Goal: Check status: Check status

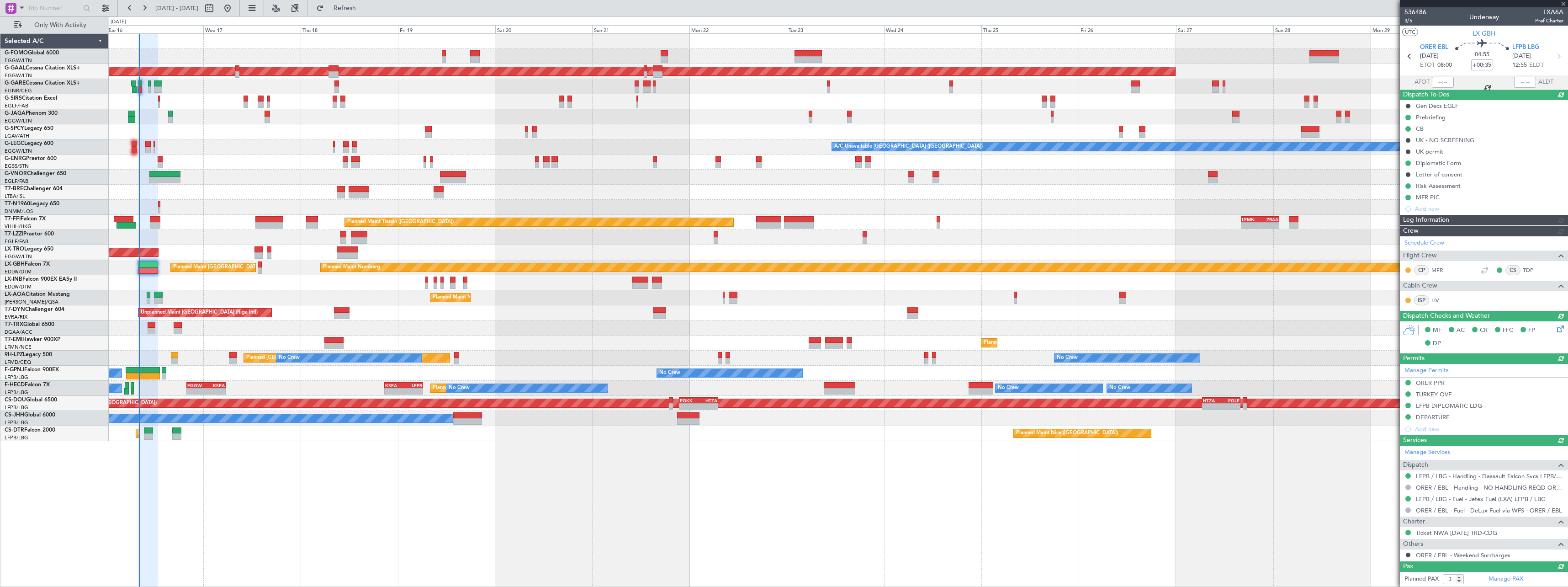
type input "08:06"
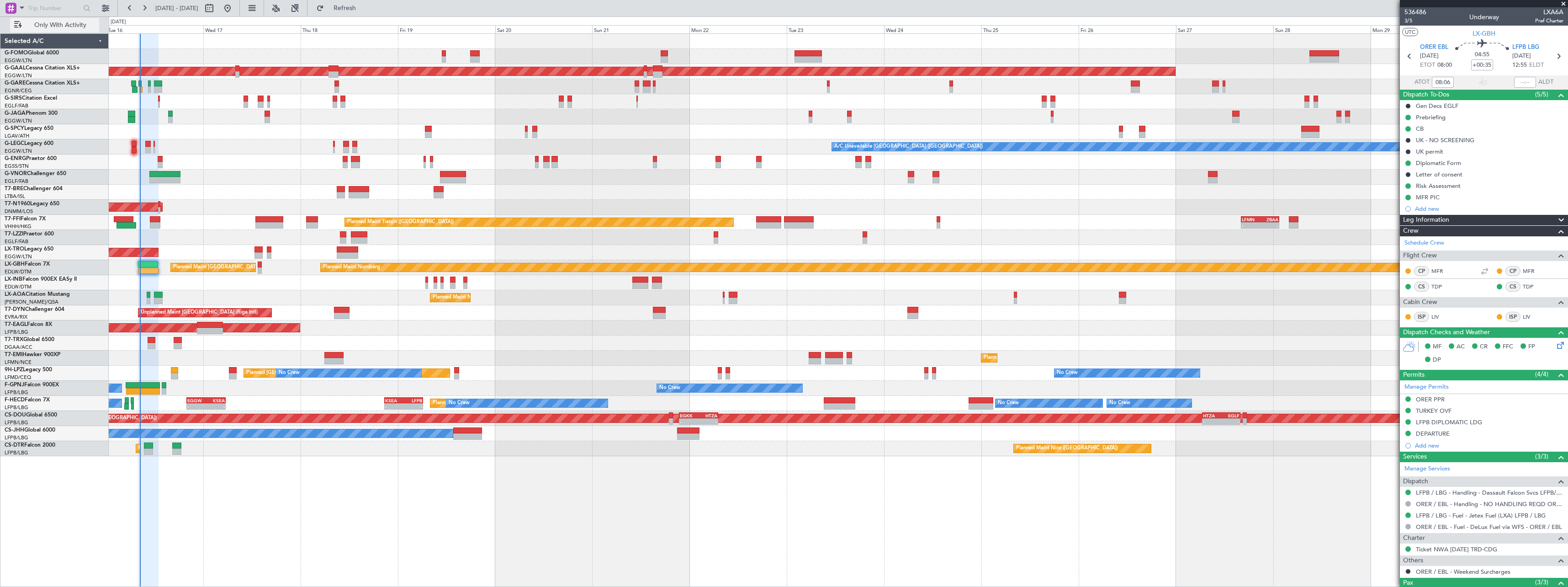
click at [71, 24] on span "Only With Activity" at bounding box center [60, 25] width 72 height 7
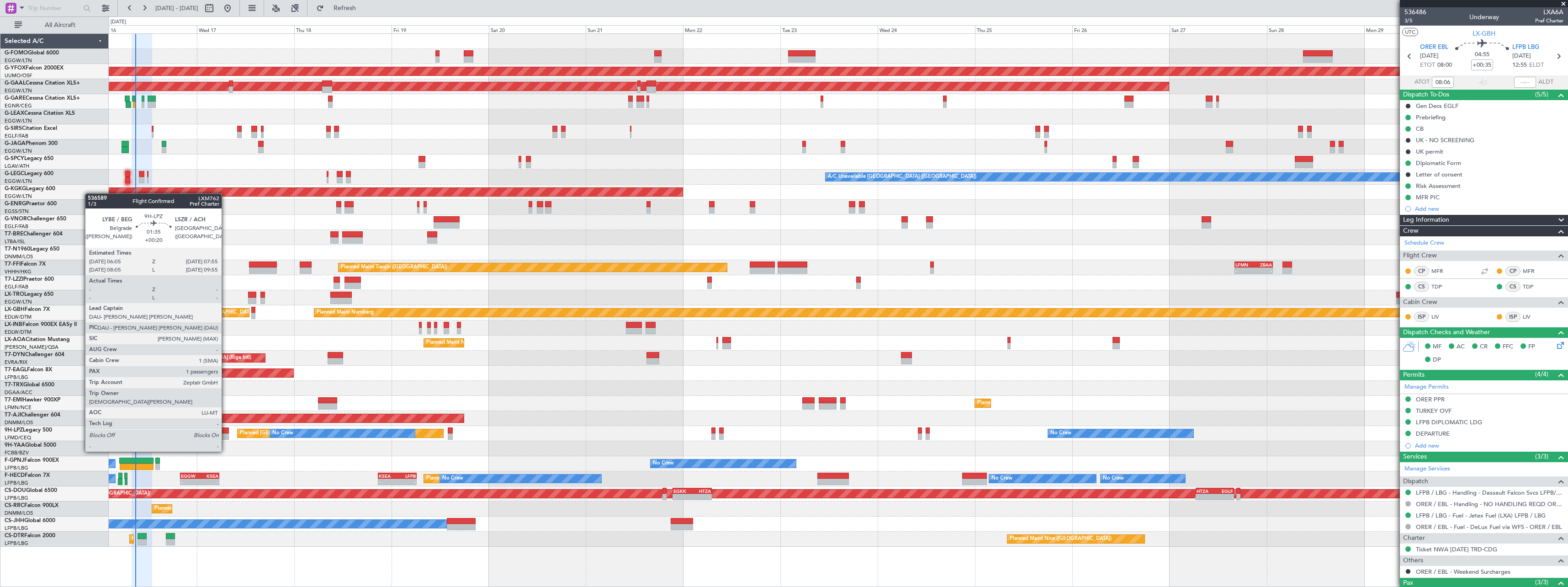
click at [226, 434] on div at bounding box center [225, 437] width 8 height 7
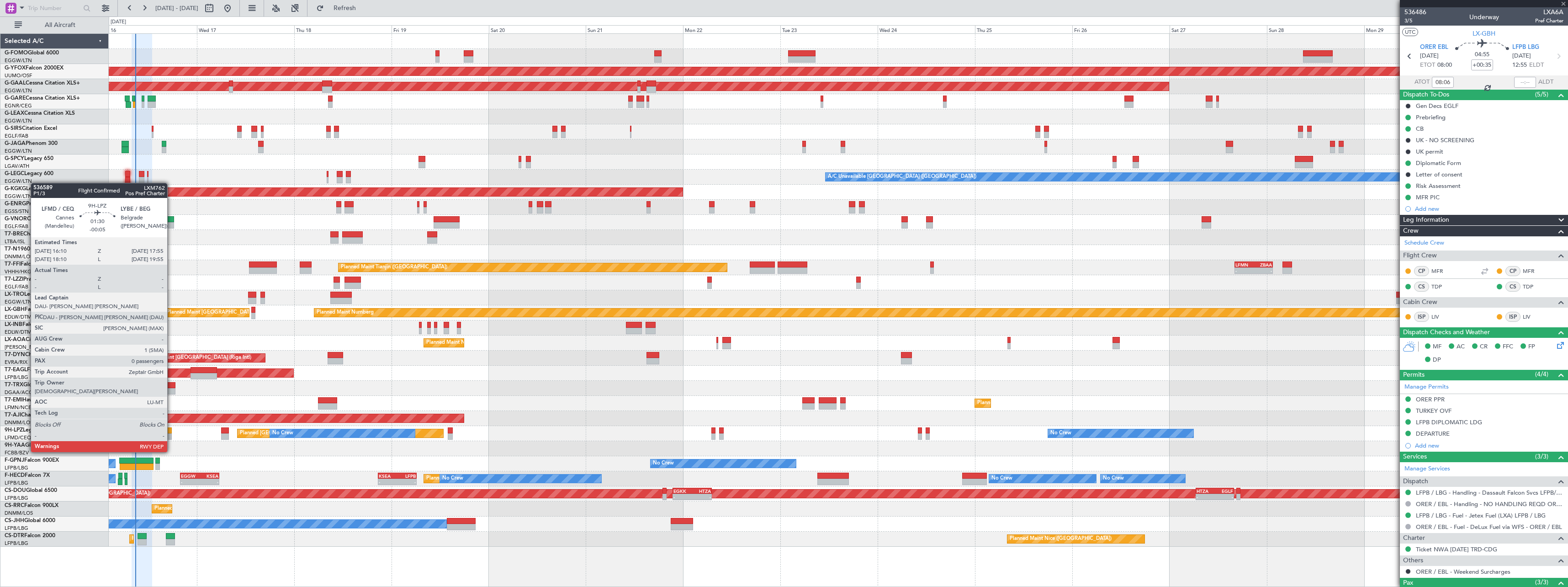
type input "+00:20"
type input "1"
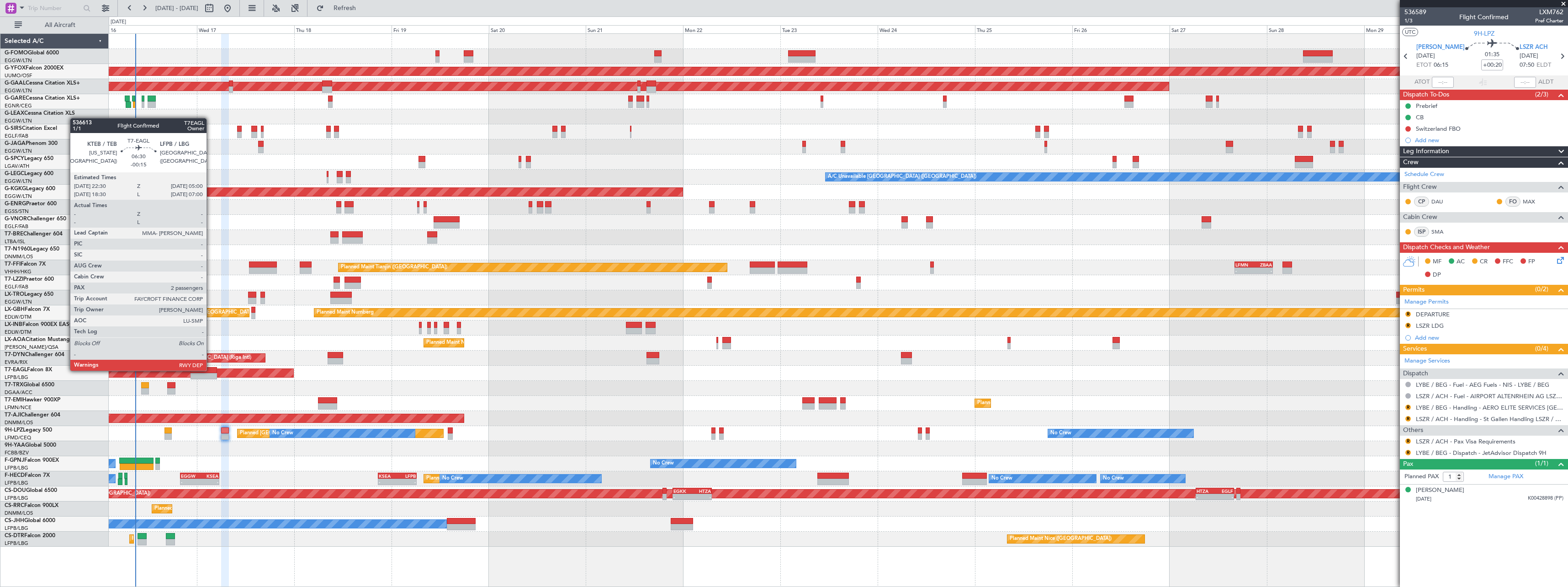
click at [211, 370] on div at bounding box center [204, 370] width 27 height 7
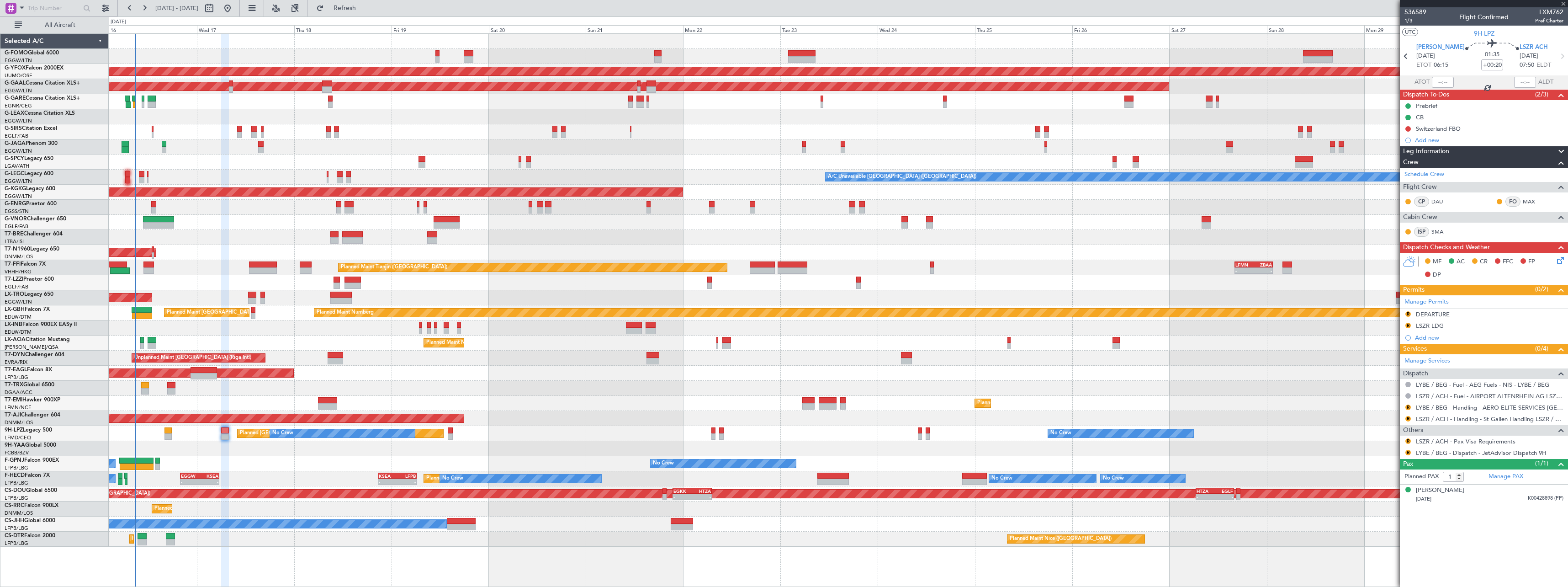
type input "-00:15"
type input "2"
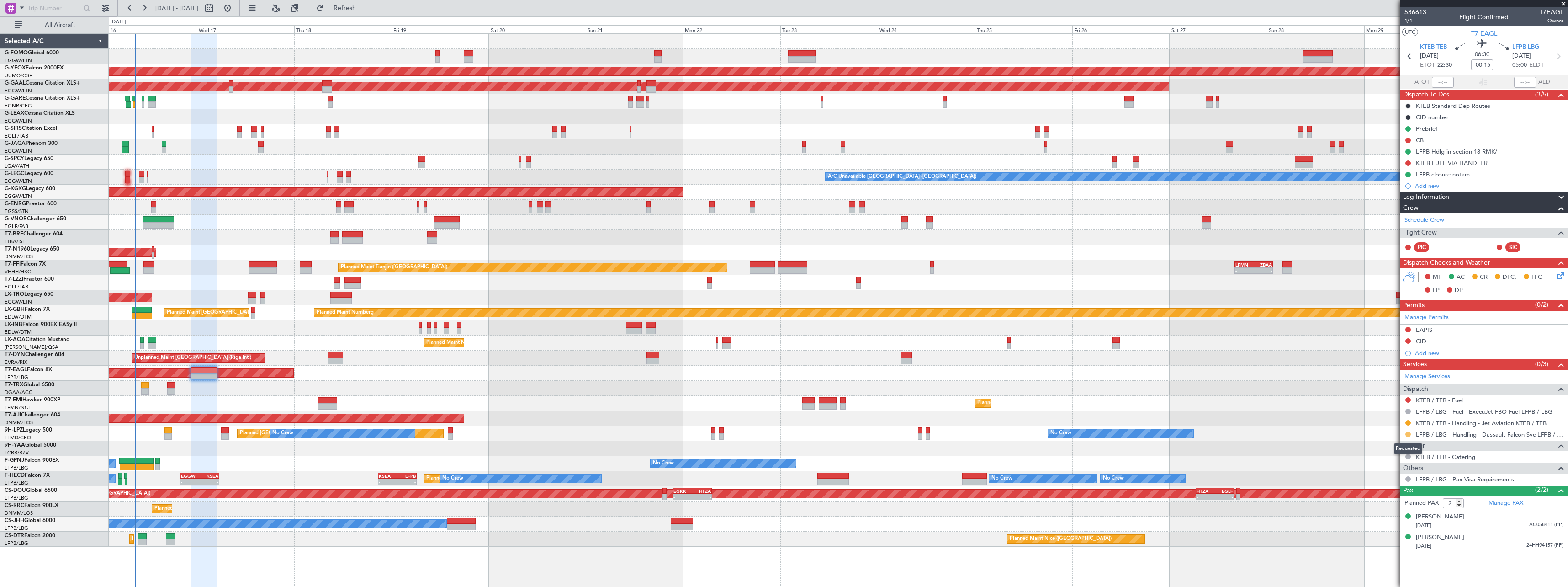
click at [1410, 434] on button at bounding box center [1408, 434] width 5 height 5
click at [1385, 540] on span "Confirmed" at bounding box center [1382, 543] width 29 height 9
click at [1406, 423] on button at bounding box center [1408, 423] width 5 height 5
click at [1384, 529] on span "Confirmed" at bounding box center [1382, 531] width 29 height 9
click at [364, 10] on span "Refresh" at bounding box center [345, 8] width 38 height 7
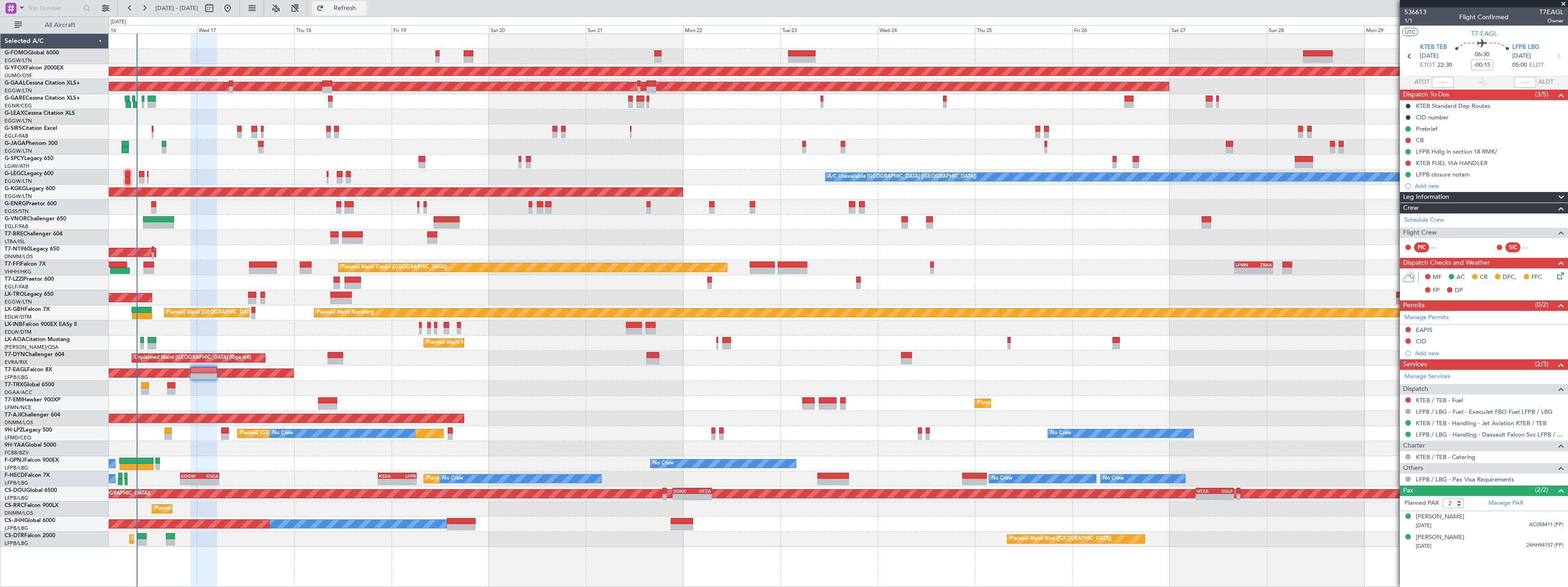
click at [364, 6] on span "Refresh" at bounding box center [345, 8] width 38 height 7
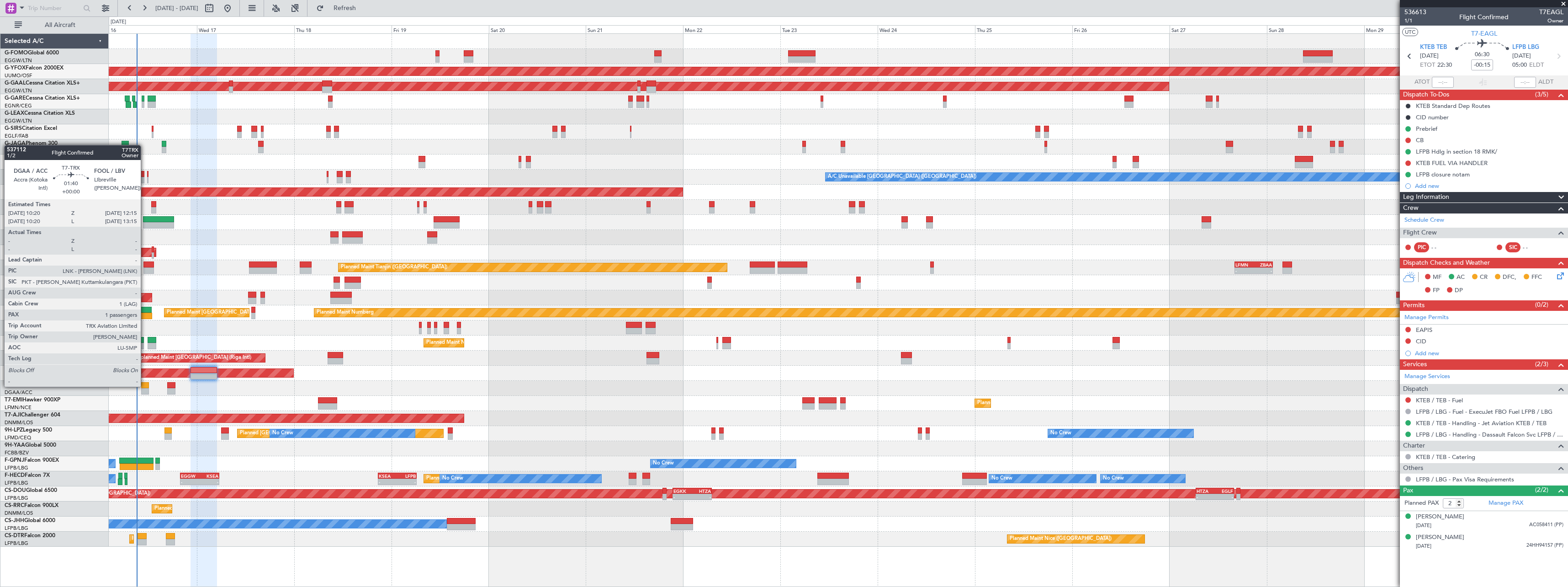
click at [145, 385] on div at bounding box center [145, 385] width 9 height 7
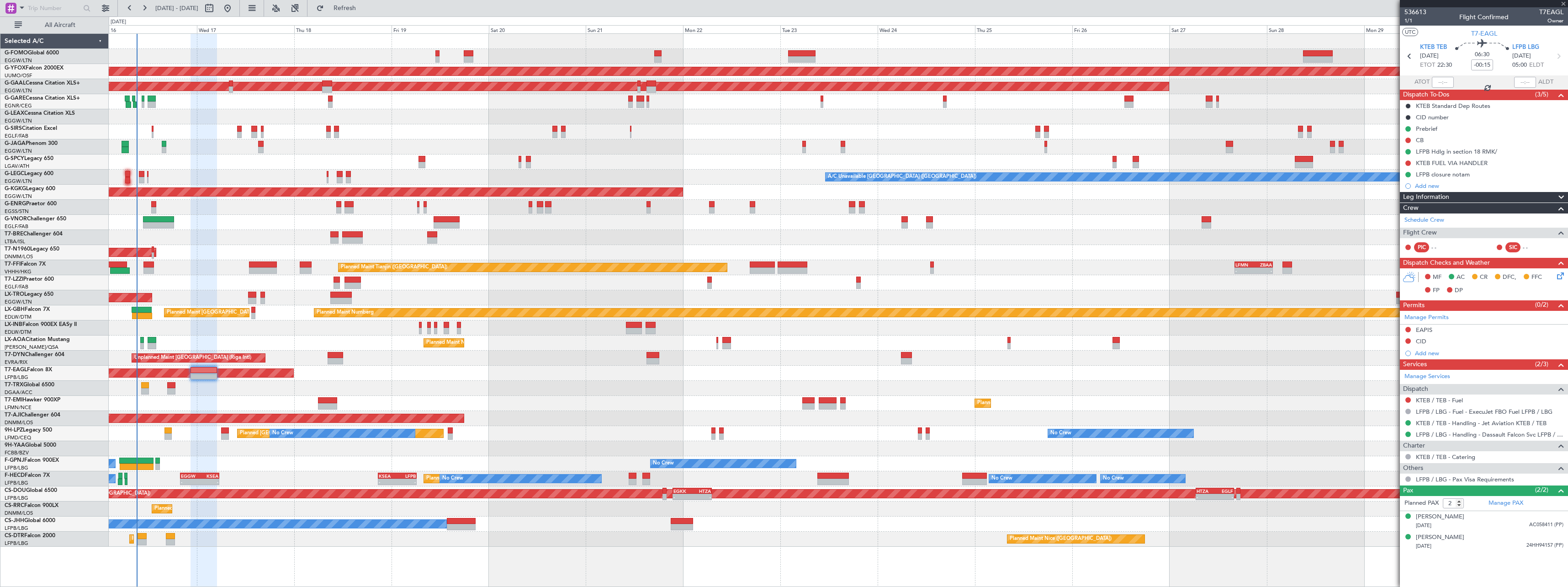
type input "1"
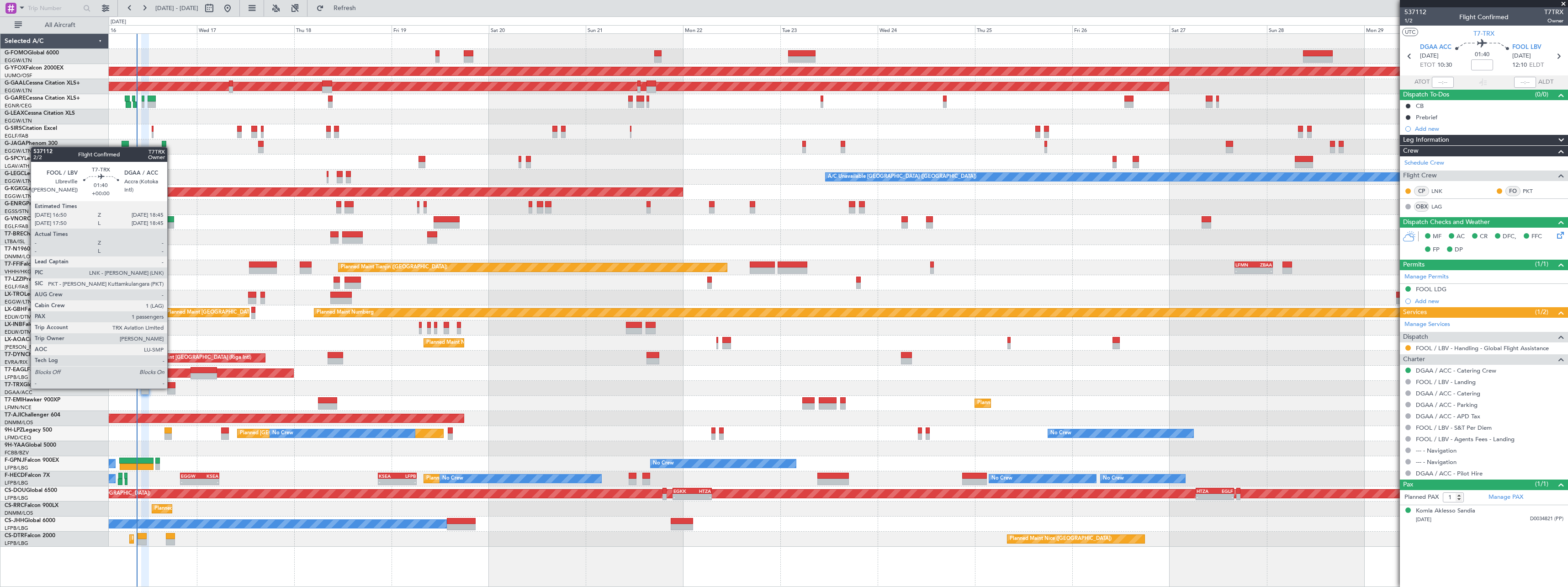
click at [171, 387] on div at bounding box center [172, 385] width 9 height 7
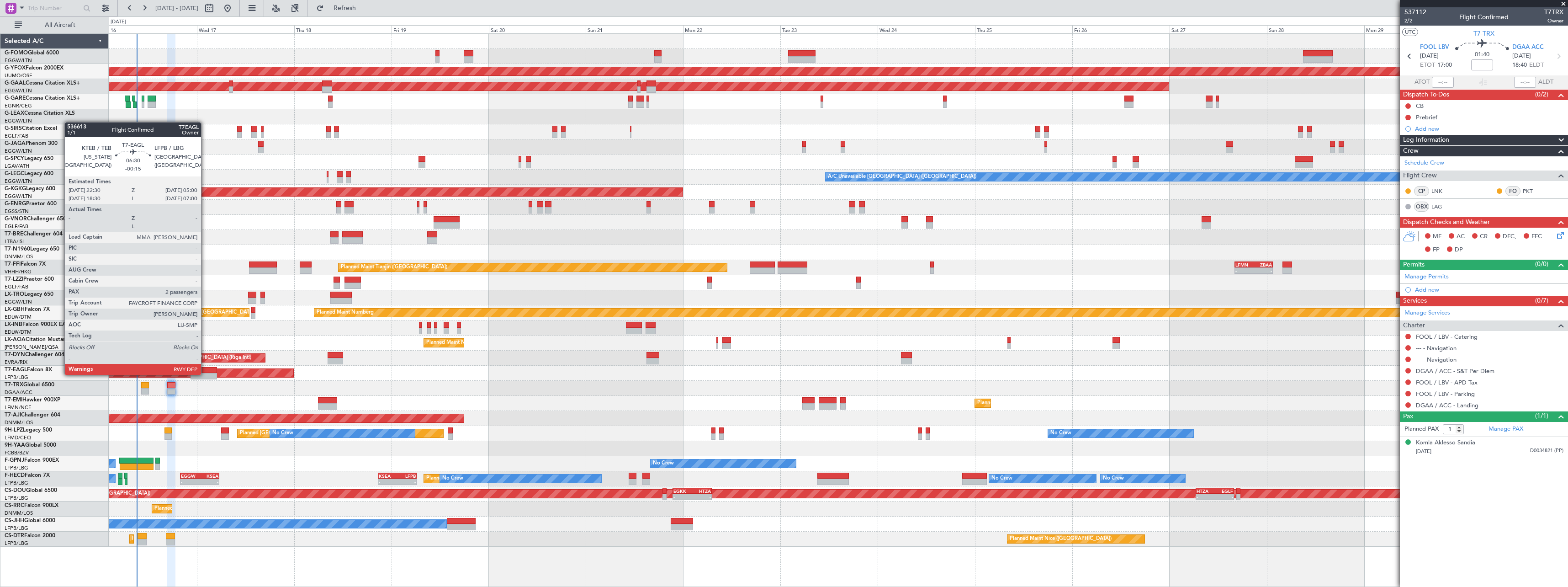
click at [205, 374] on div at bounding box center [204, 376] width 27 height 7
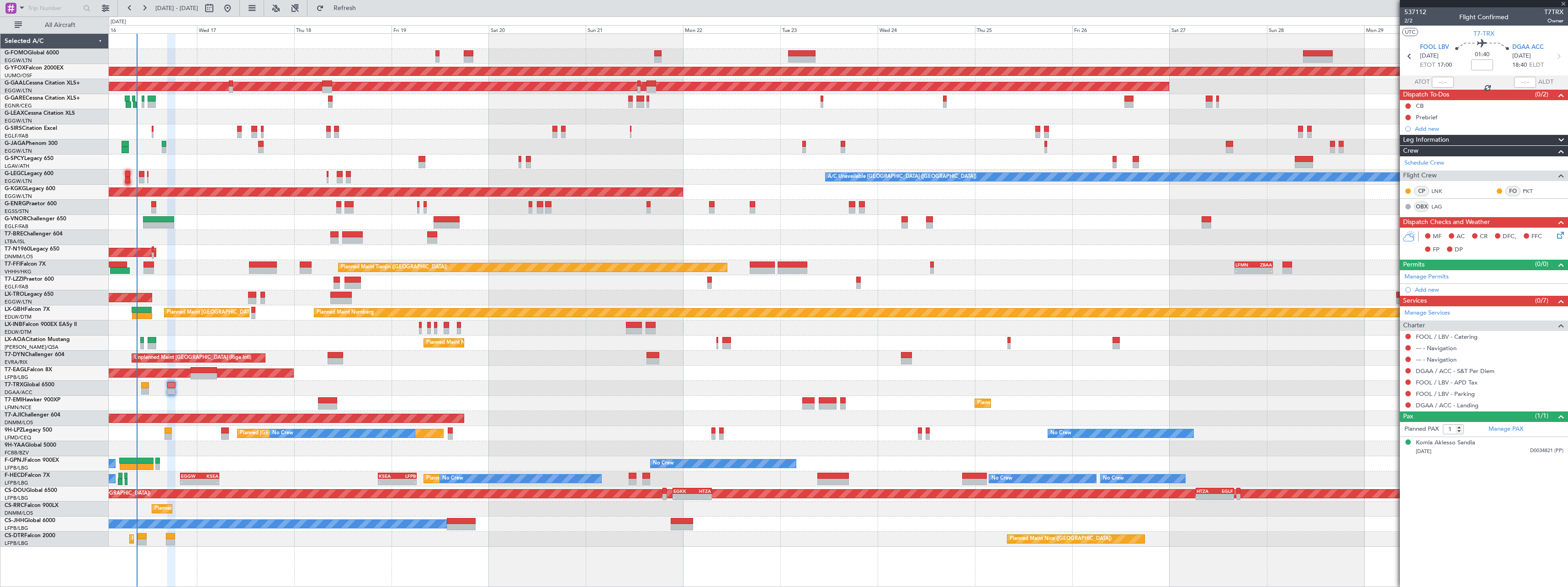
type input "-00:15"
type input "2"
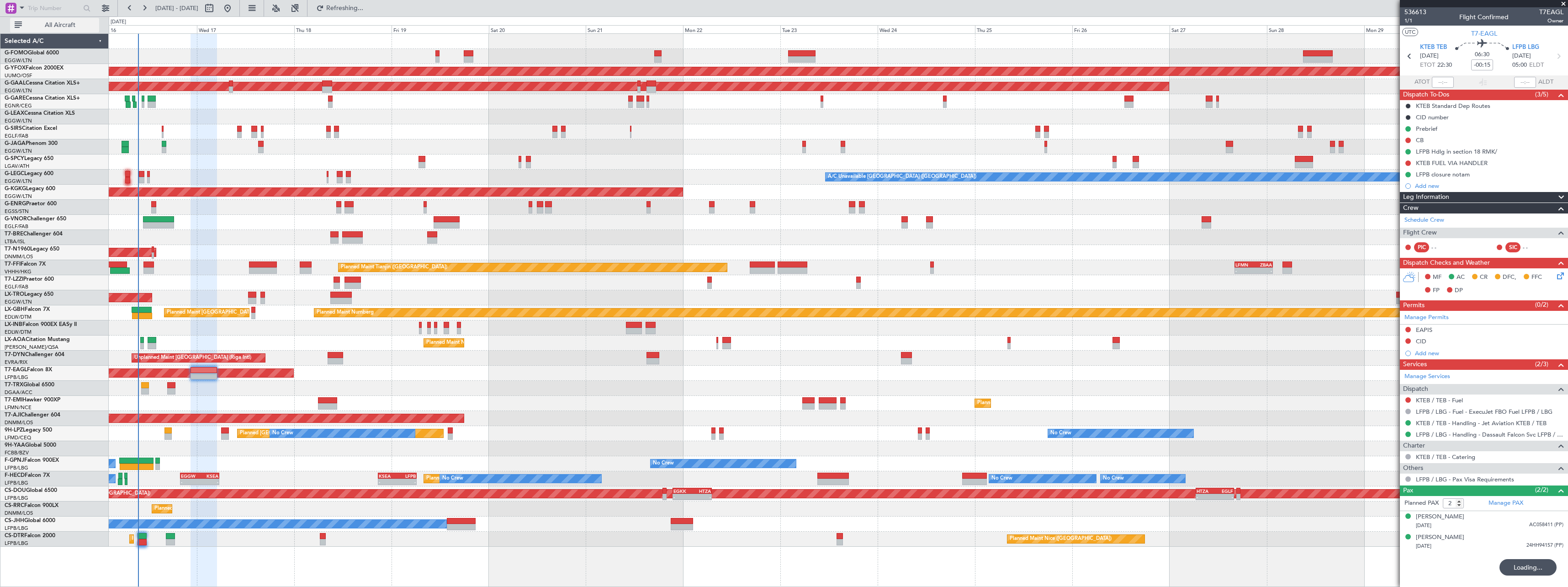
click at [53, 27] on span "All Aircraft" at bounding box center [60, 25] width 72 height 7
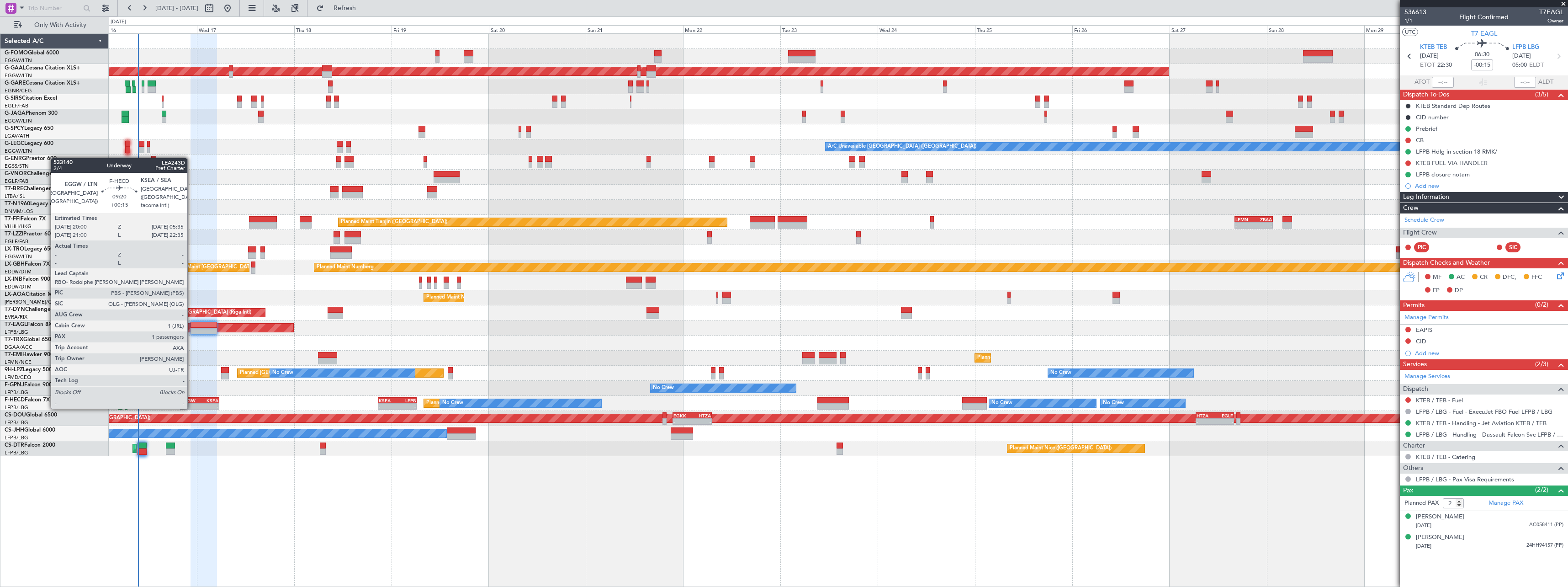
click at [191, 399] on div "EGGW" at bounding box center [190, 400] width 19 height 5
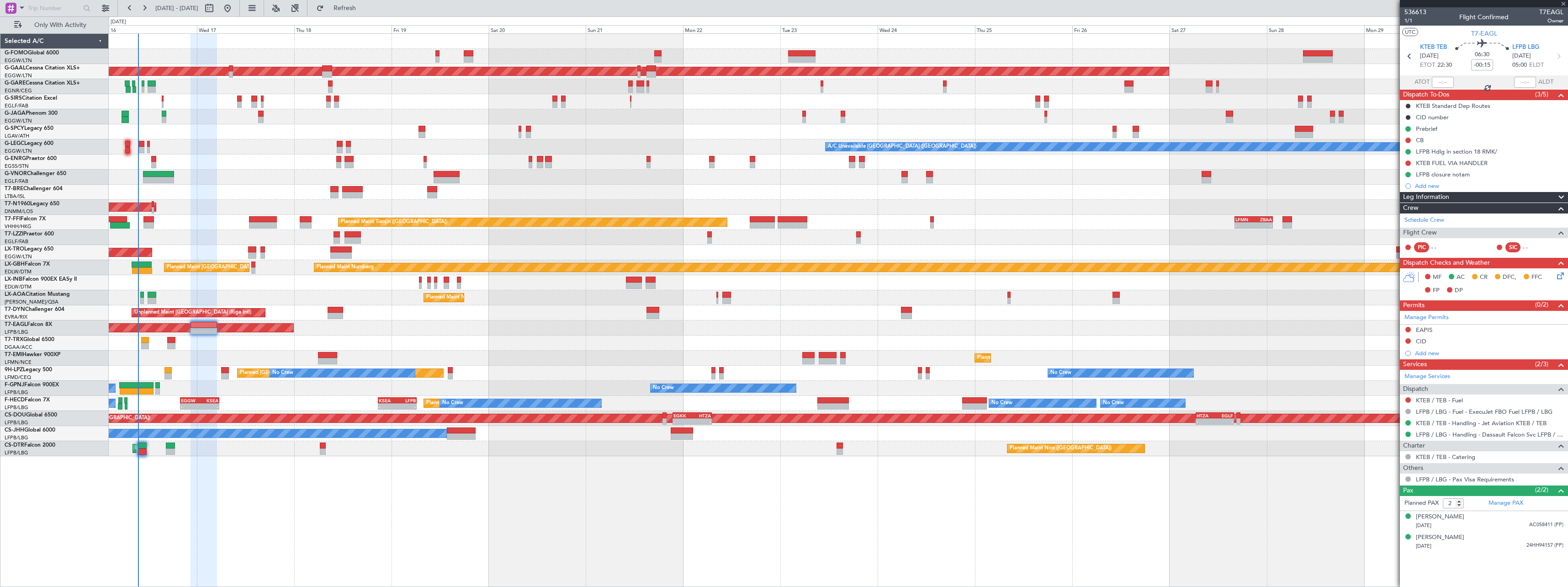
type input "+00:15"
type input "1"
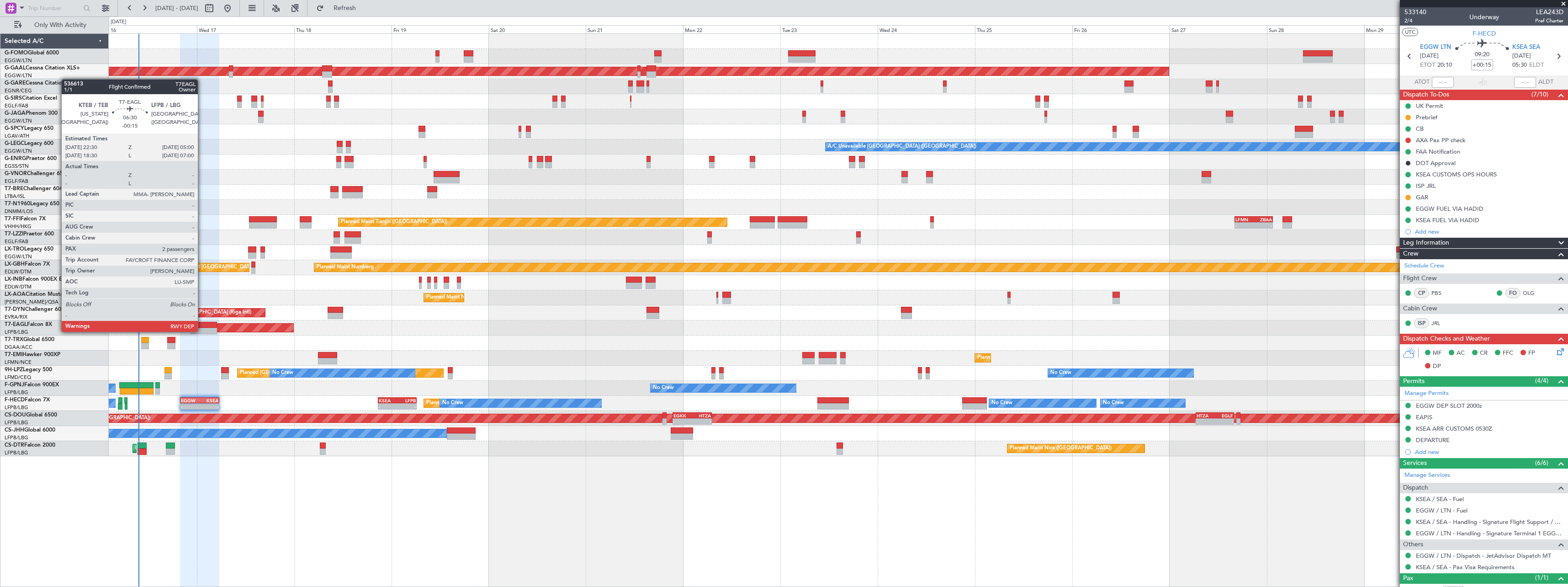
click at [202, 331] on div at bounding box center [204, 331] width 27 height 7
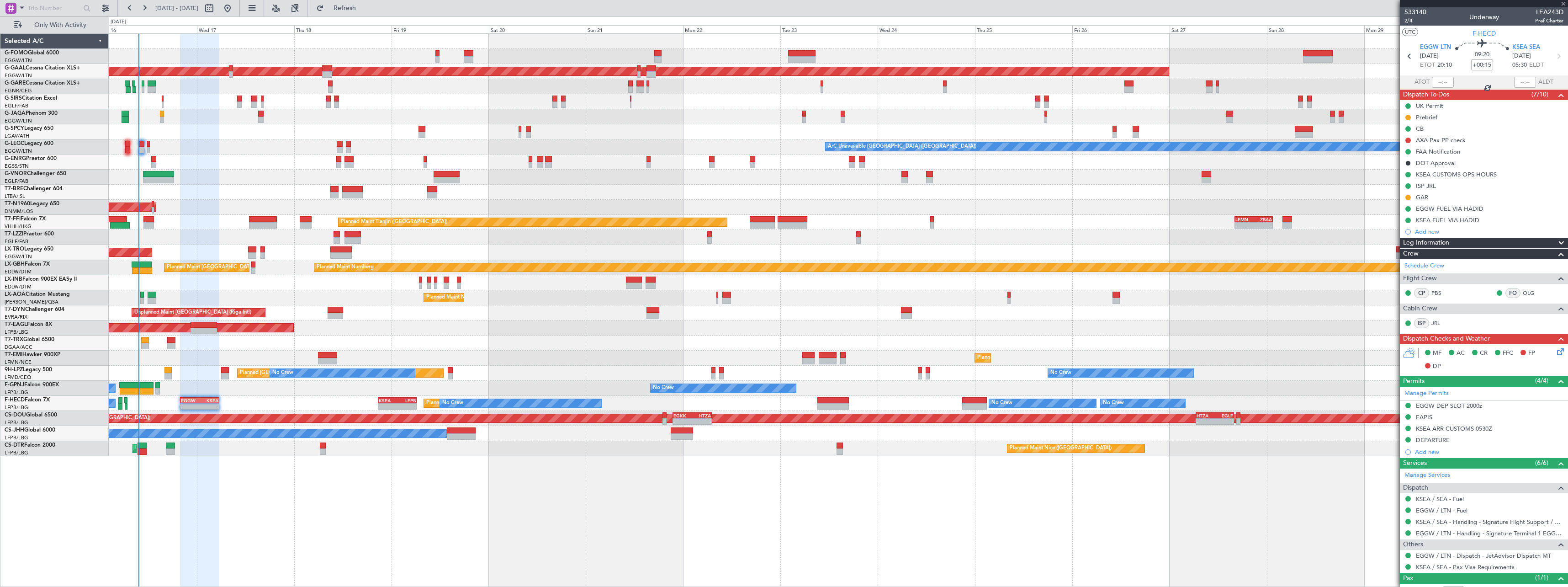
type input "-00:15"
type input "2"
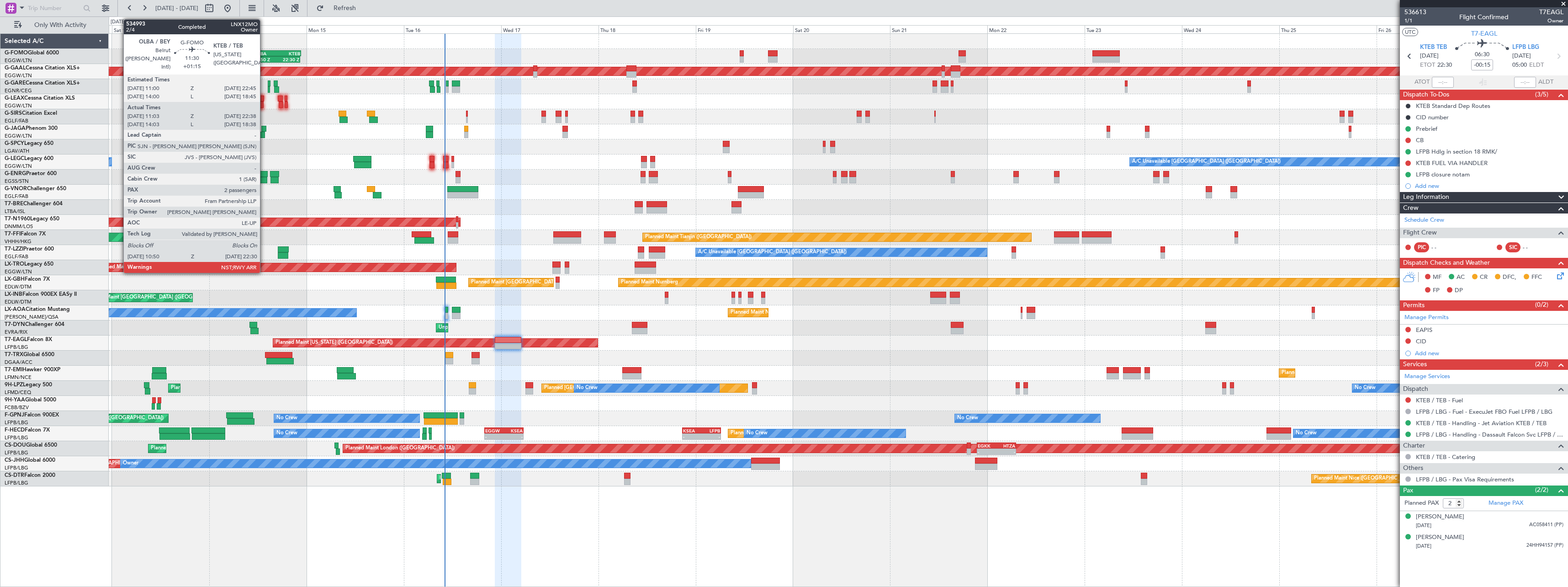
click at [264, 51] on div "OLBA" at bounding box center [266, 53] width 23 height 5
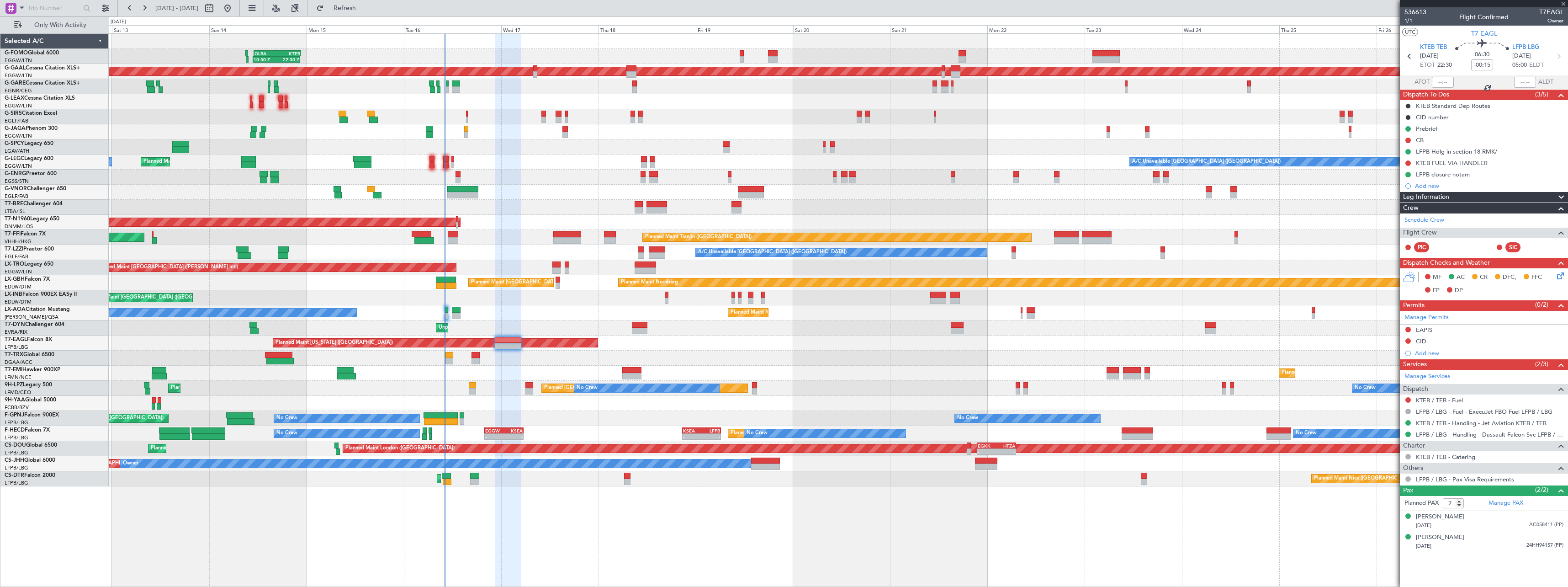
type input "+01:15"
type input "11:03"
type input "22:23"
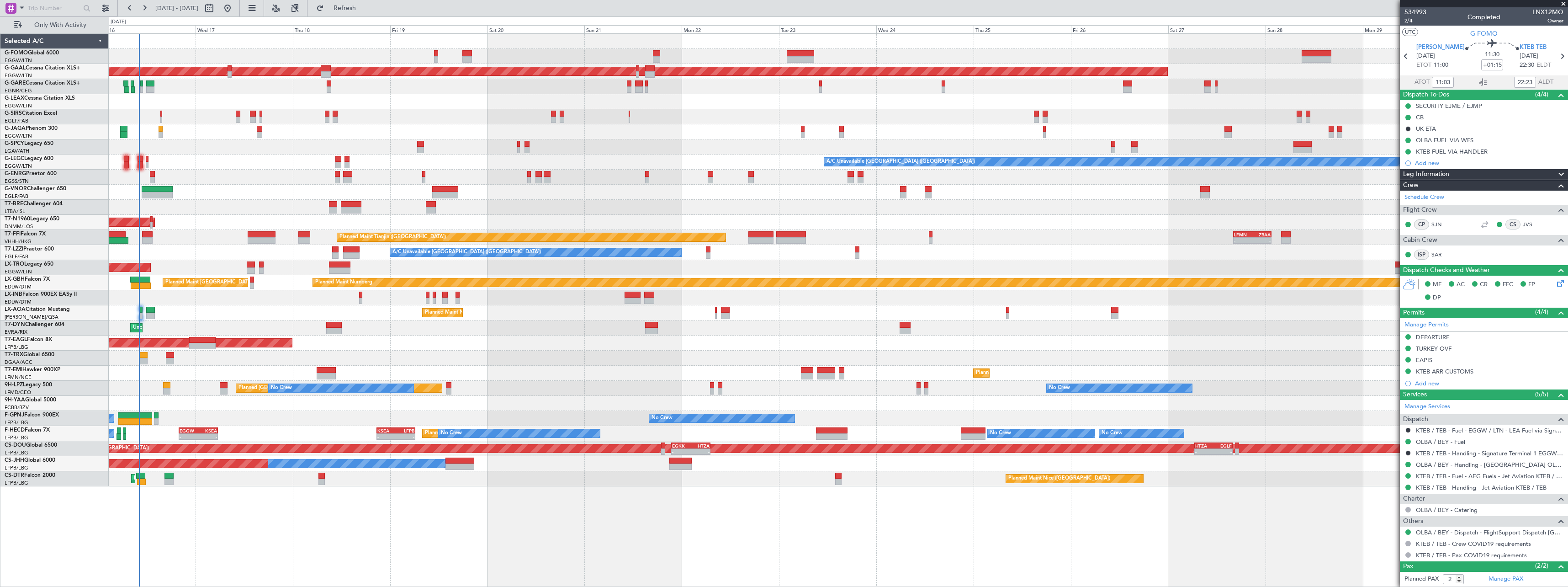
click at [170, 111] on div "OLBA 11:00 Z KTEB 22:45 Z 10:50 Z 22:30 Z Planned Maint Dusseldorf Planned Main…" at bounding box center [838, 260] width 1459 height 452
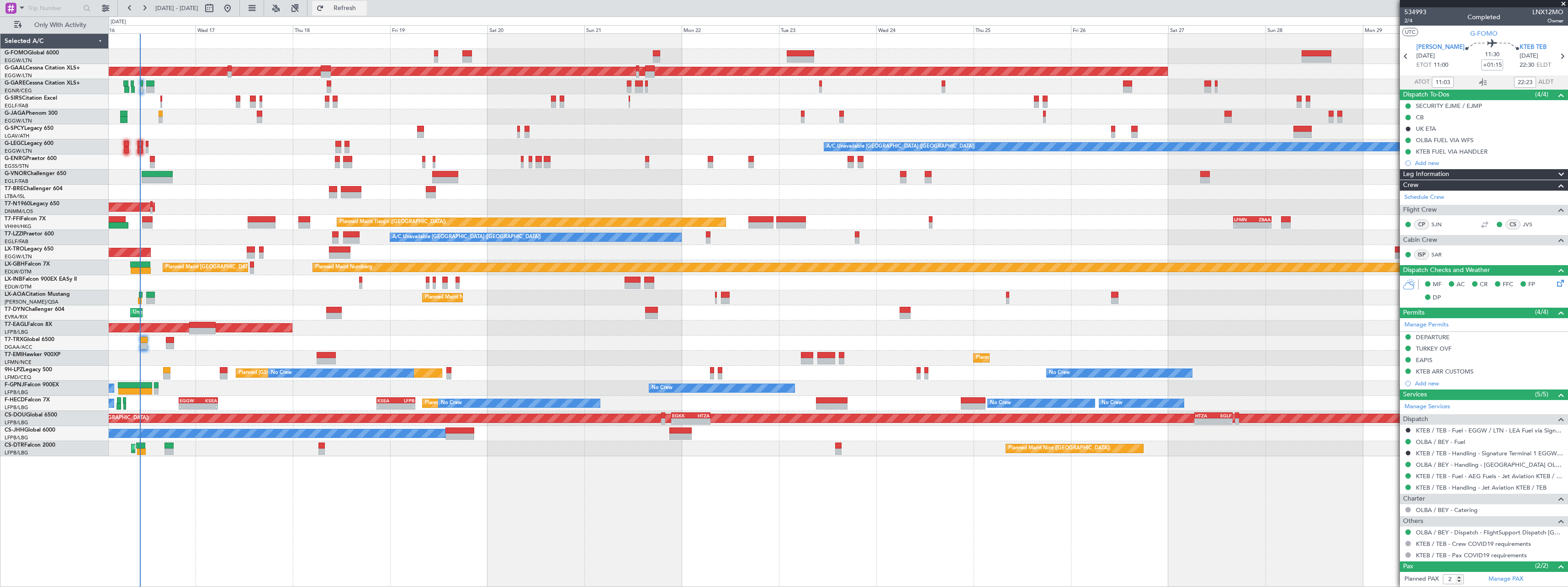
click at [367, 2] on button "Refresh" at bounding box center [340, 9] width 55 height 15
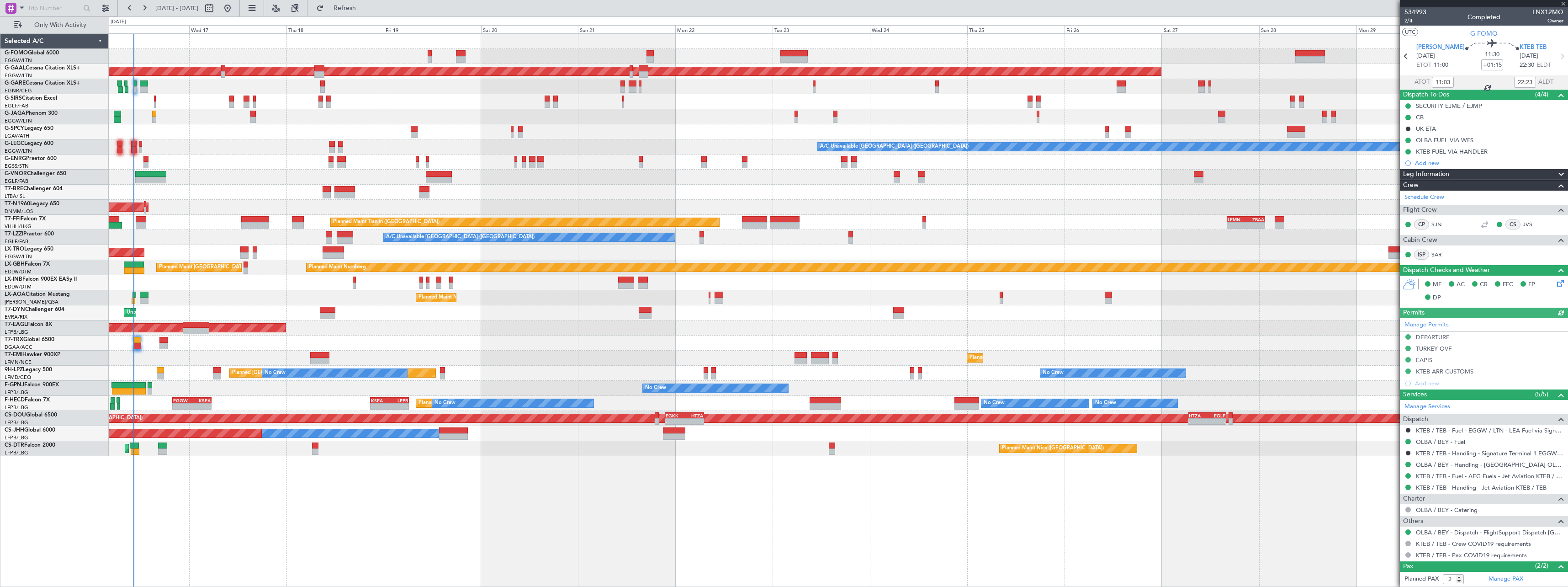
click at [232, 181] on div at bounding box center [838, 177] width 1459 height 15
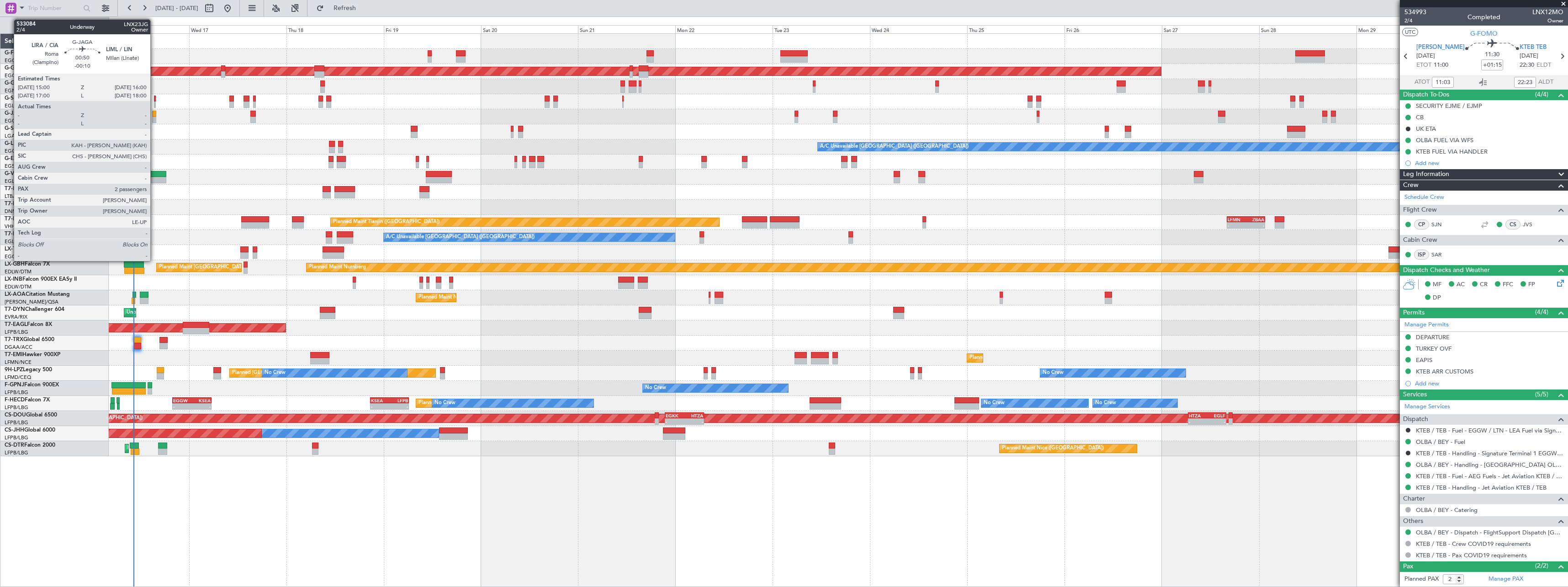
click at [155, 113] on div at bounding box center [154, 114] width 4 height 7
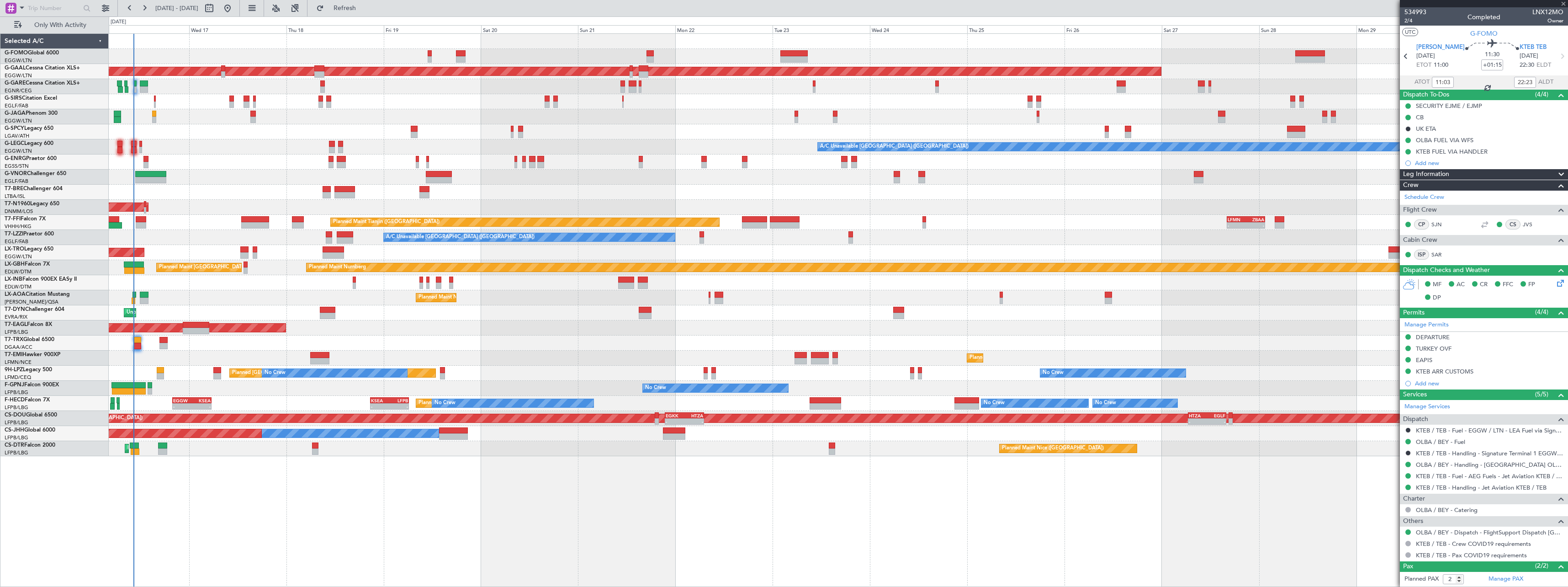
type input "-00:10"
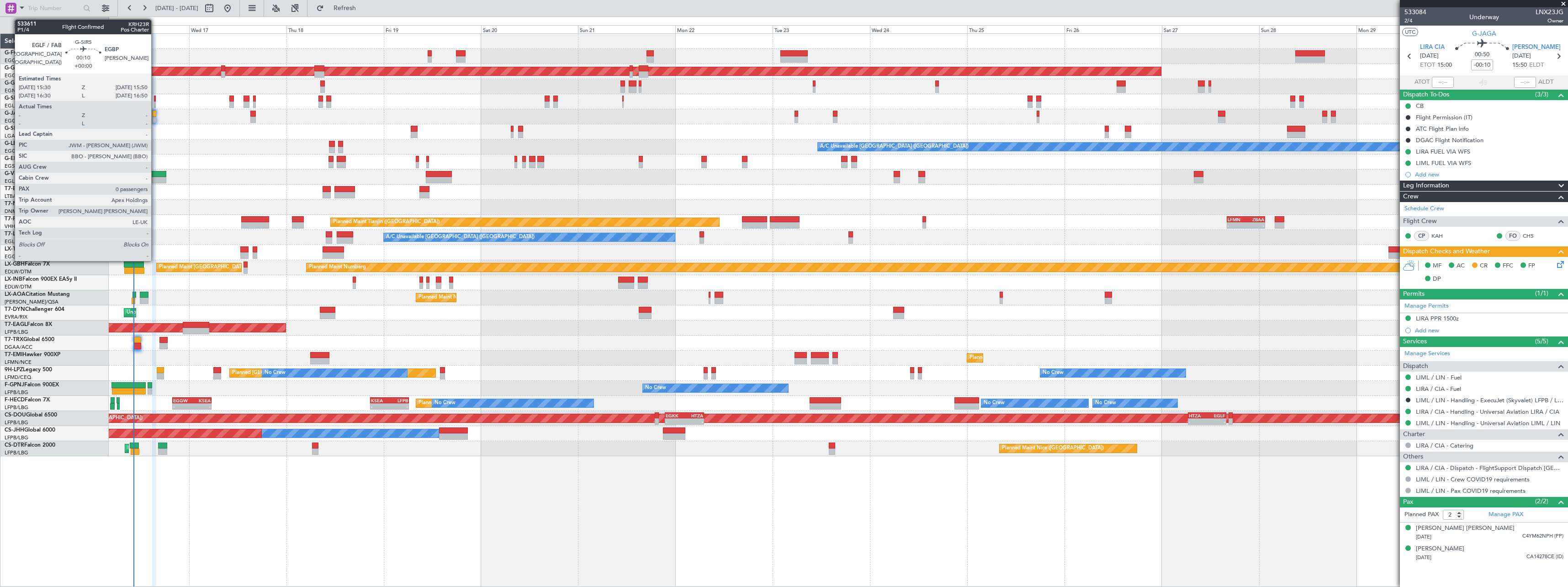
click at [155, 102] on div at bounding box center [155, 105] width 1 height 7
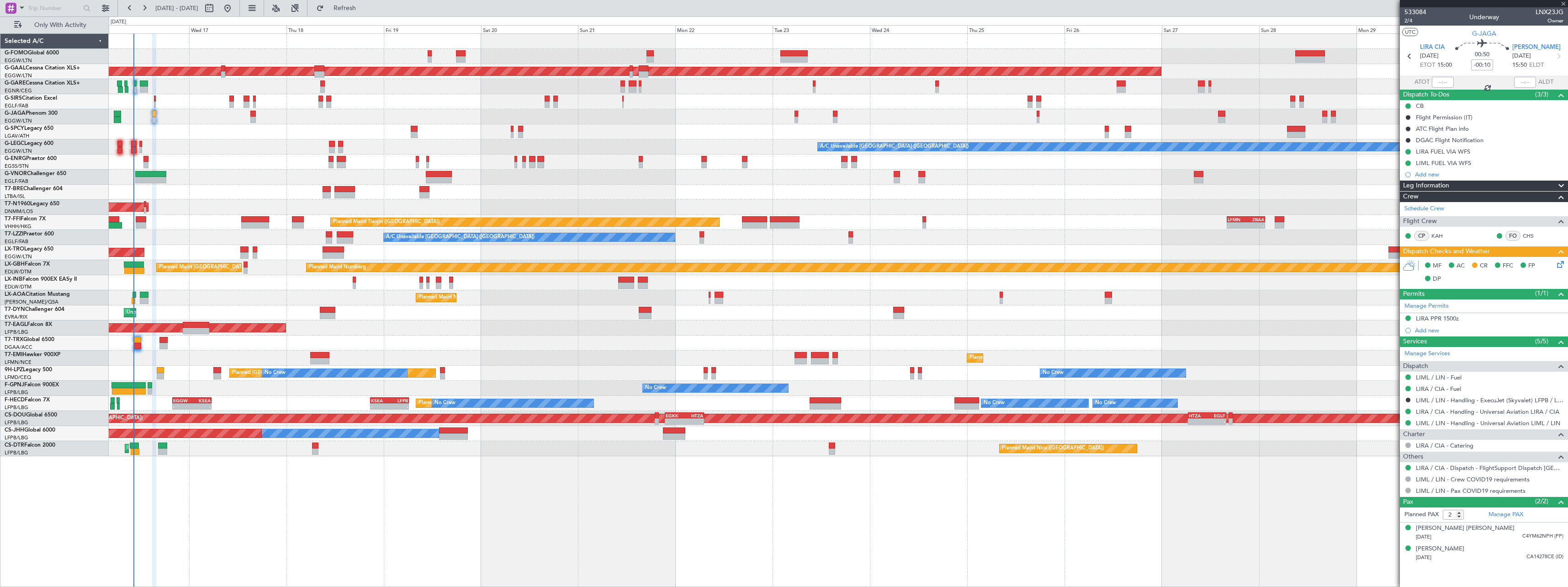
type input "0"
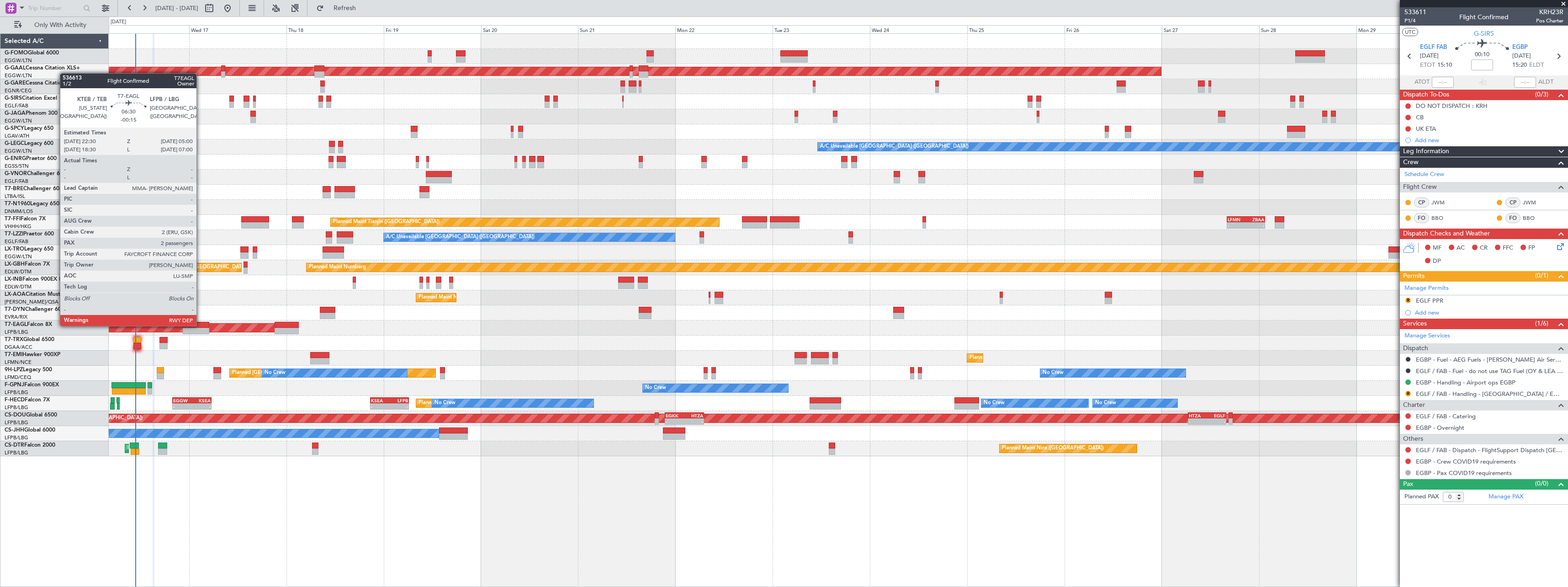
click at [201, 325] on div at bounding box center [196, 325] width 27 height 7
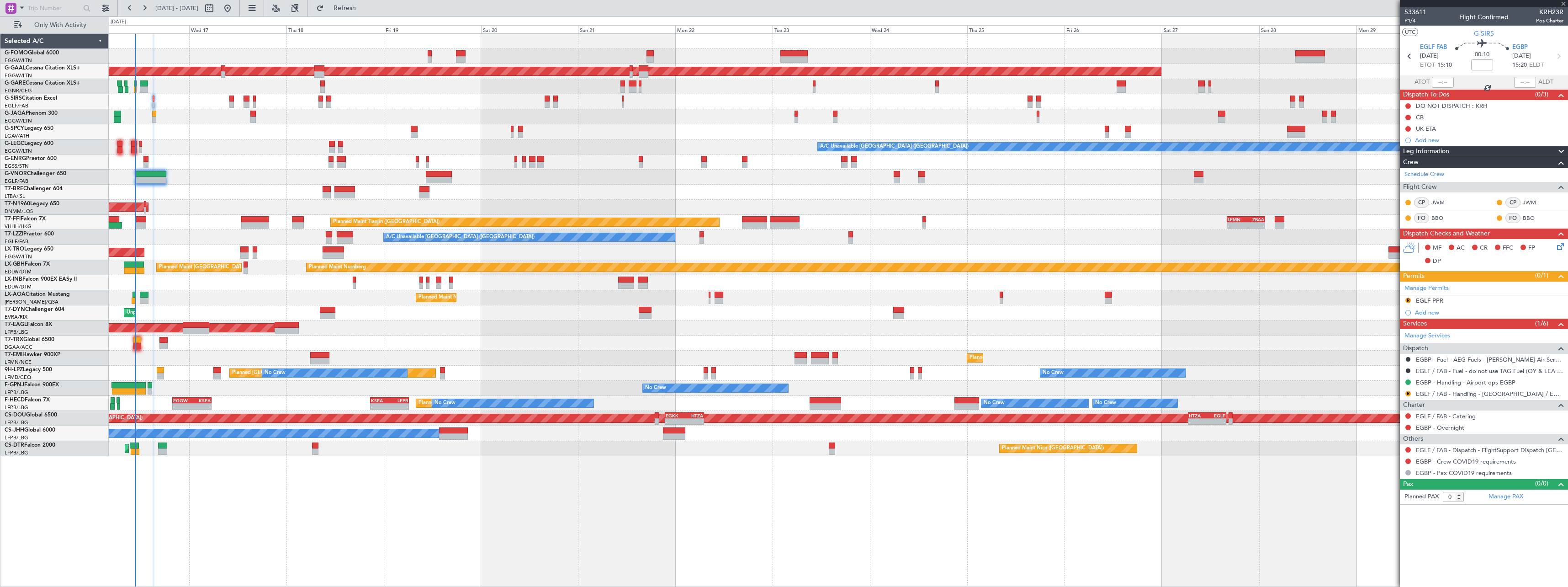
type input "-00:15"
type input "2"
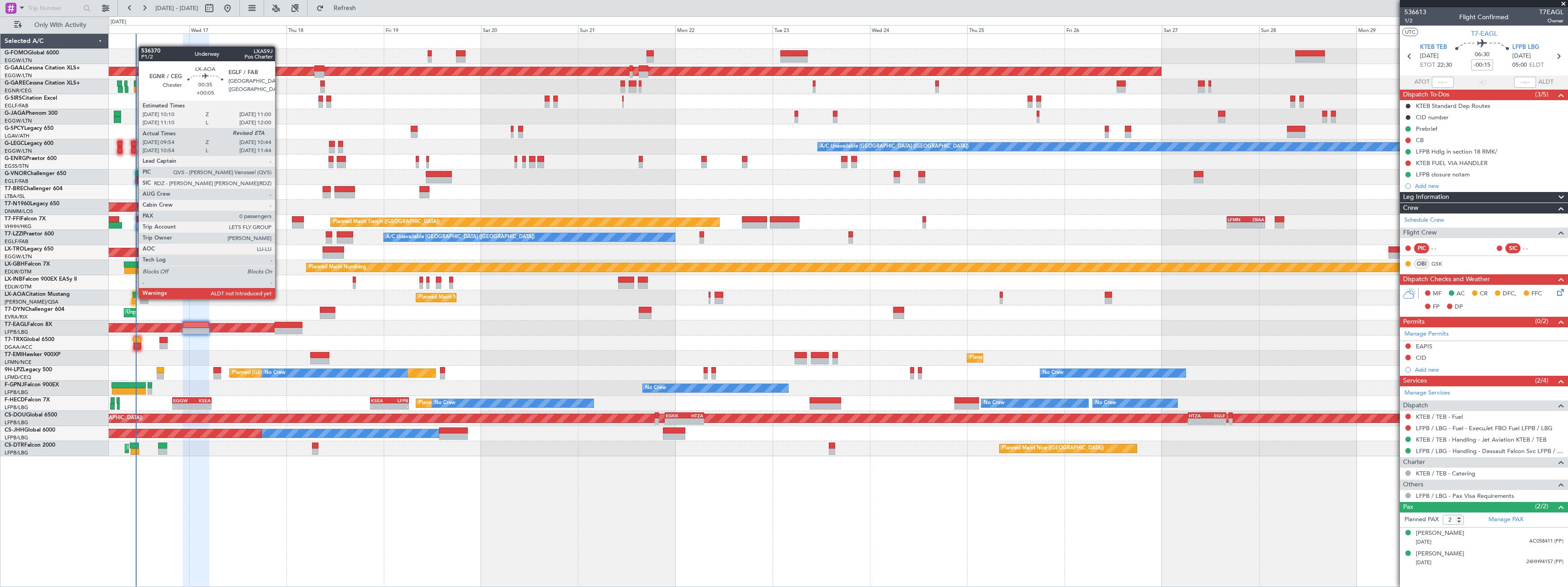
click at [134, 298] on div at bounding box center [133, 301] width 4 height 7
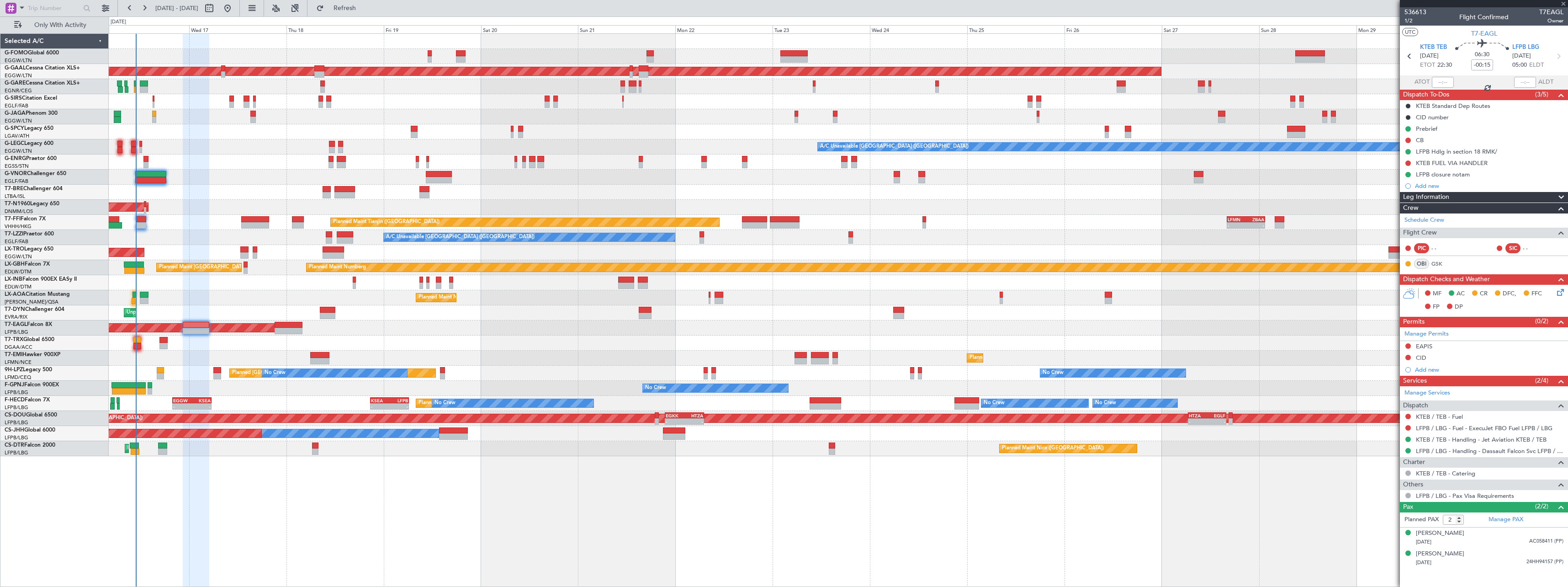
type input "+00:05"
type input "10:04"
type input "0"
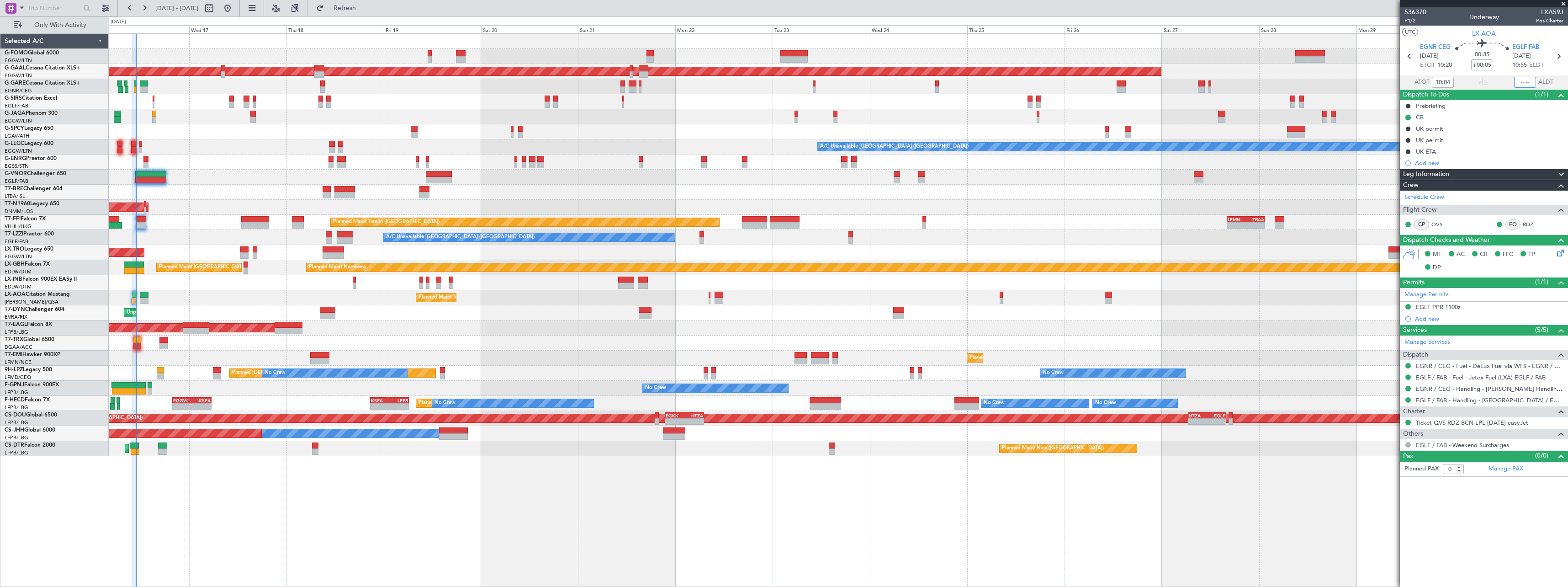
click at [1522, 82] on input "text" at bounding box center [1525, 82] width 22 height 11
type input "10:46"
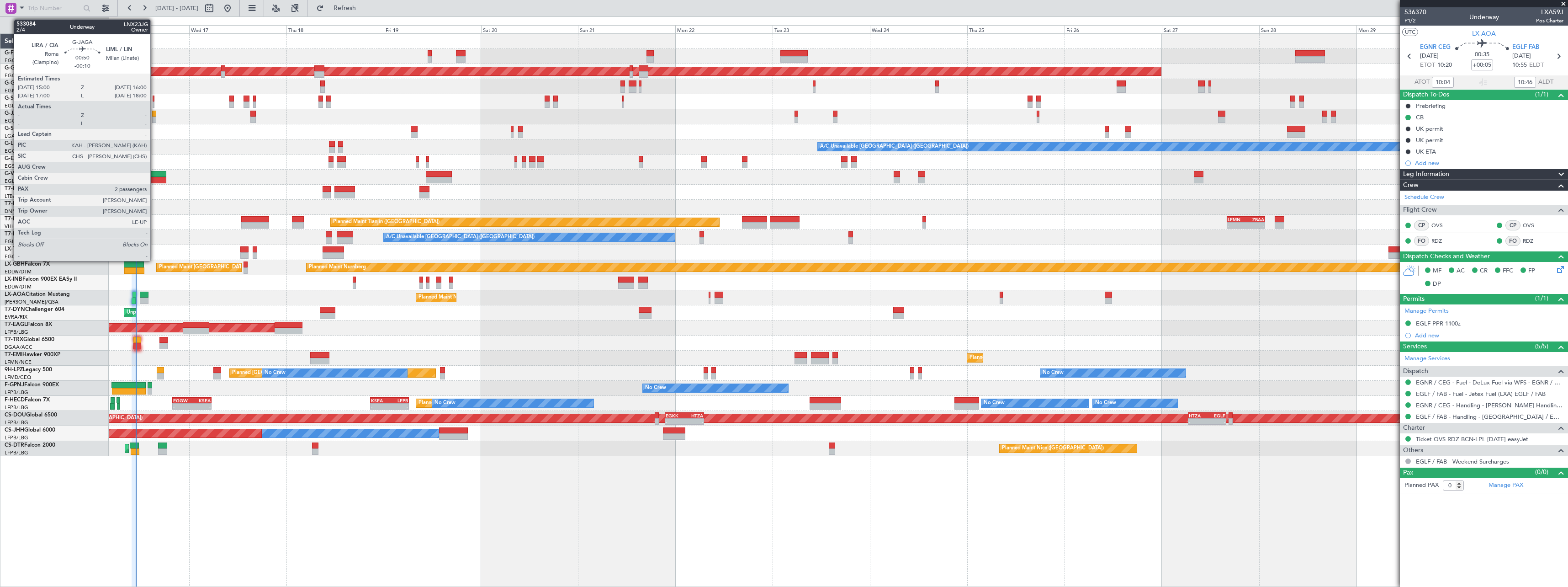
click at [155, 114] on div at bounding box center [154, 114] width 4 height 7
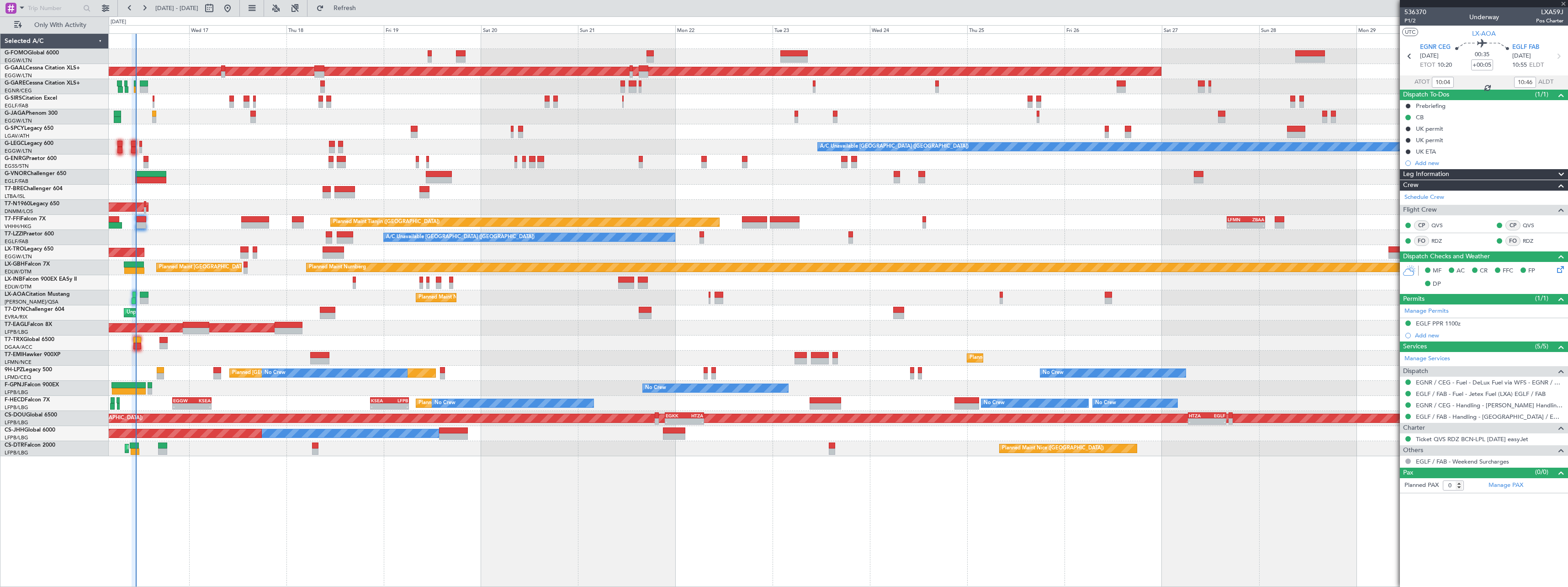
type input "-00:10"
type input "2"
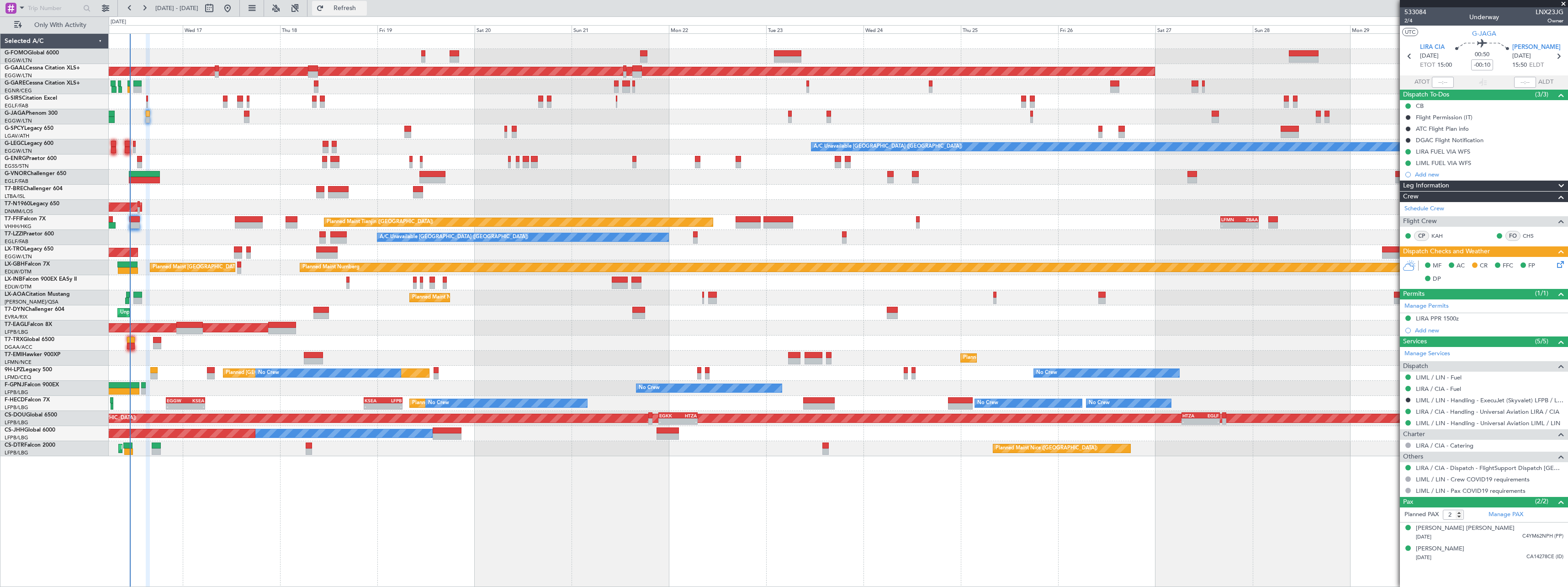
click at [364, 9] on span "Refresh" at bounding box center [345, 8] width 38 height 7
click at [364, 7] on span "Refresh" at bounding box center [345, 8] width 38 height 7
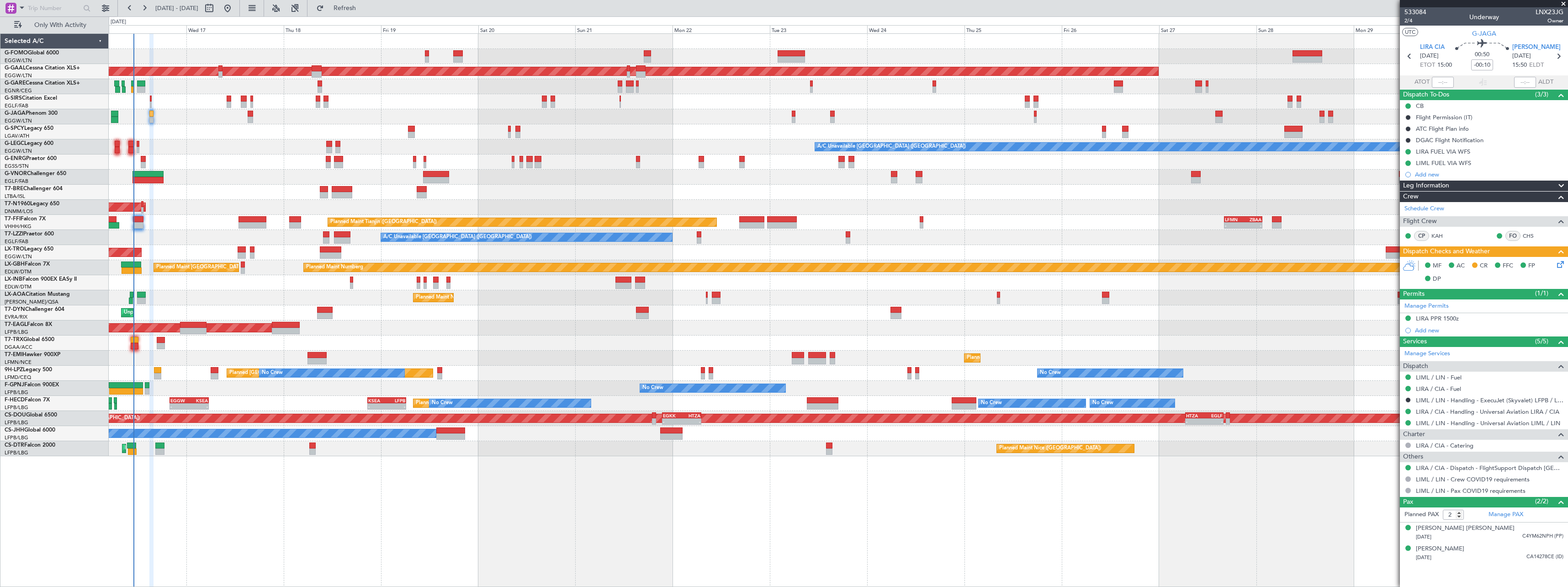
click at [156, 232] on div "OLBA 11:00 Z KTEB 22:45 Z 10:50 Z 22:30 Z Planned Maint Dusseldorf Planned Main…" at bounding box center [838, 245] width 1459 height 423
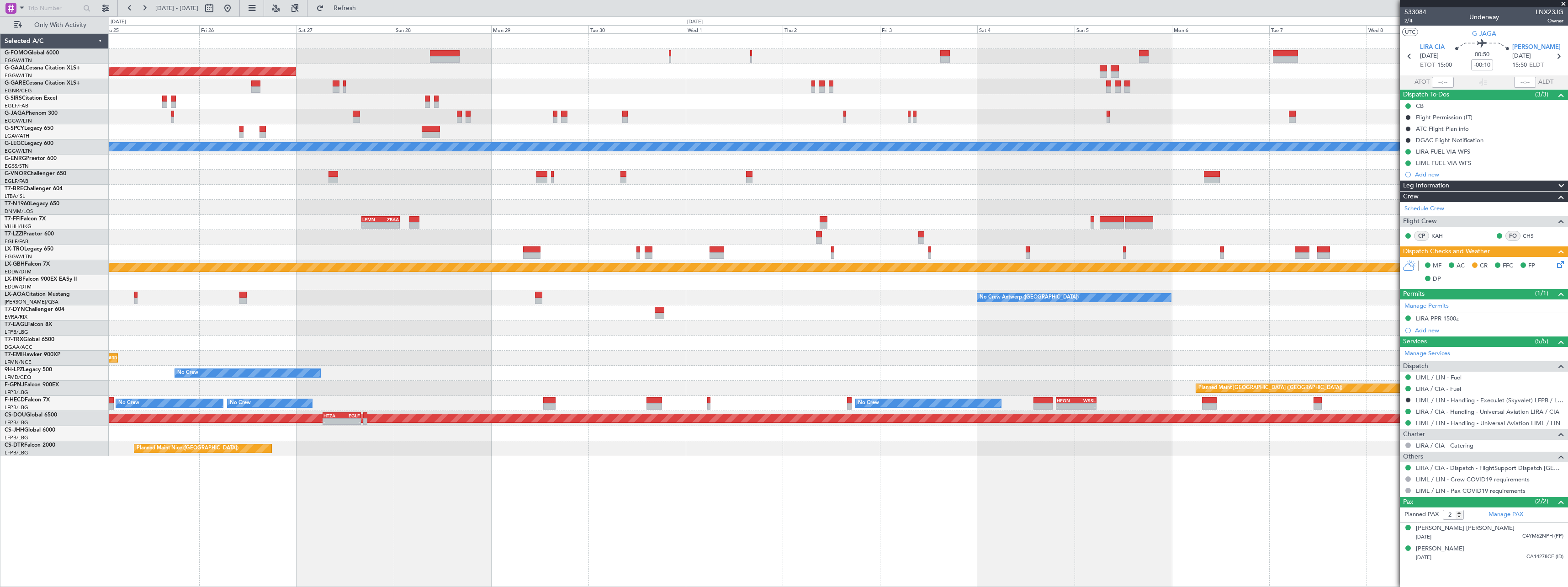
click at [438, 315] on div at bounding box center [838, 312] width 1459 height 15
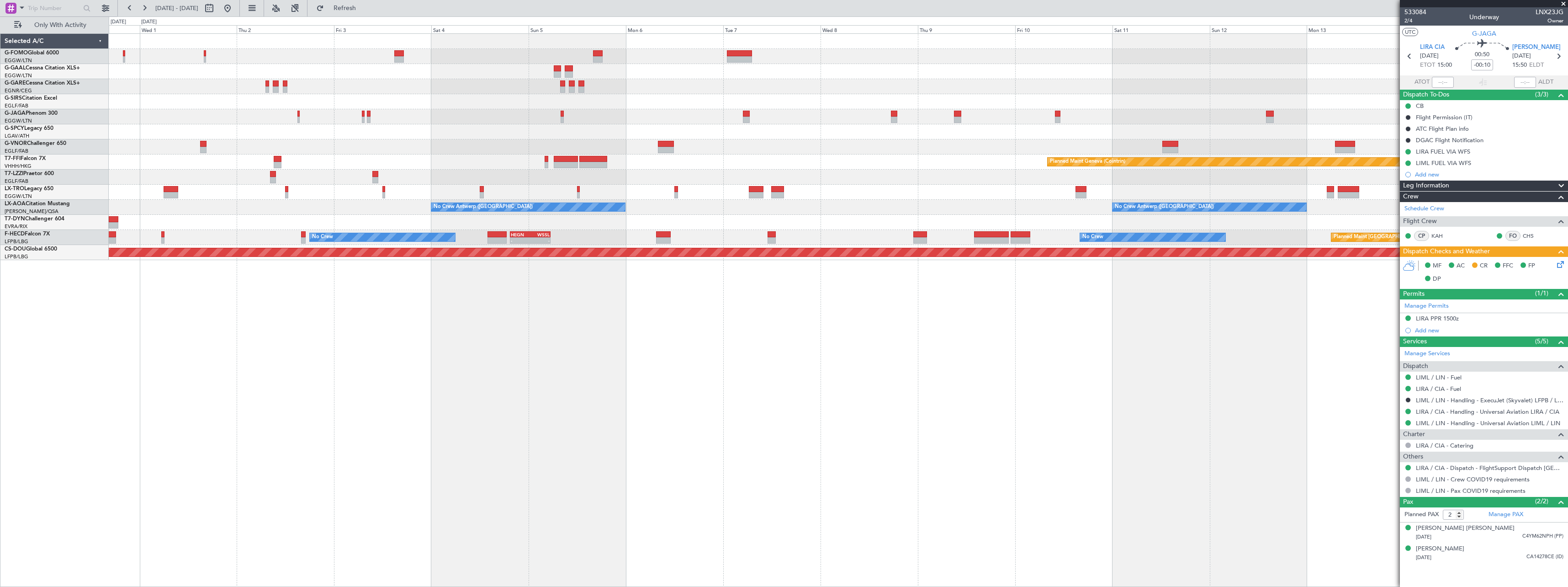
click at [799, 193] on div at bounding box center [838, 192] width 1459 height 15
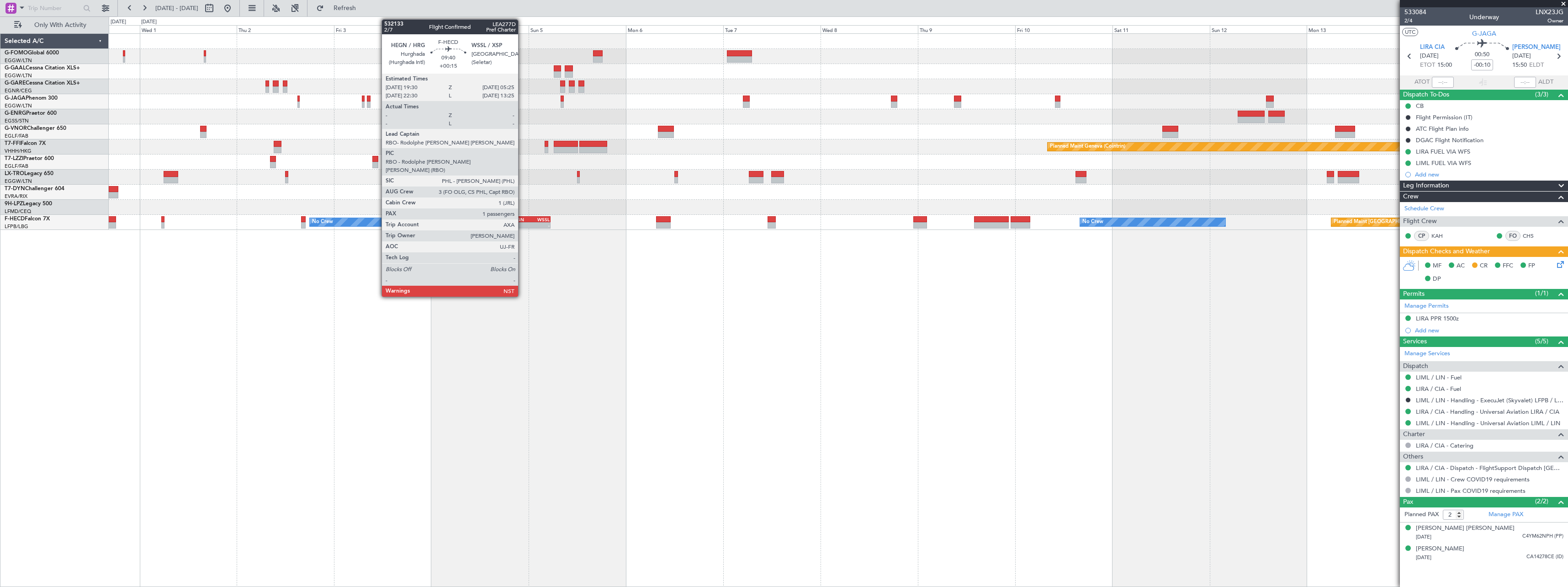
click at [522, 222] on div "HEGN 19:30 Z WSSL 05:25 Z" at bounding box center [530, 219] width 40 height 7
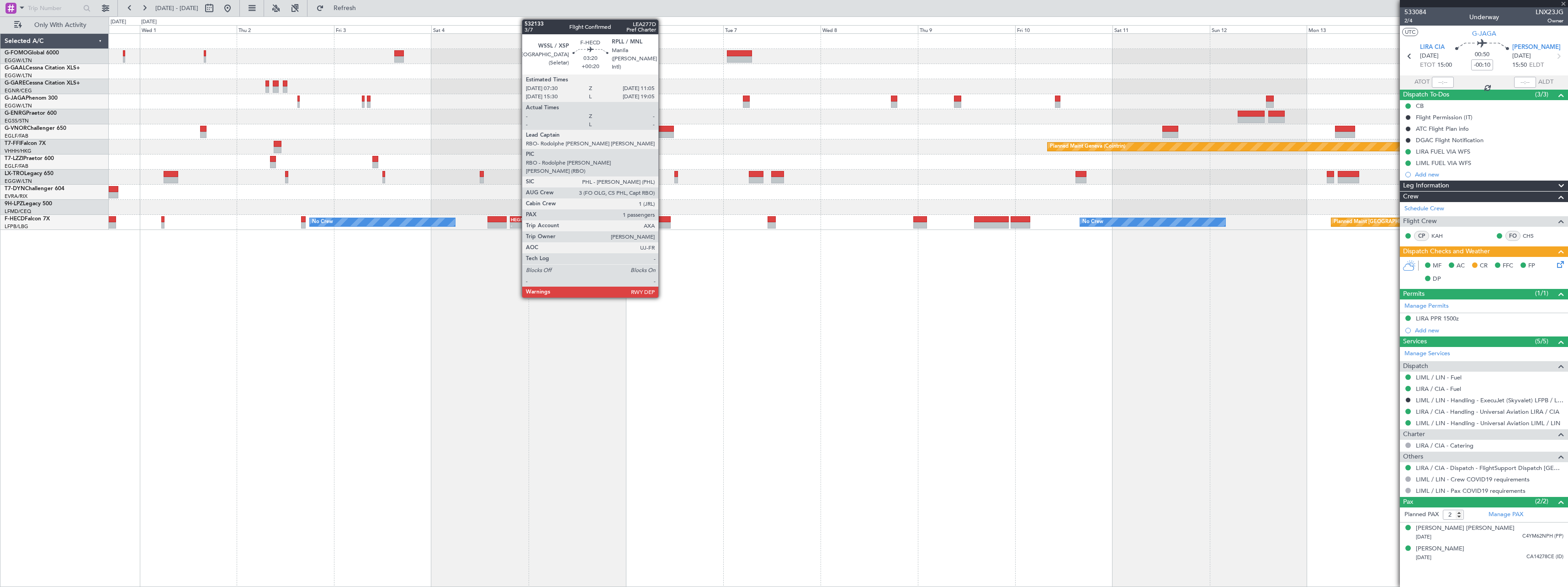
type input "+00:15"
type input "1"
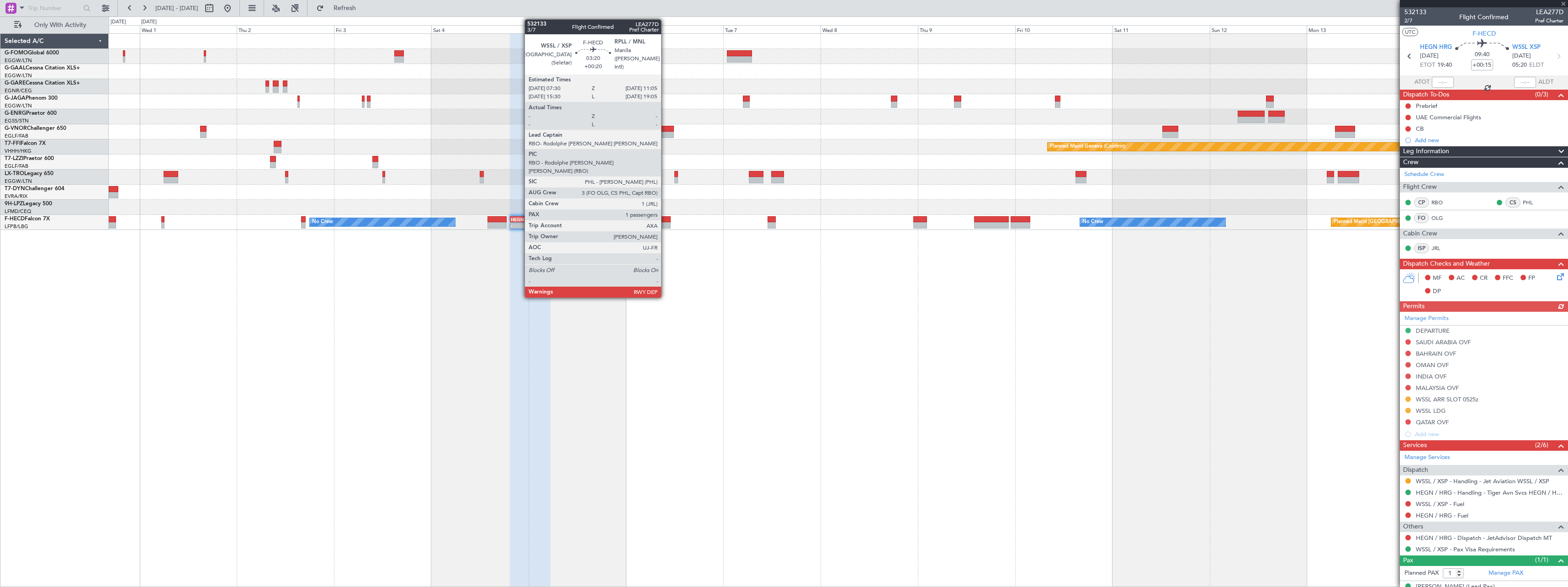
click at [665, 221] on div at bounding box center [663, 219] width 15 height 7
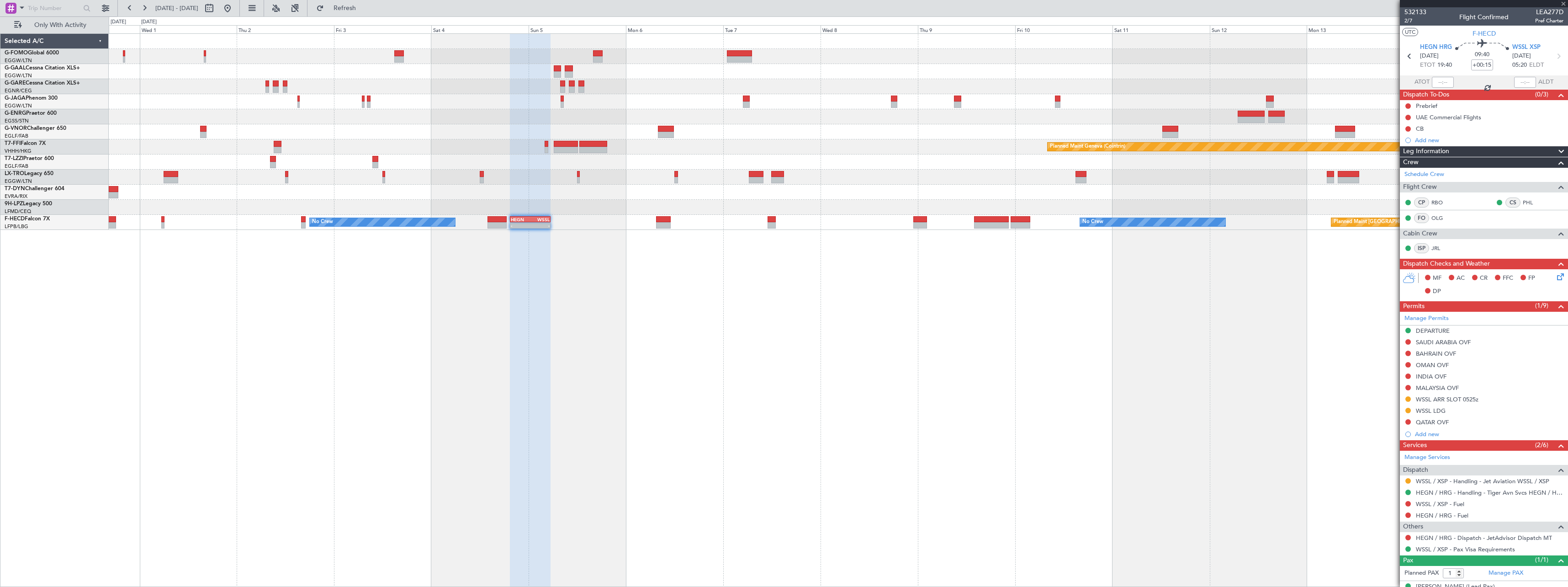
type input "+00:20"
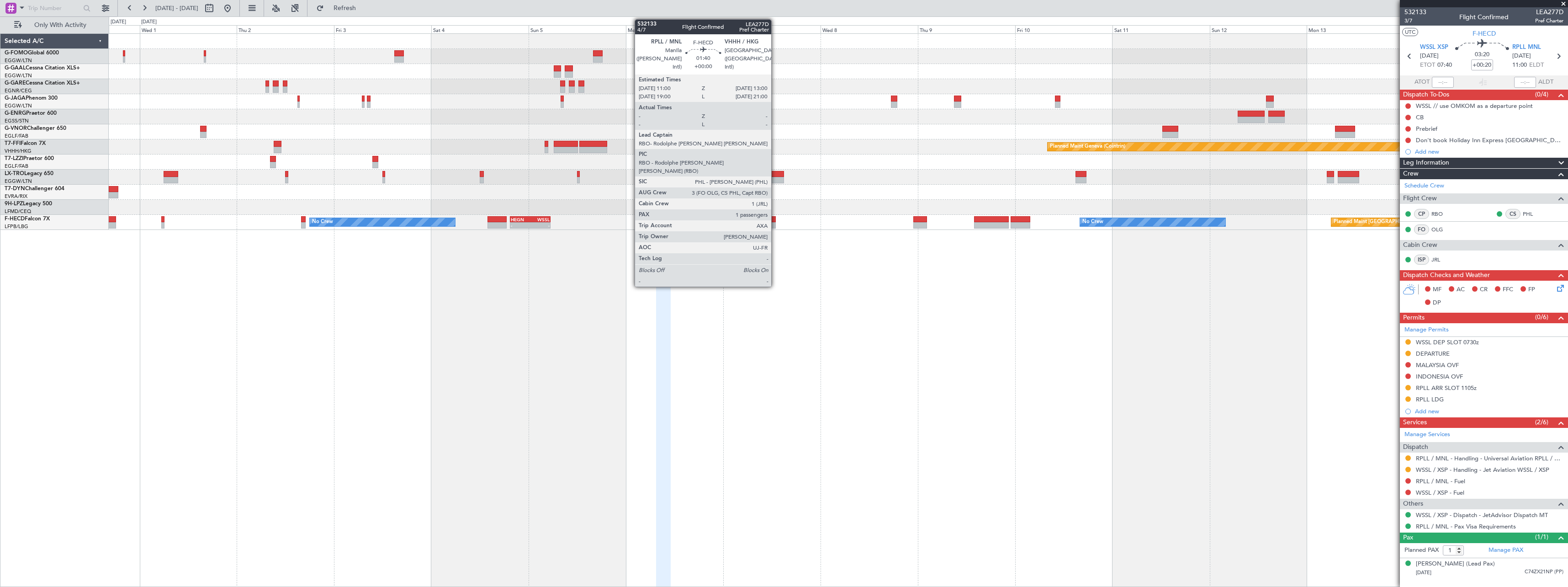
click at [775, 222] on div at bounding box center [772, 225] width 9 height 7
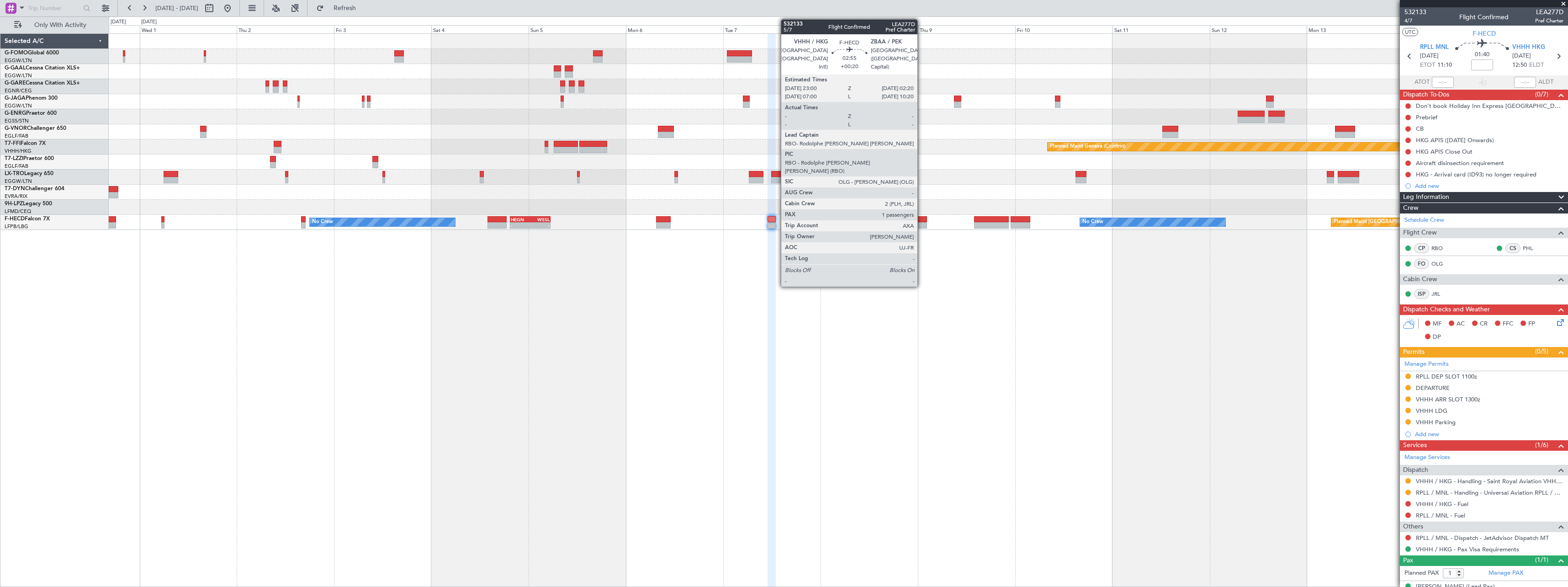
click at [922, 222] on div at bounding box center [920, 219] width 14 height 7
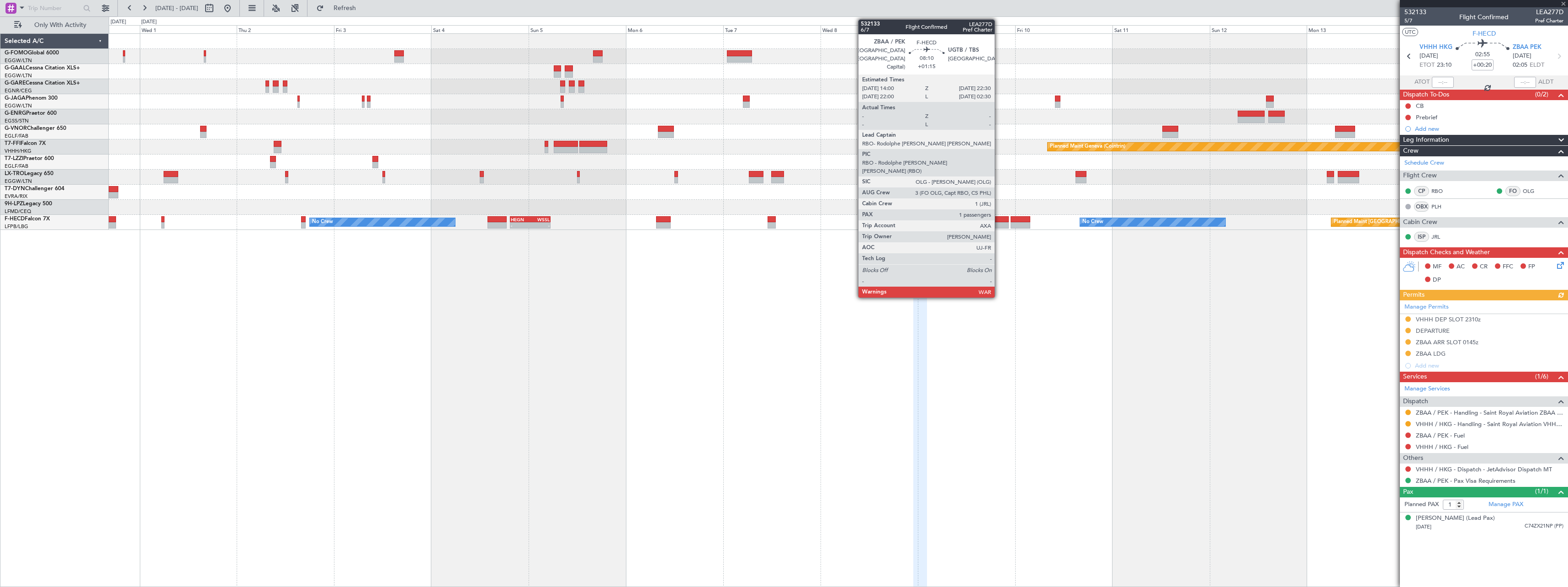
click at [999, 221] on div at bounding box center [991, 219] width 35 height 7
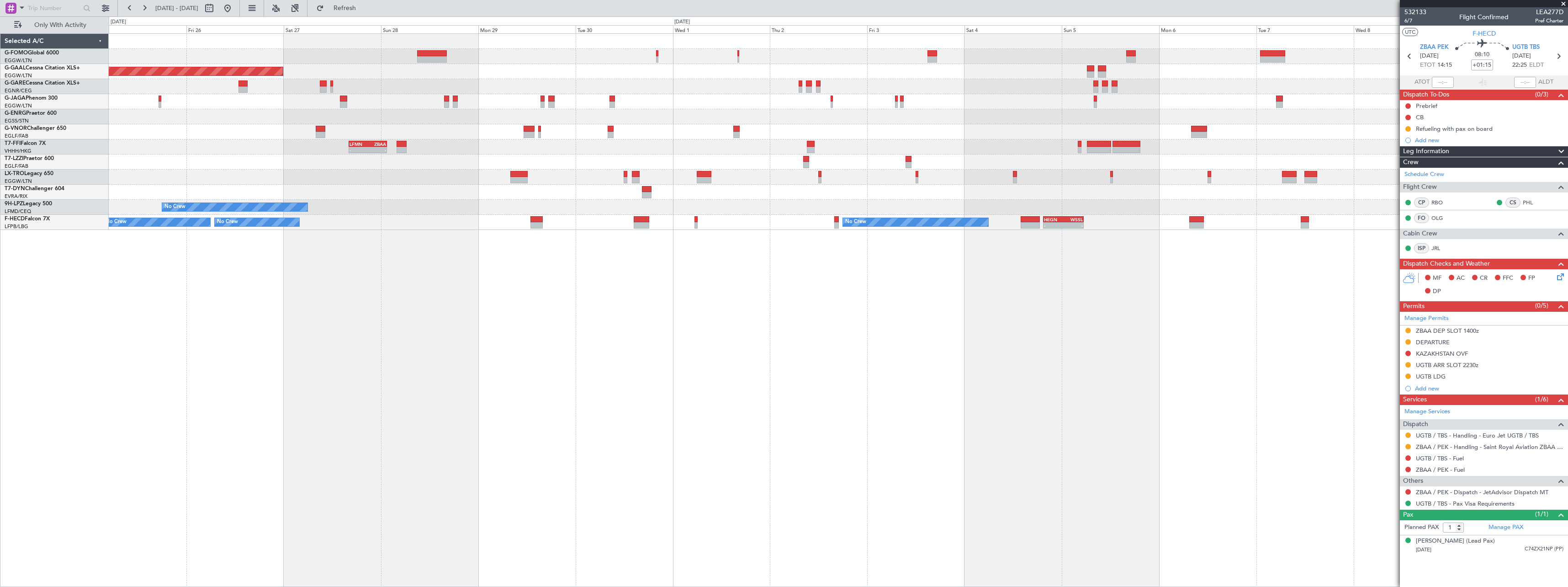
click at [962, 376] on div "Planned Maint Dusseldorf LFMN 16:05 Z ZBAA 01:35 Z - - Planned Maint Geneva (Co…" at bounding box center [838, 310] width 1459 height 554
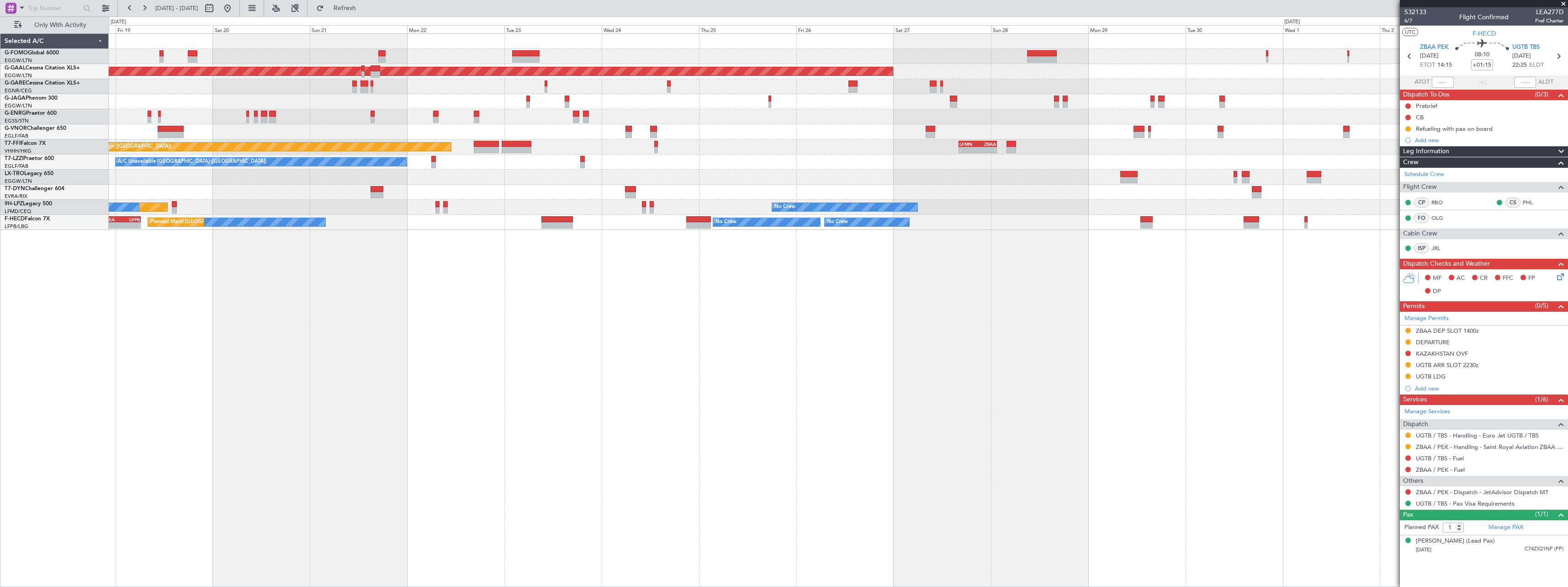
click at [901, 378] on div "Planned Maint Dusseldorf LFMN 16:05 Z ZBAA 01:35 Z - - Planned Maint Tianjin (B…" at bounding box center [838, 310] width 1459 height 554
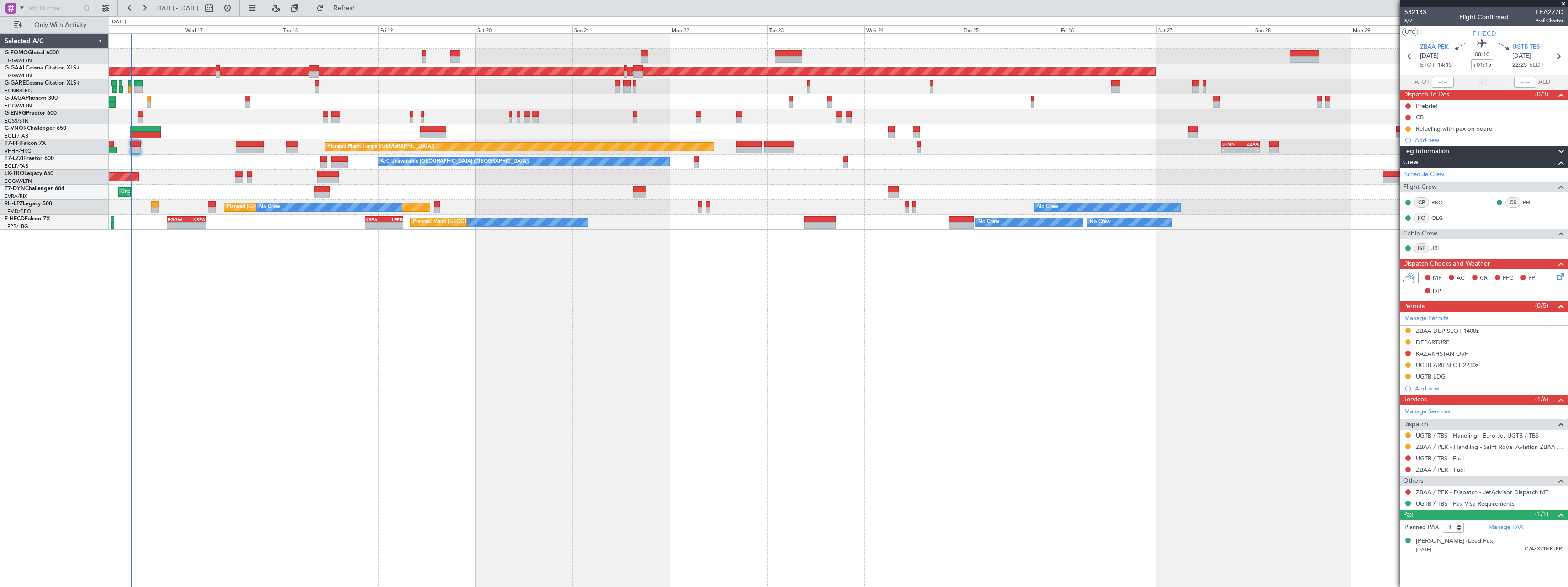
click at [704, 383] on div "OLBA 11:00 Z KTEB 22:45 Z 10:50 Z 22:30 Z Planned Maint Dusseldorf Planned Main…" at bounding box center [838, 310] width 1459 height 554
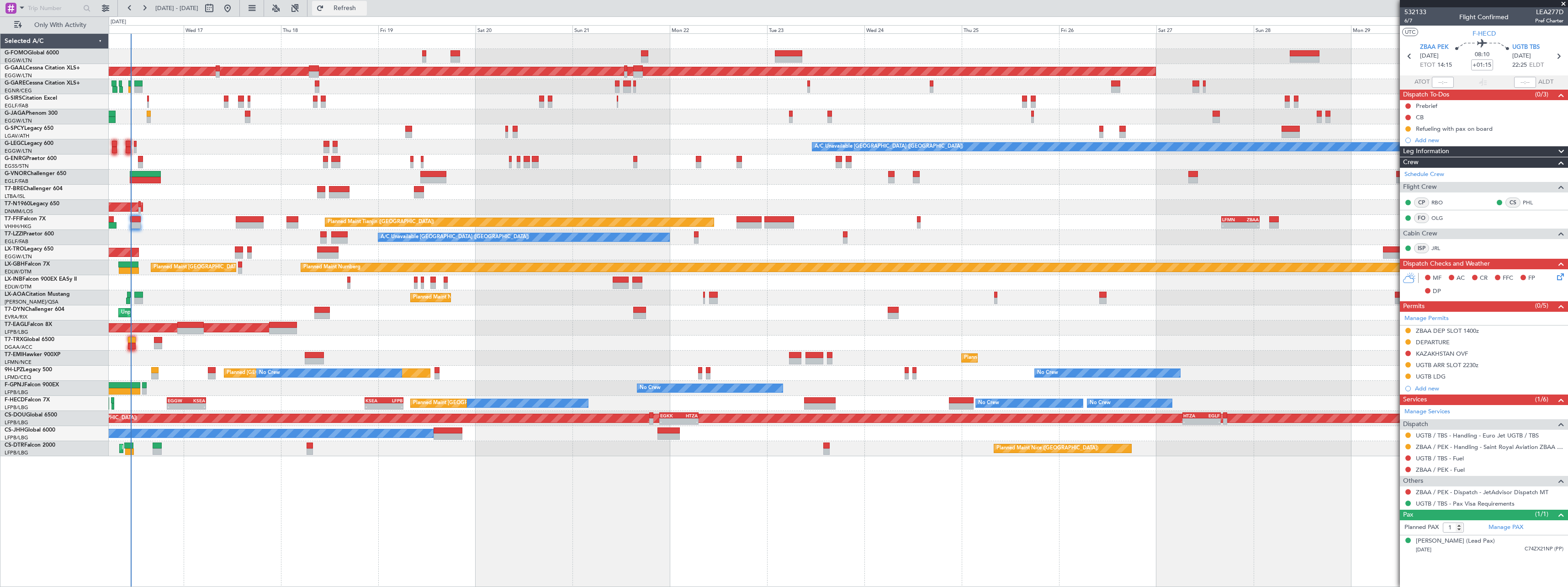
click at [364, 5] on span "Refresh" at bounding box center [345, 8] width 38 height 7
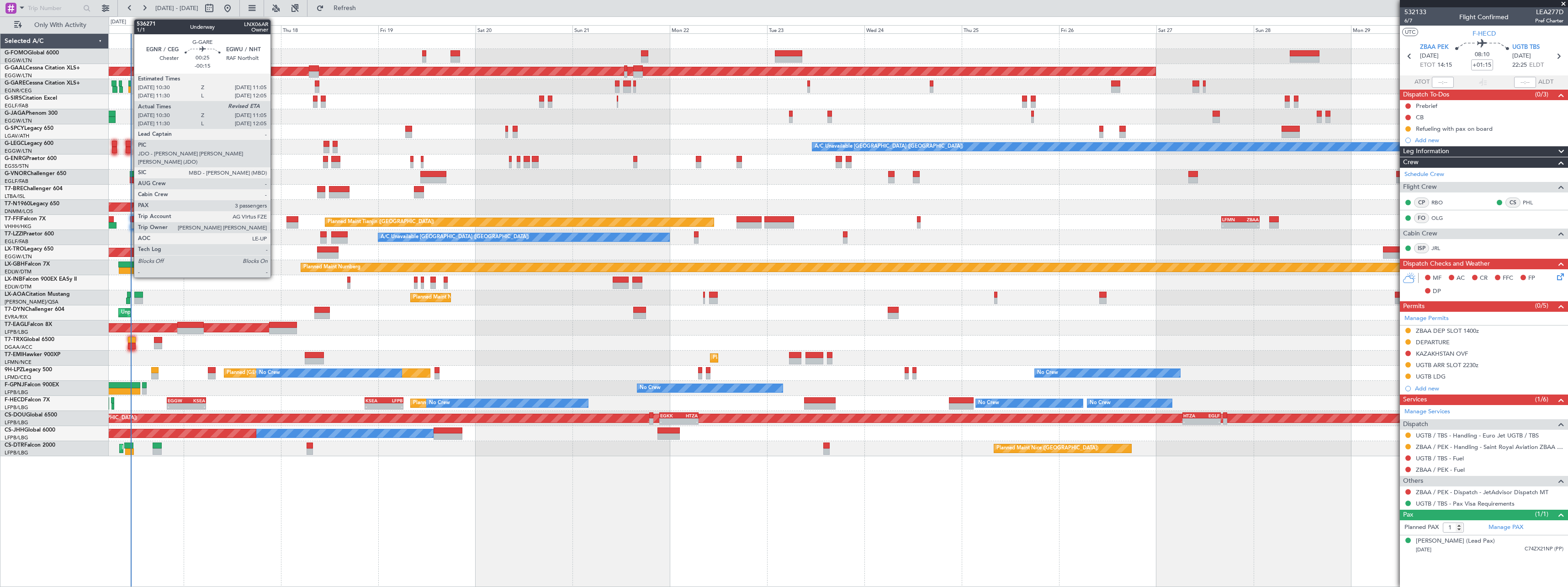
click at [129, 86] on div at bounding box center [130, 83] width 3 height 7
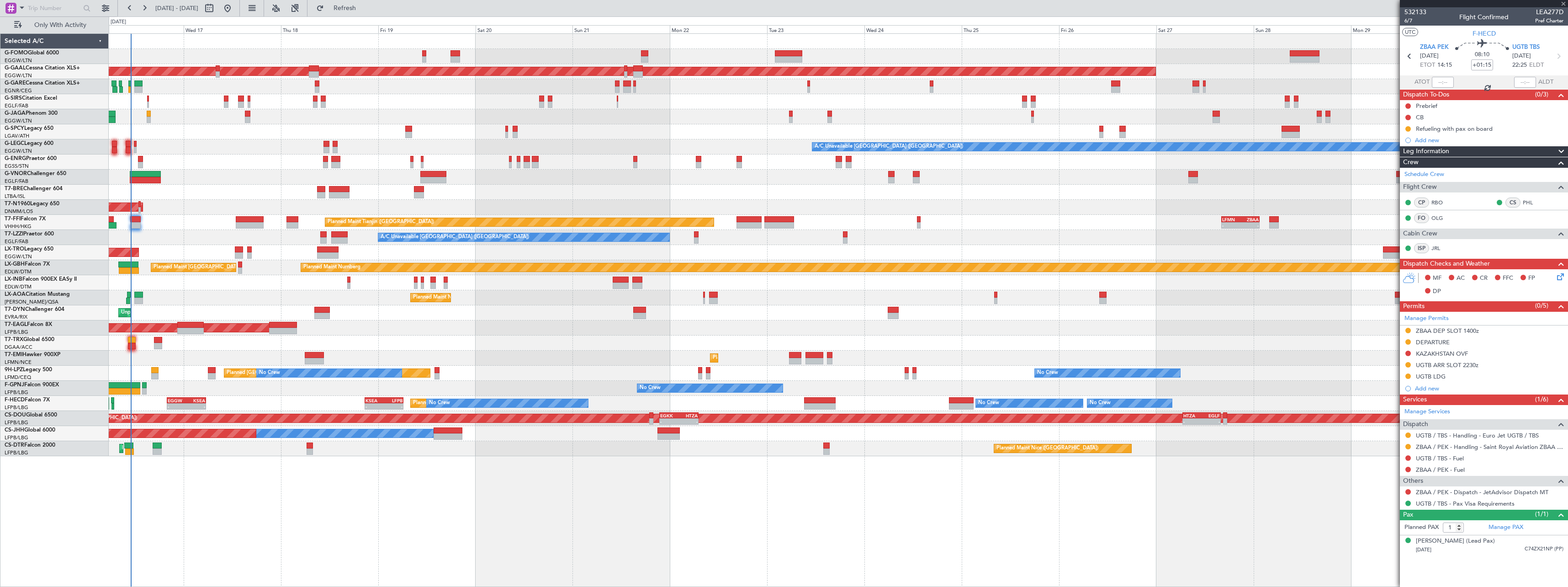
type input "-00:15"
type input "10:30"
type input "3"
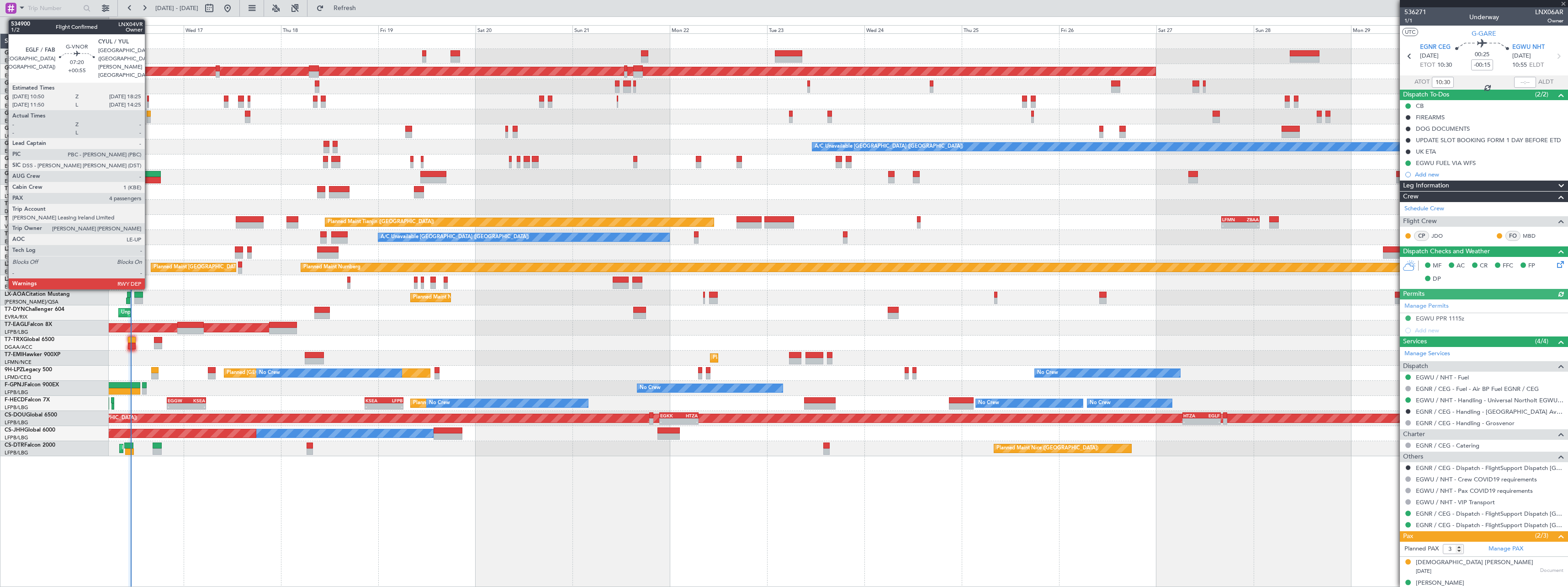
click at [149, 173] on div at bounding box center [145, 174] width 31 height 7
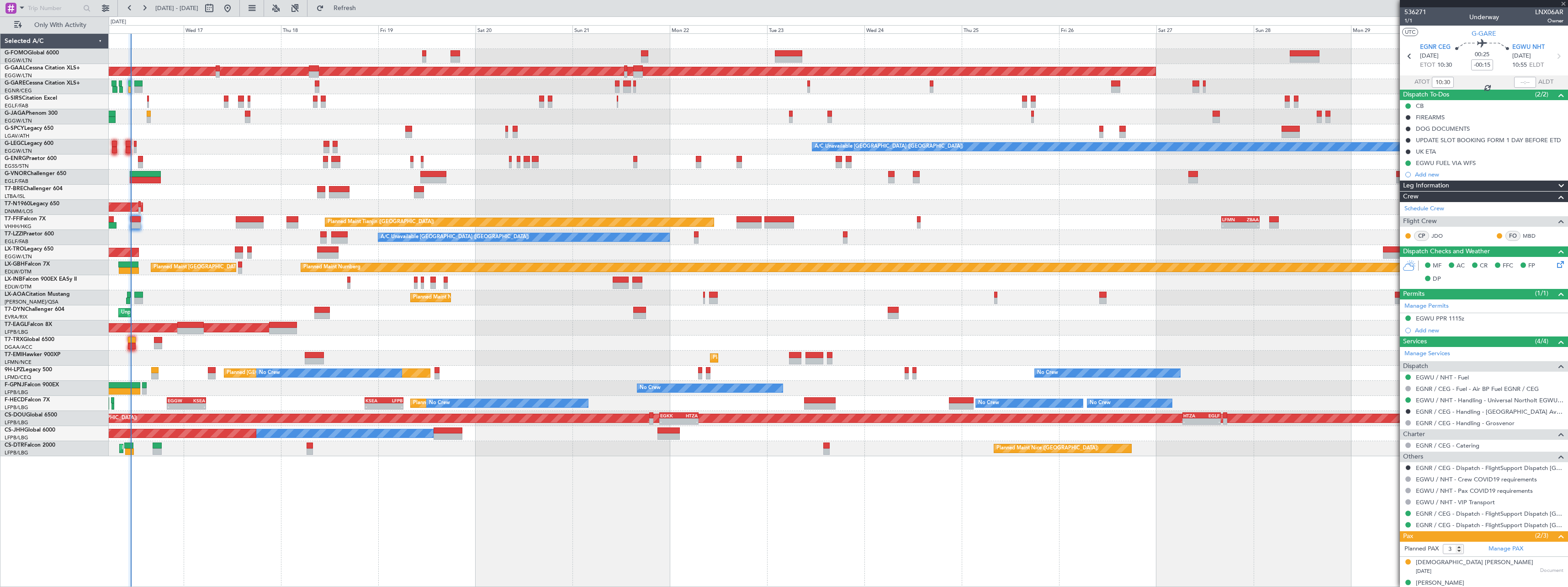
type input "+00:55"
type input "4"
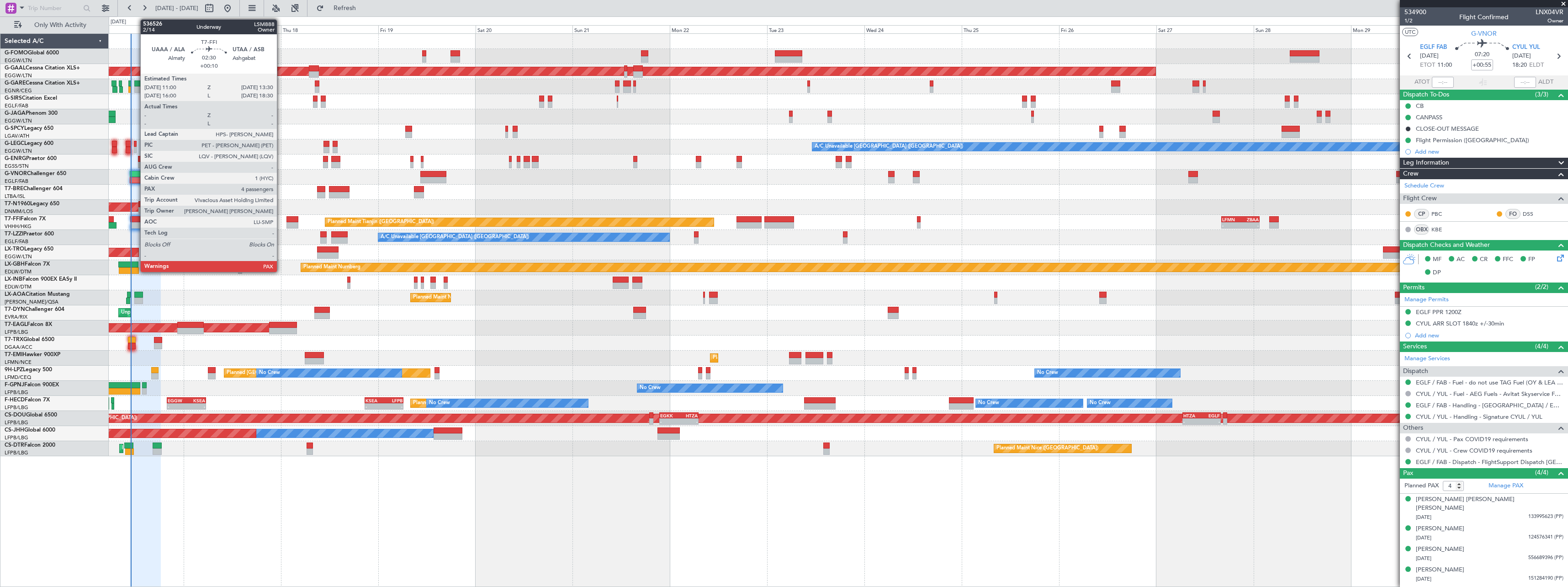
click at [136, 222] on div at bounding box center [135, 225] width 10 height 7
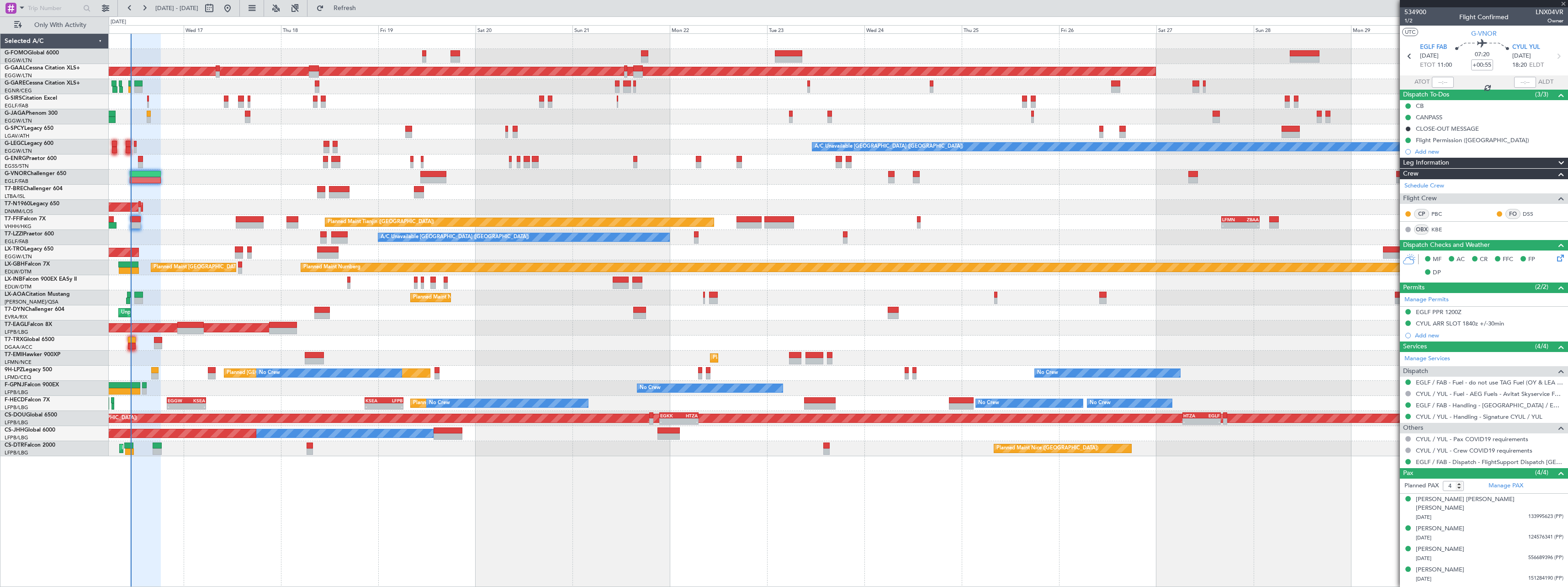
type input "+00:10"
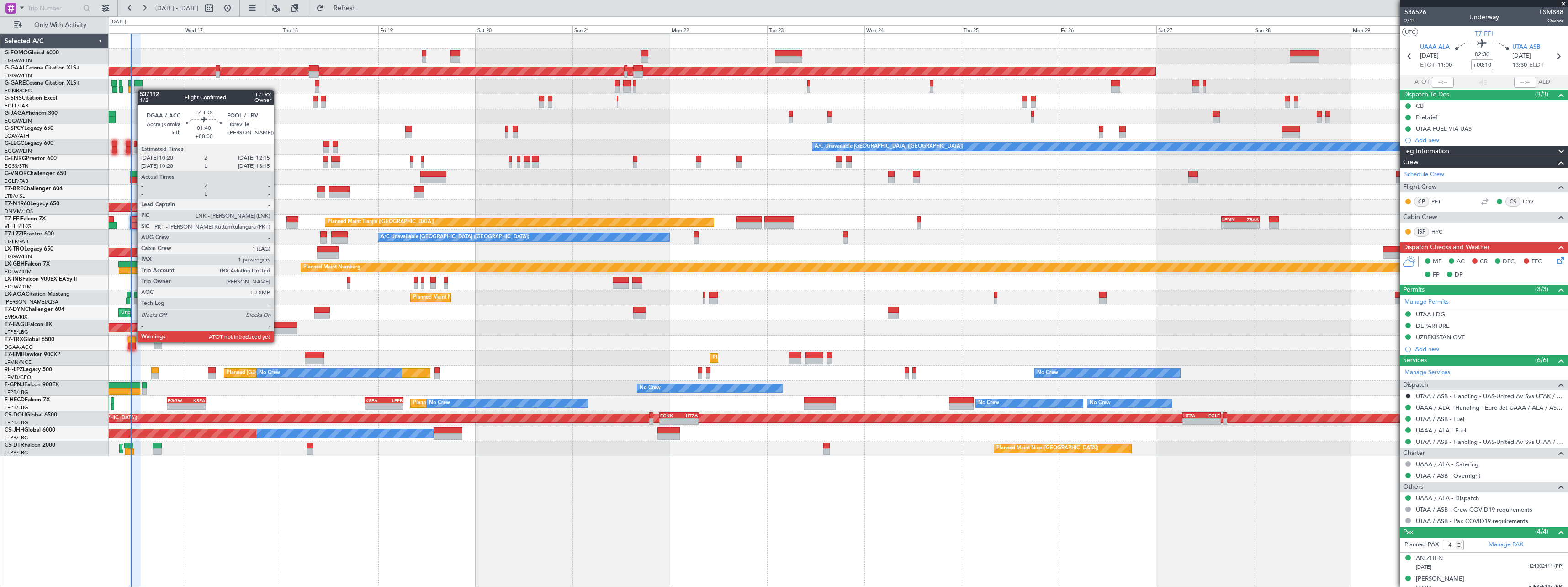
click at [133, 342] on div at bounding box center [132, 340] width 9 height 7
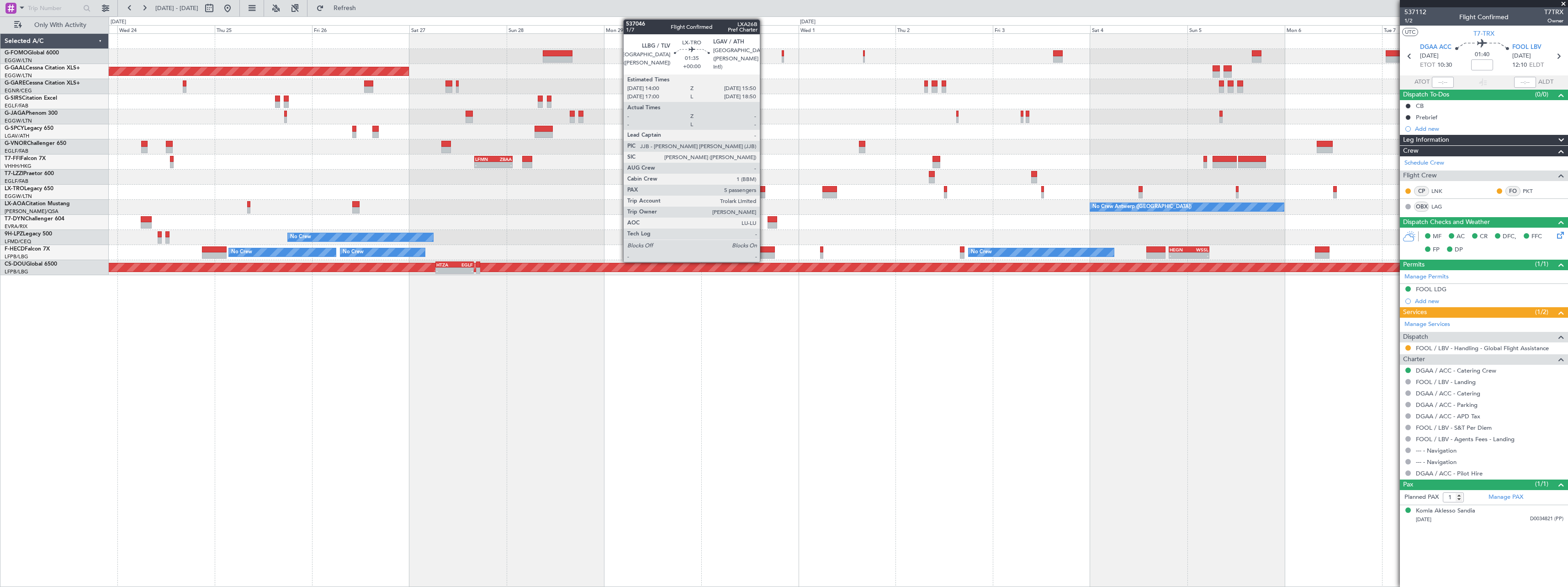
click at [764, 191] on div at bounding box center [761, 189] width 8 height 7
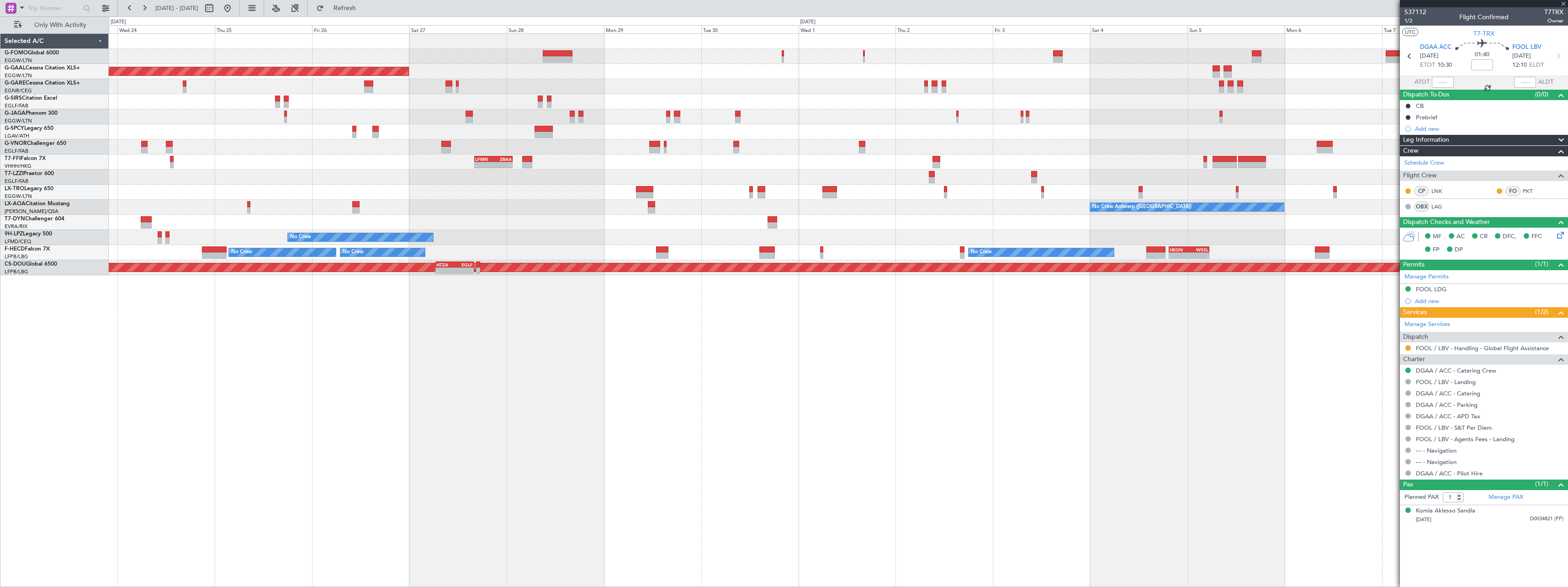
type input "5"
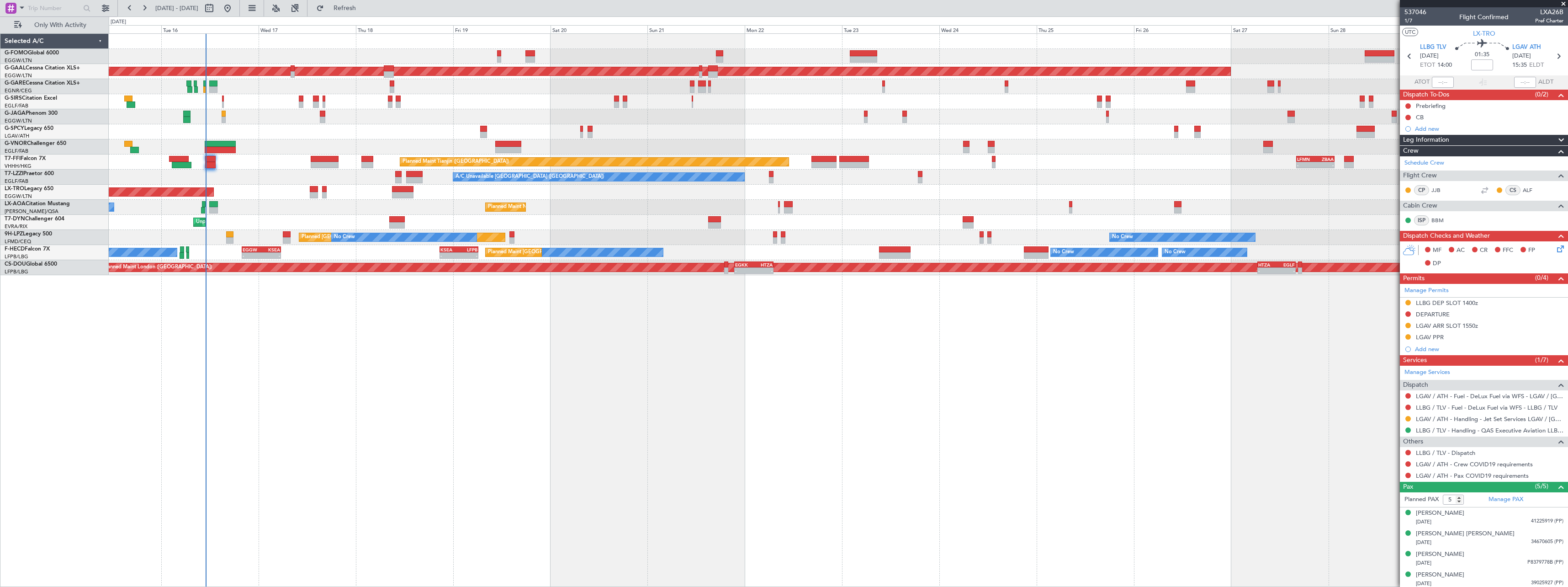
click at [1359, 367] on div "OLBA 11:00 Z KTEB 22:45 Z 10:50 Z 22:30 Z Planned Maint Dusseldorf Planned Main…" at bounding box center [838, 310] width 1459 height 554
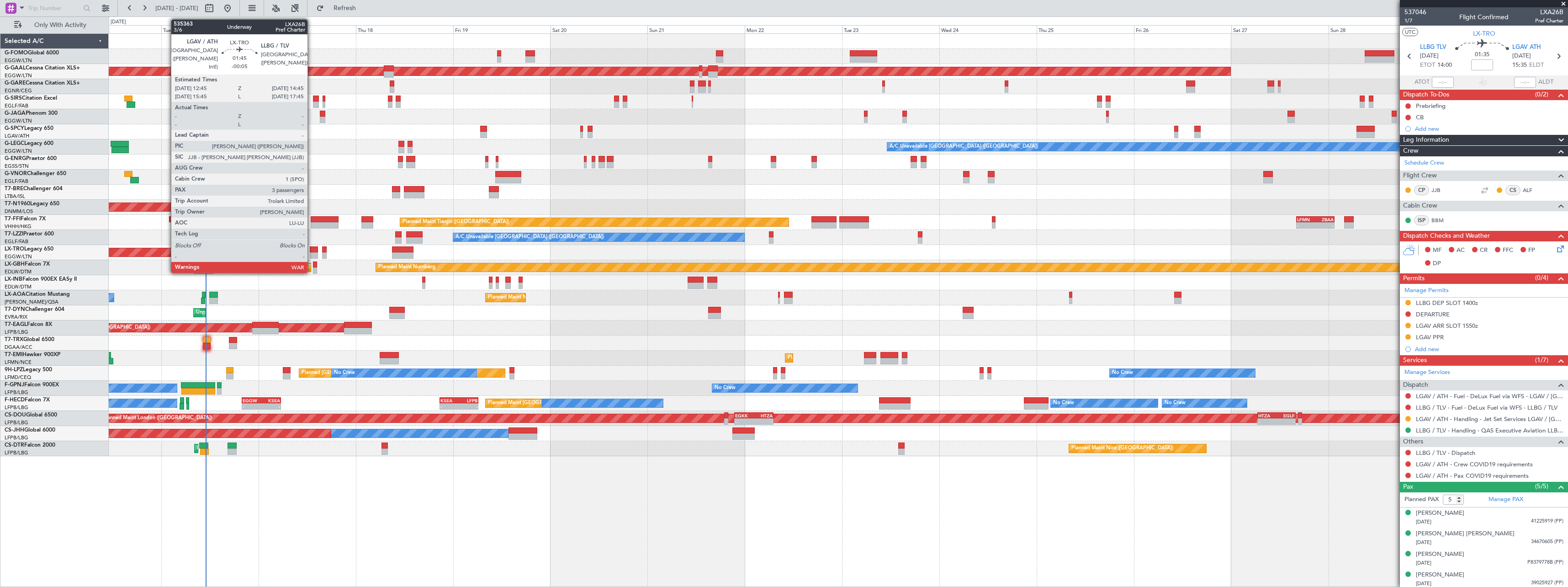
click at [312, 250] on div at bounding box center [314, 250] width 9 height 7
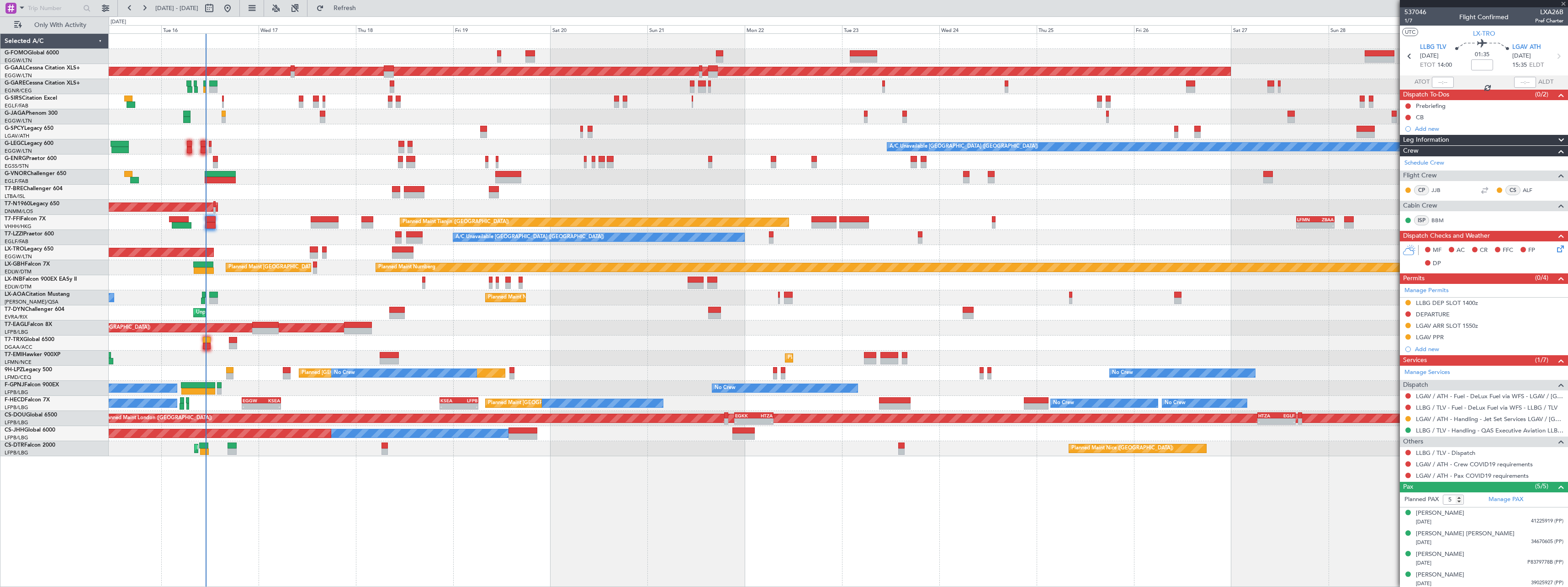
type input "-00:05"
type input "3"
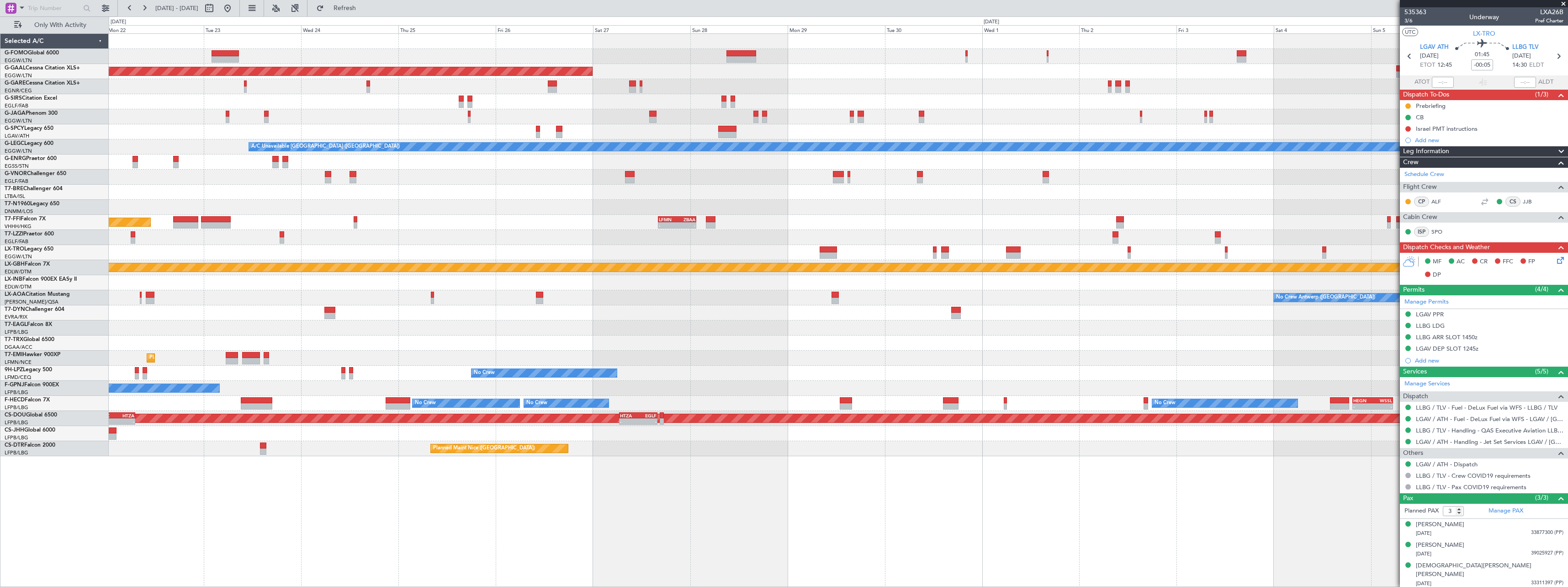
click at [397, 311] on div at bounding box center [838, 312] width 1459 height 15
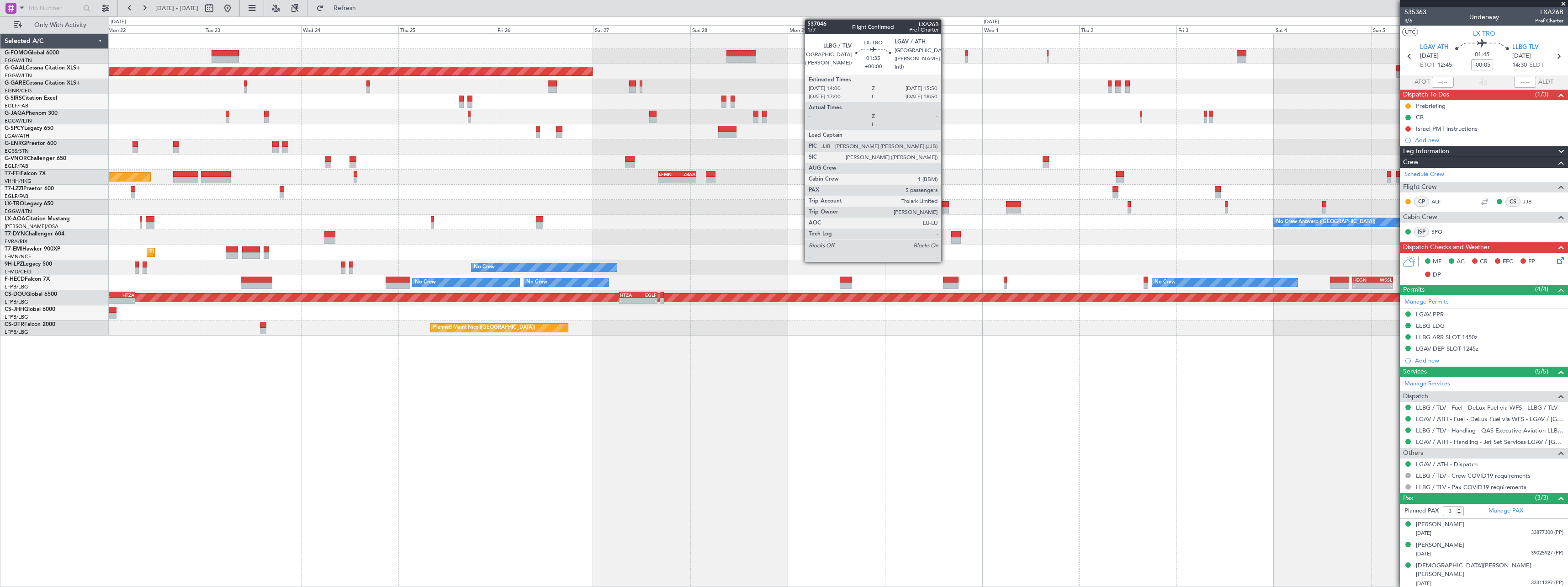
click at [945, 202] on div at bounding box center [945, 204] width 8 height 7
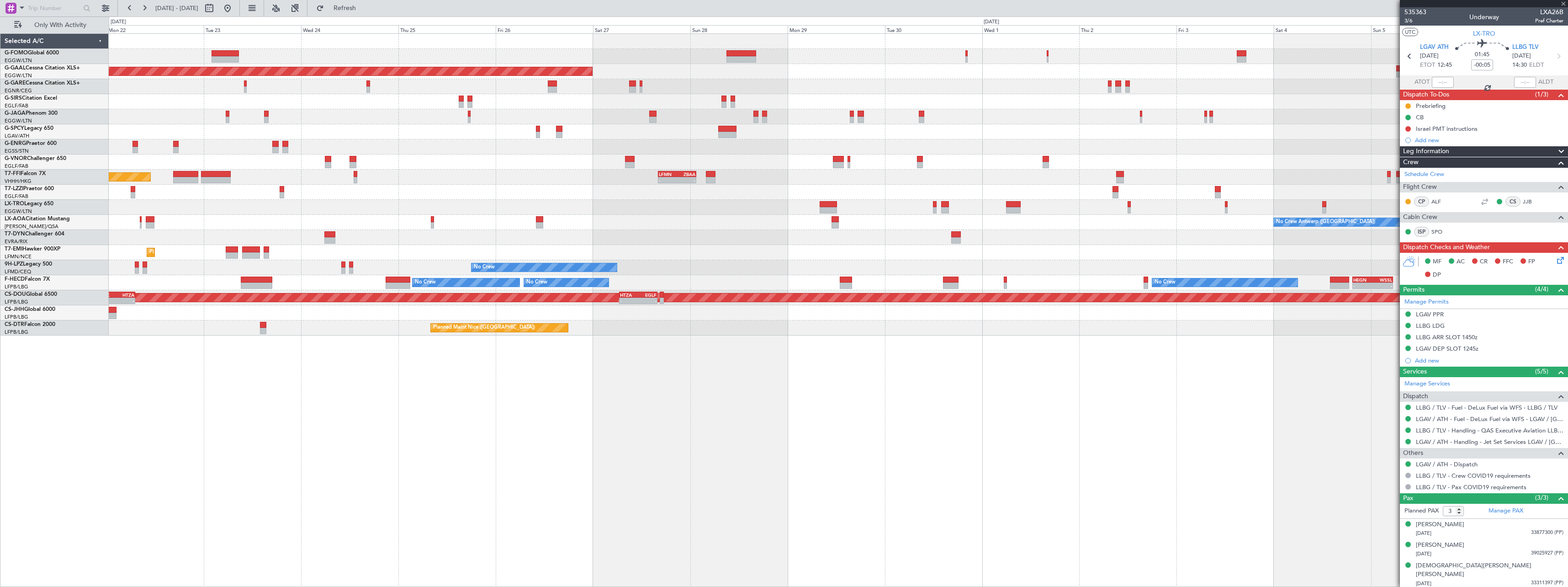
type input "5"
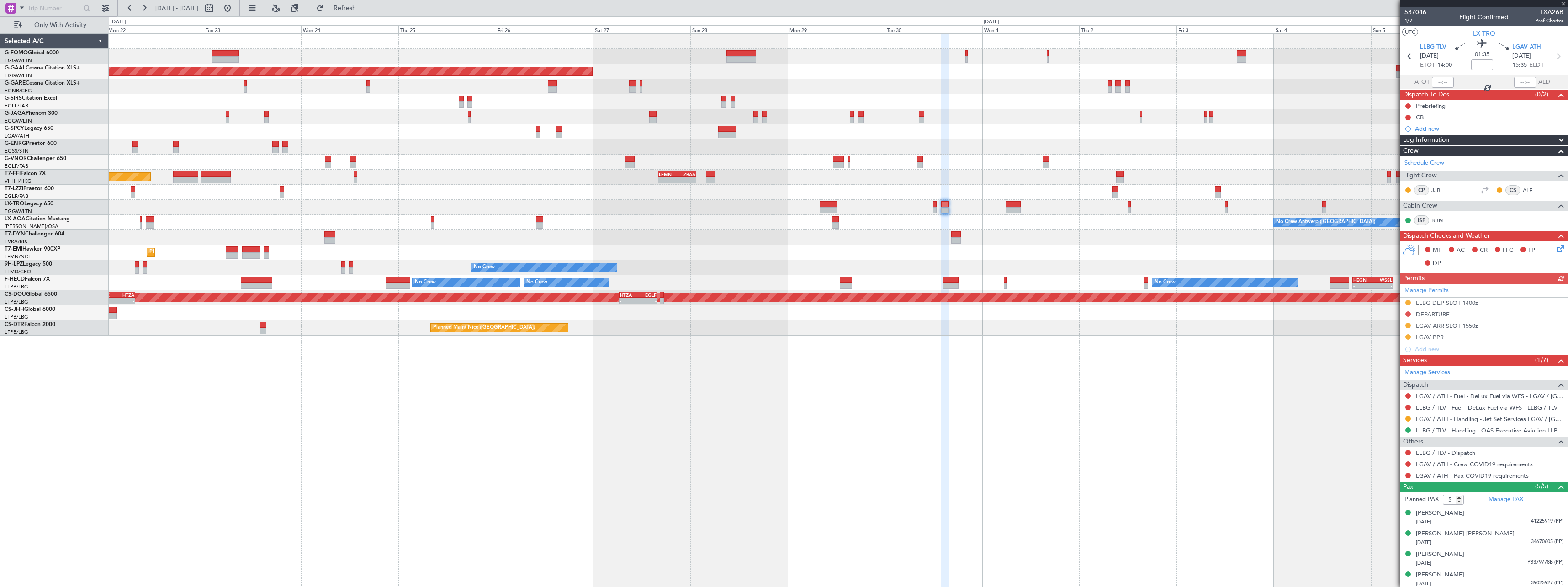
scroll to position [23, 0]
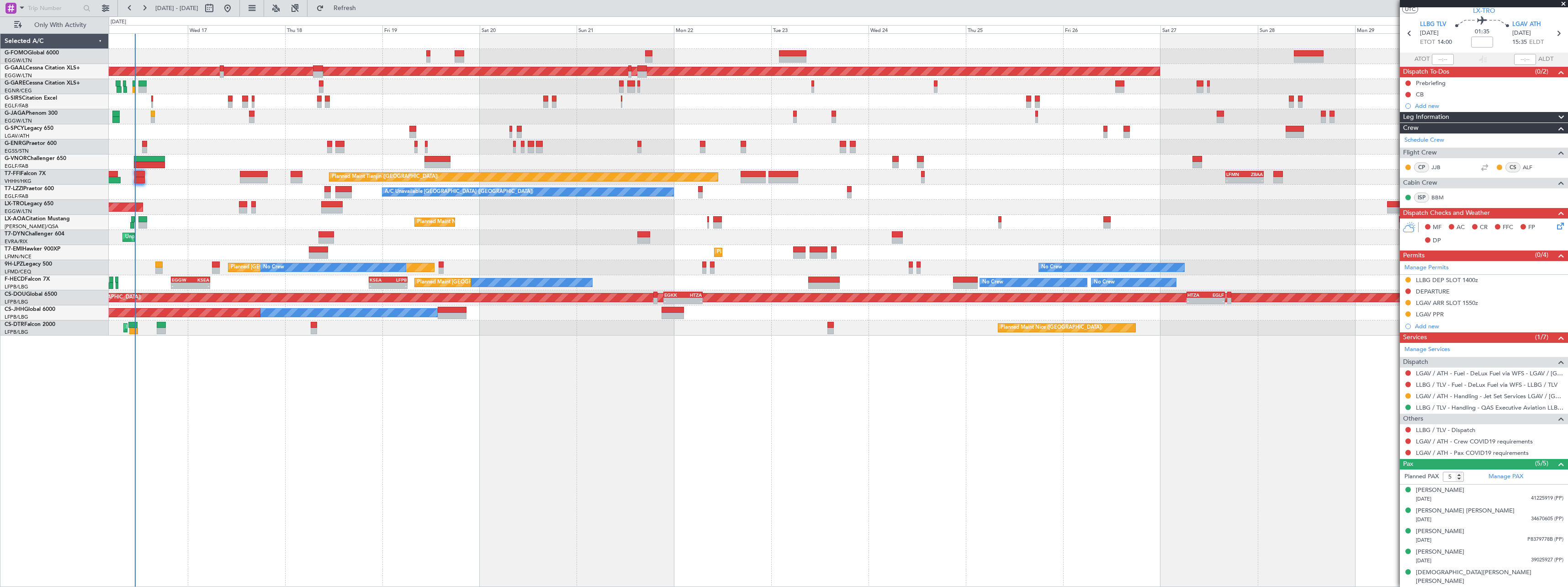
click at [1139, 432] on div "OLBA 11:00 Z KTEB 22:45 Z 10:50 Z 22:30 Z Planned Maint Dusseldorf Planned Main…" at bounding box center [838, 310] width 1459 height 554
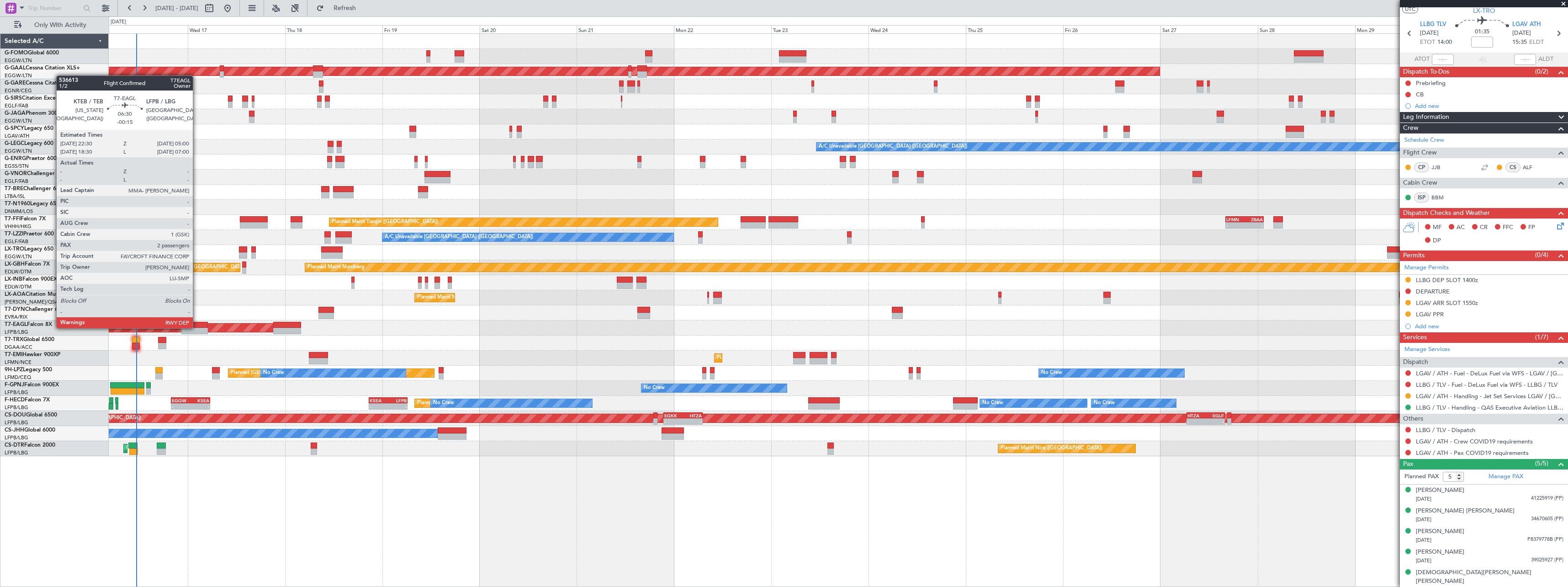
click at [197, 327] on div at bounding box center [195, 325] width 27 height 7
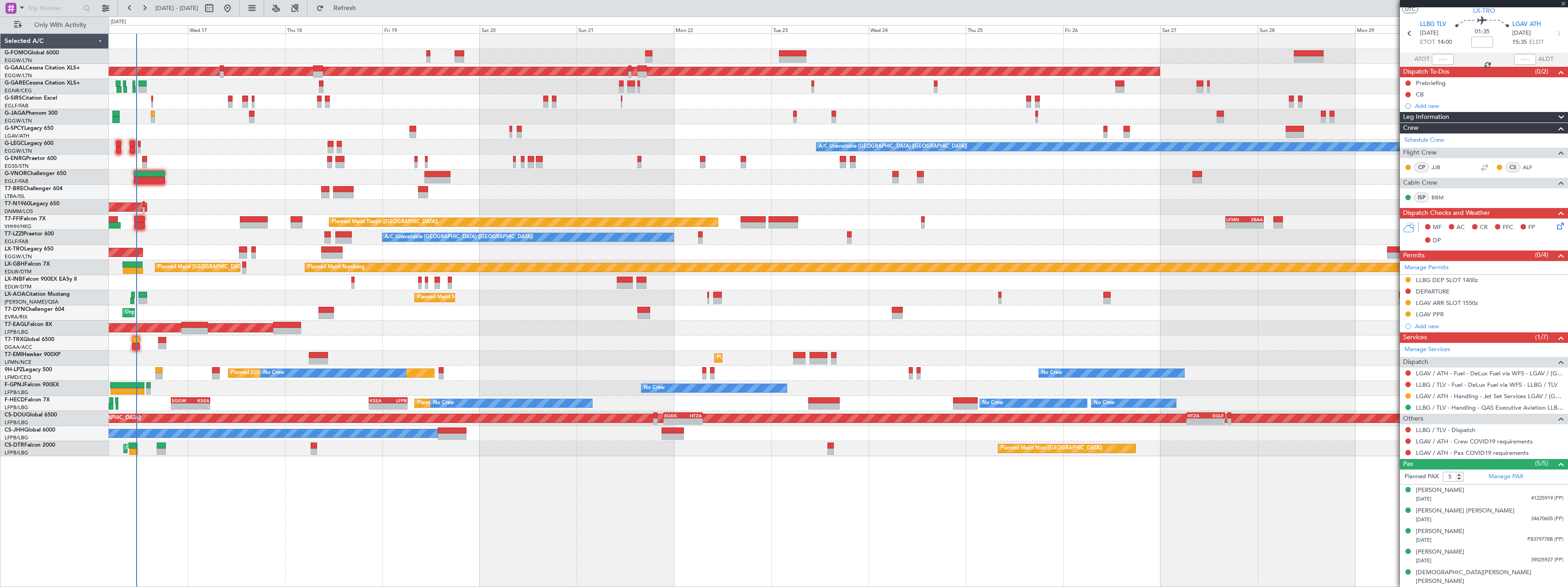
type input "-00:15"
type input "2"
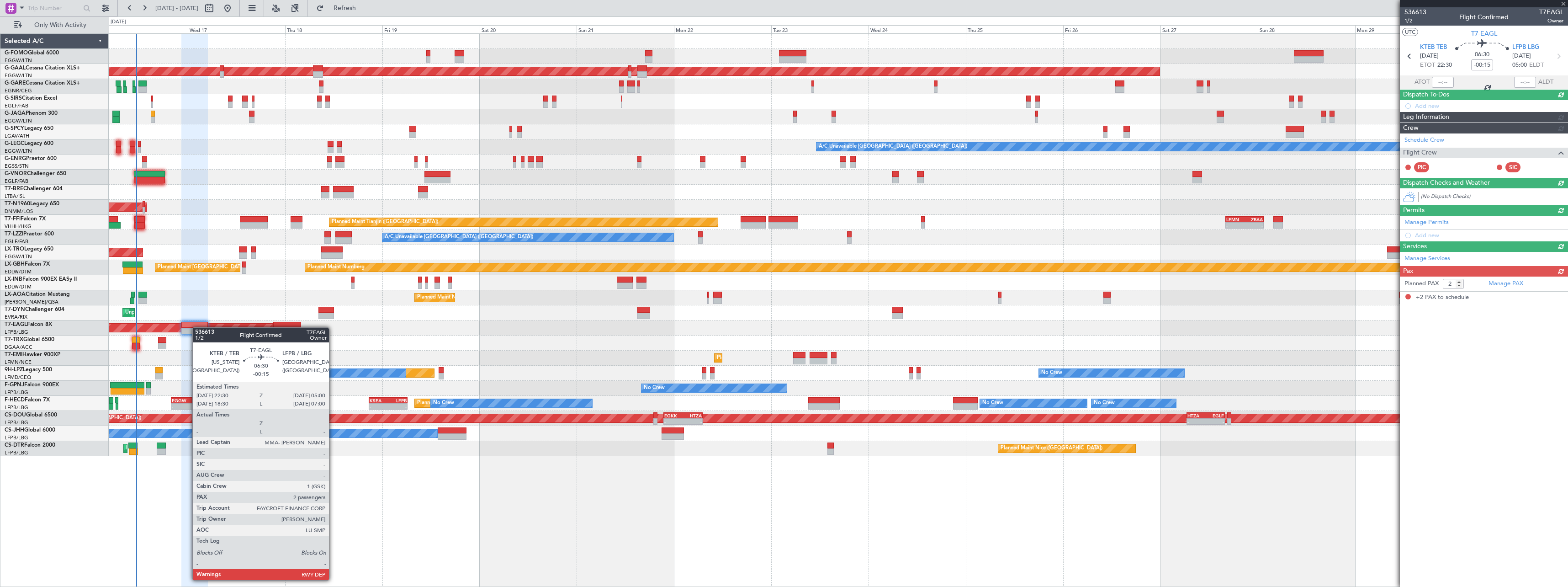
scroll to position [0, 0]
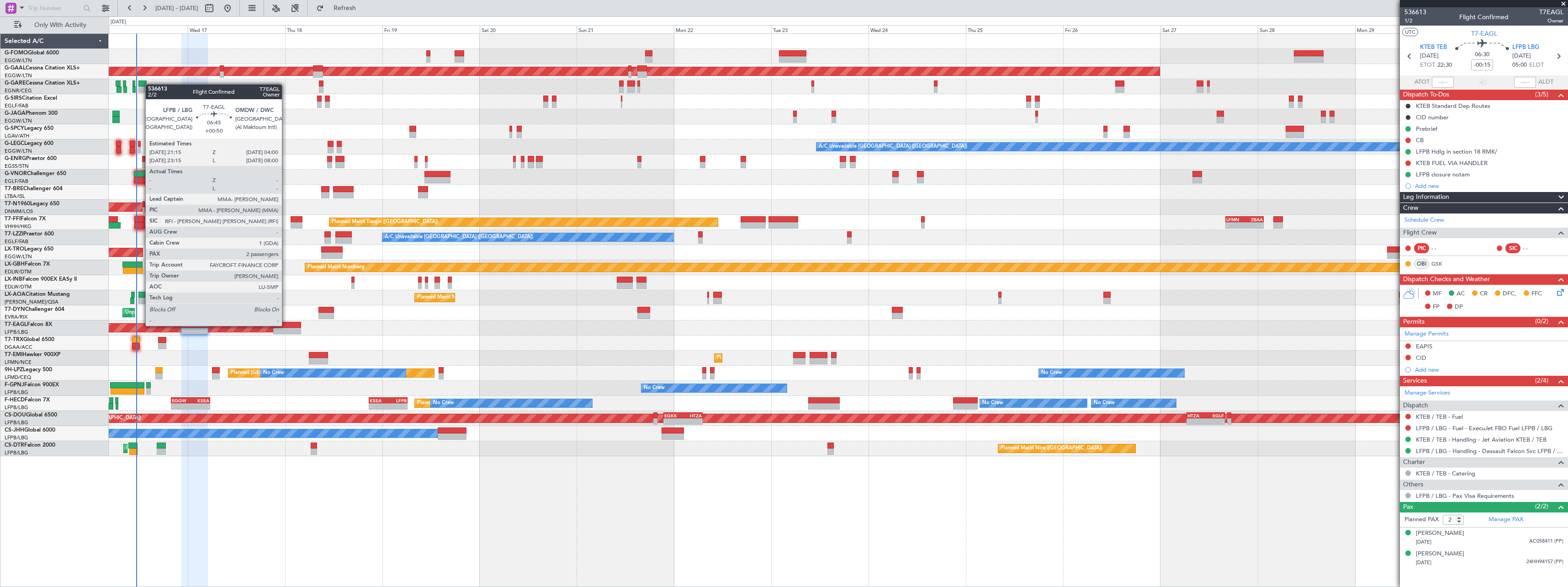
click at [286, 325] on div at bounding box center [287, 325] width 27 height 7
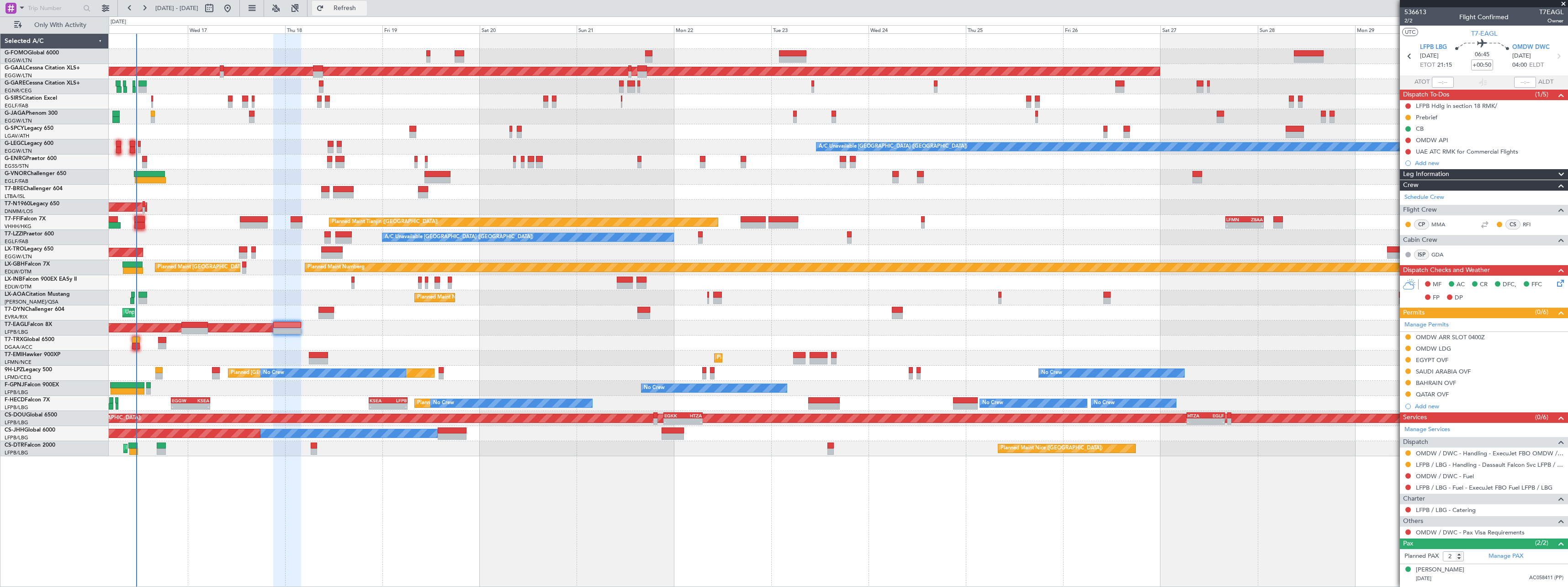
click at [367, 12] on button "Refresh" at bounding box center [340, 9] width 55 height 15
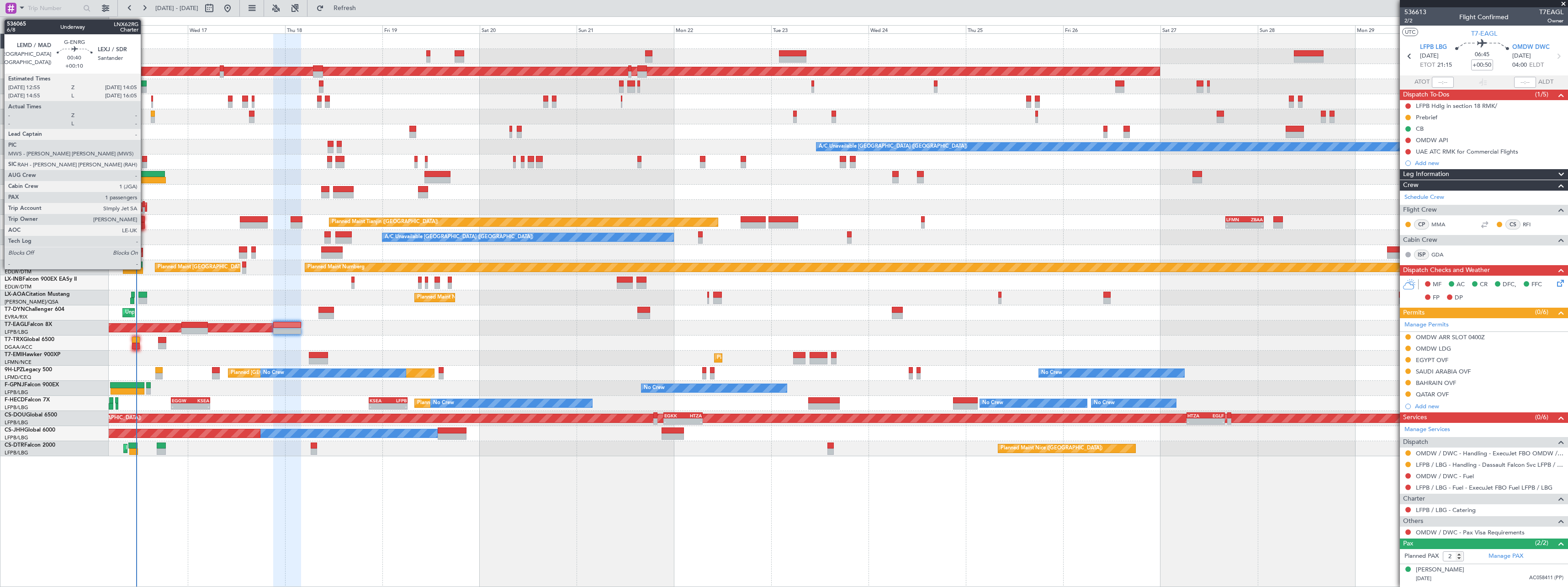
click at [145, 158] on div at bounding box center [144, 159] width 5 height 7
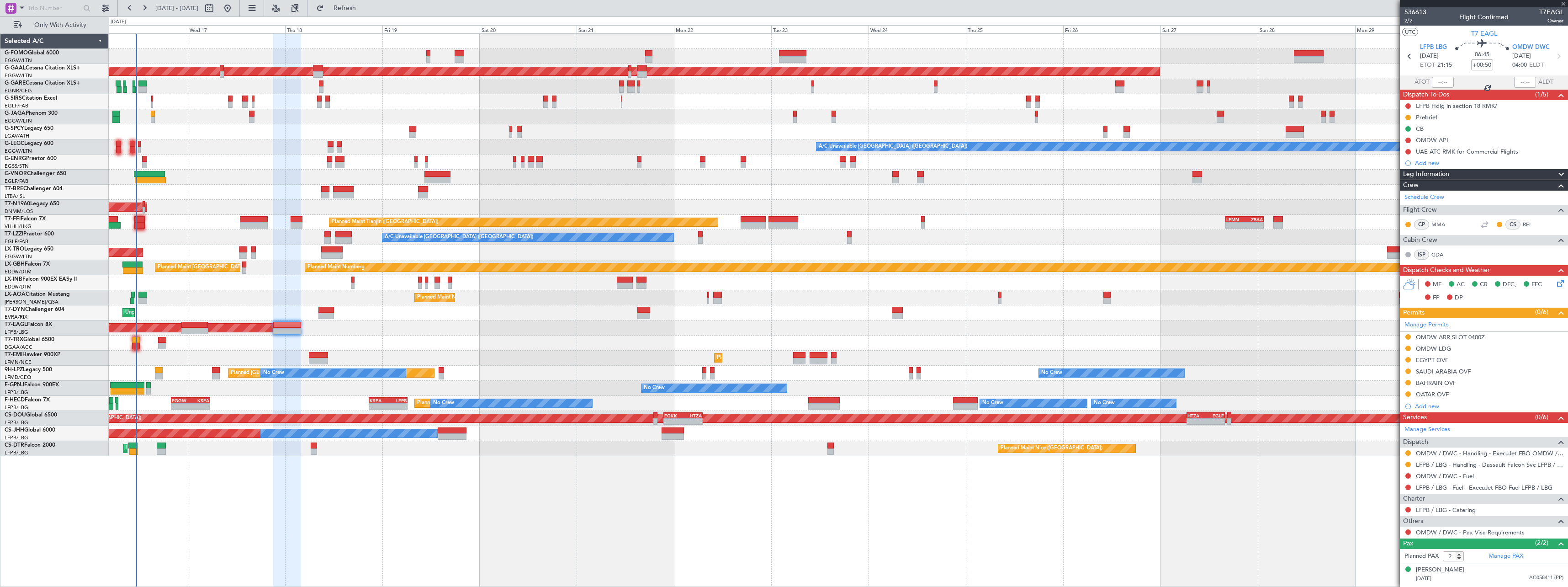
type input "+00:10"
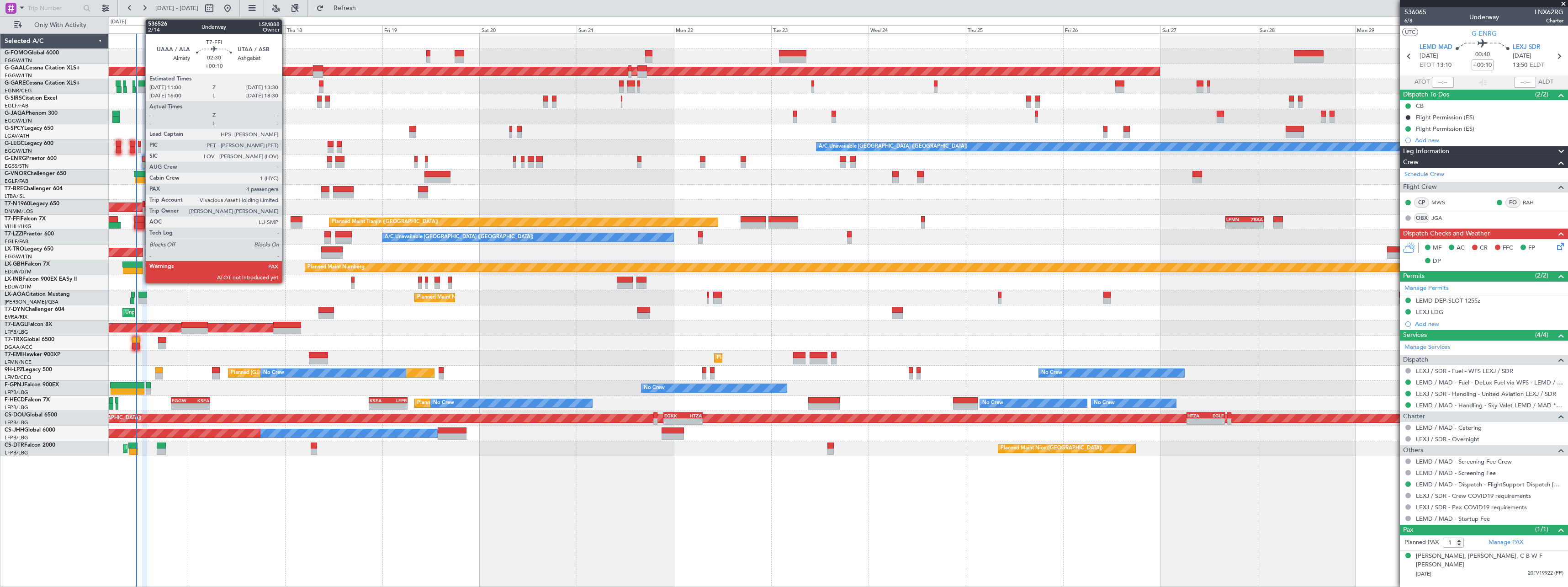
click at [141, 218] on div at bounding box center [139, 219] width 10 height 7
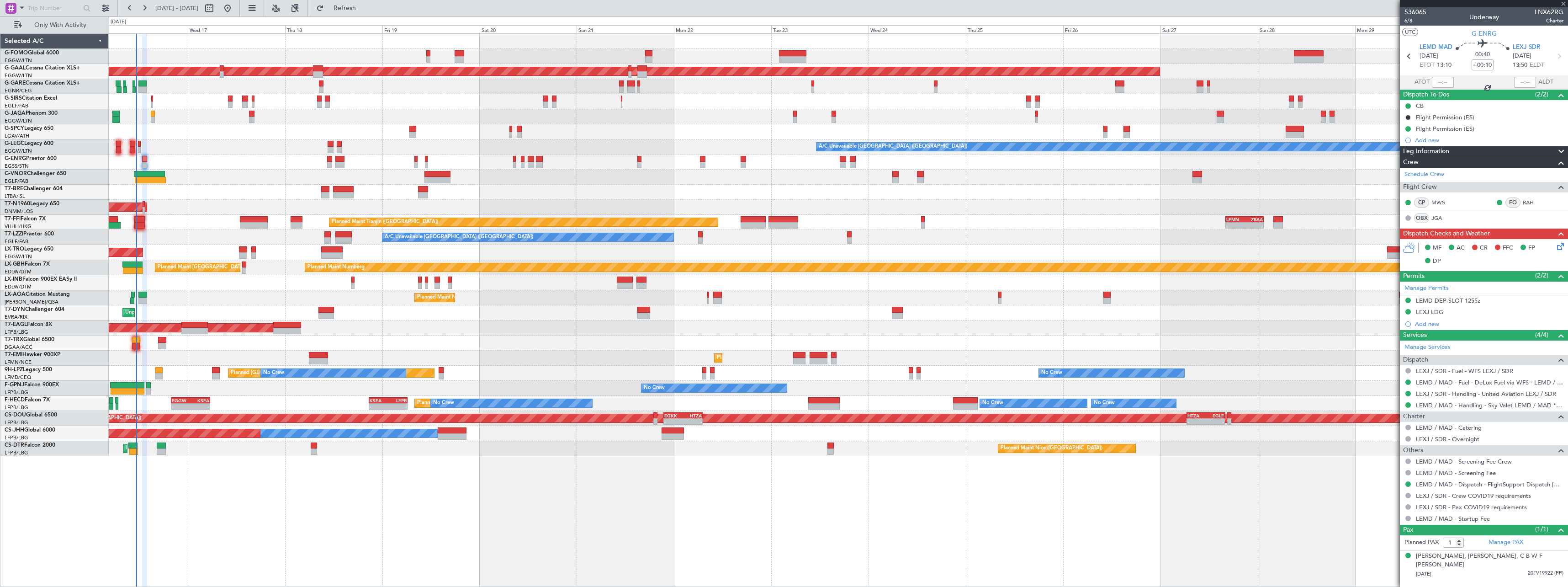
type input "4"
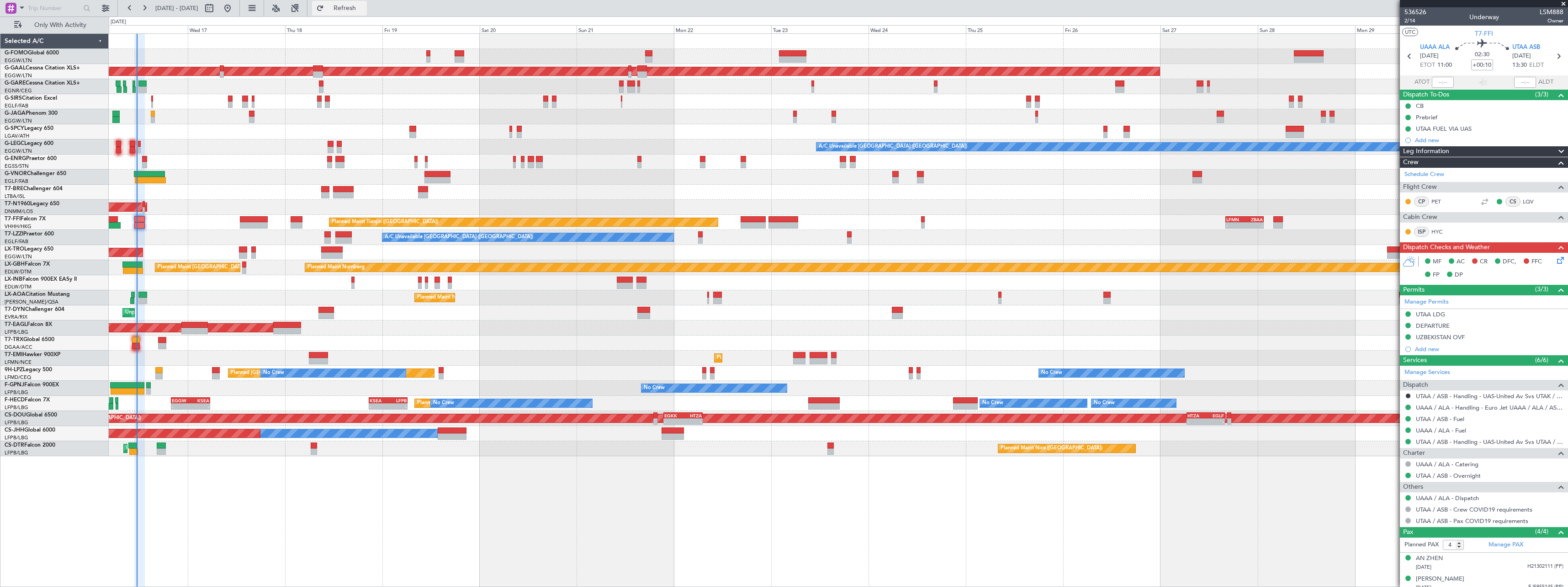
click at [364, 5] on span "Refresh" at bounding box center [345, 8] width 38 height 7
click at [364, 10] on span "Refresh" at bounding box center [345, 8] width 38 height 7
click at [364, 9] on span "Refresh" at bounding box center [345, 8] width 38 height 7
type input "11:32"
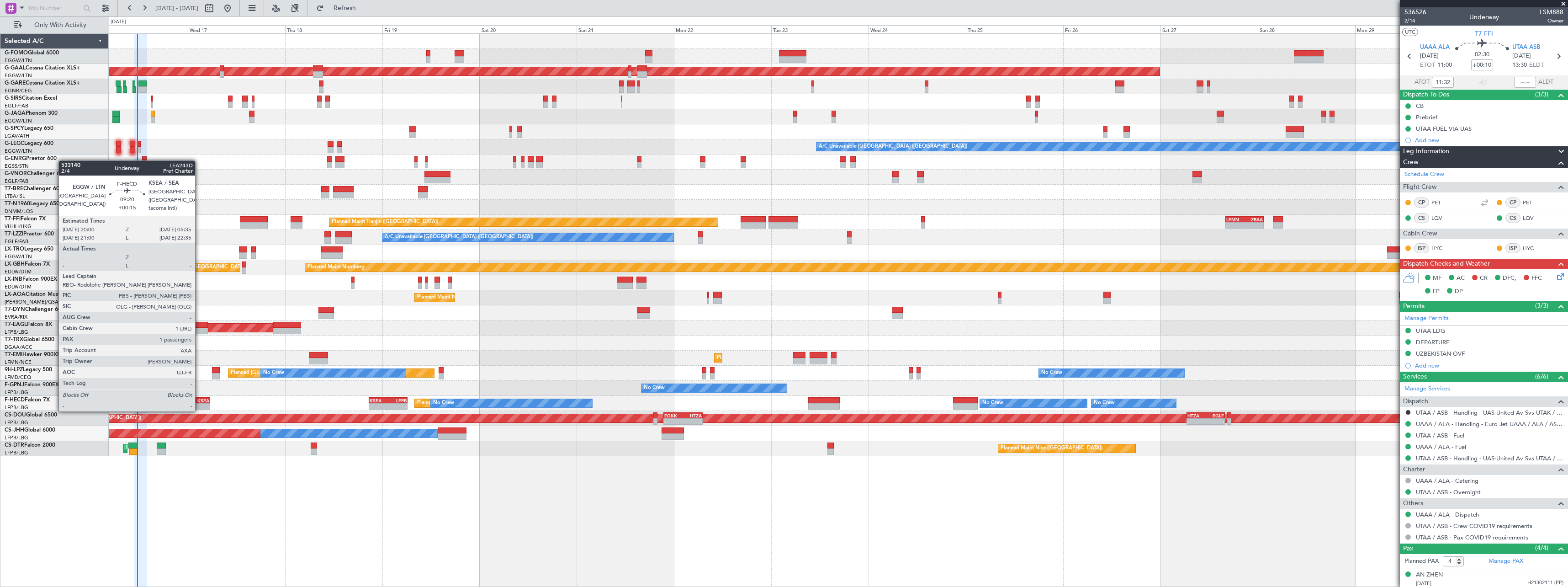
click at [199, 401] on div "KSEA" at bounding box center [200, 400] width 19 height 5
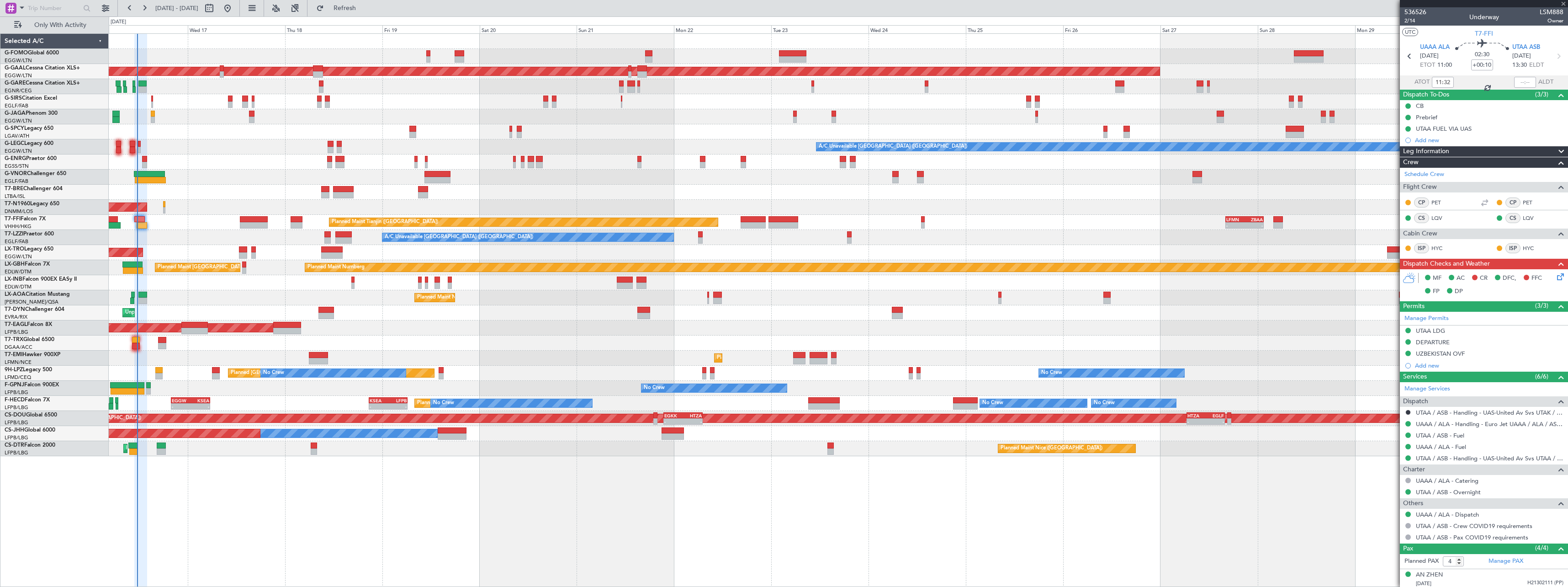
type input "+00:15"
type input "1"
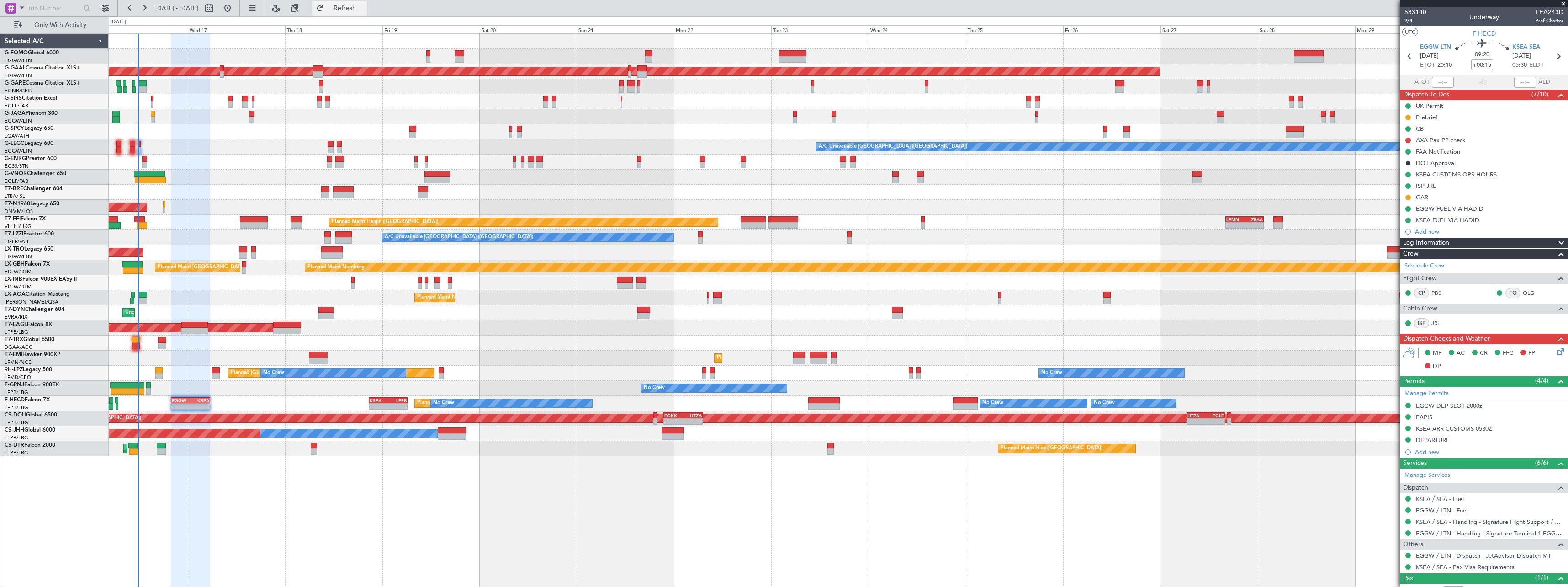
click at [364, 5] on span "Refresh" at bounding box center [345, 8] width 38 height 7
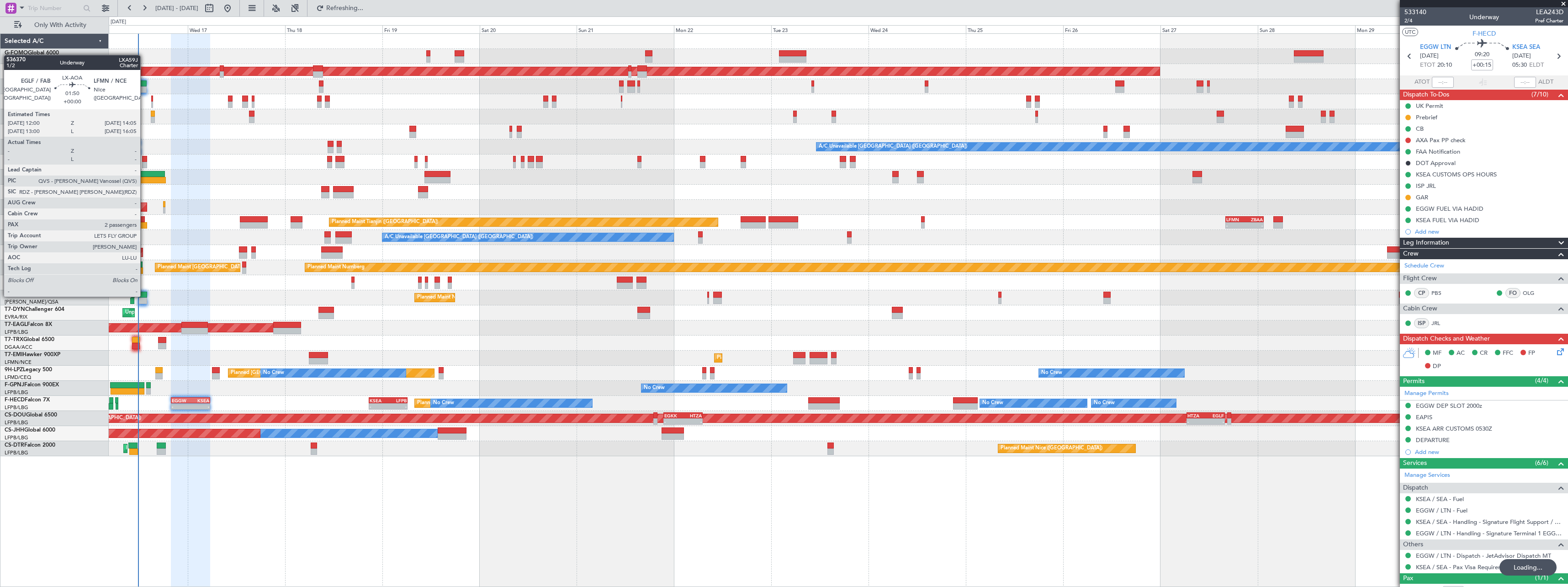
click at [144, 296] on div at bounding box center [142, 295] width 9 height 7
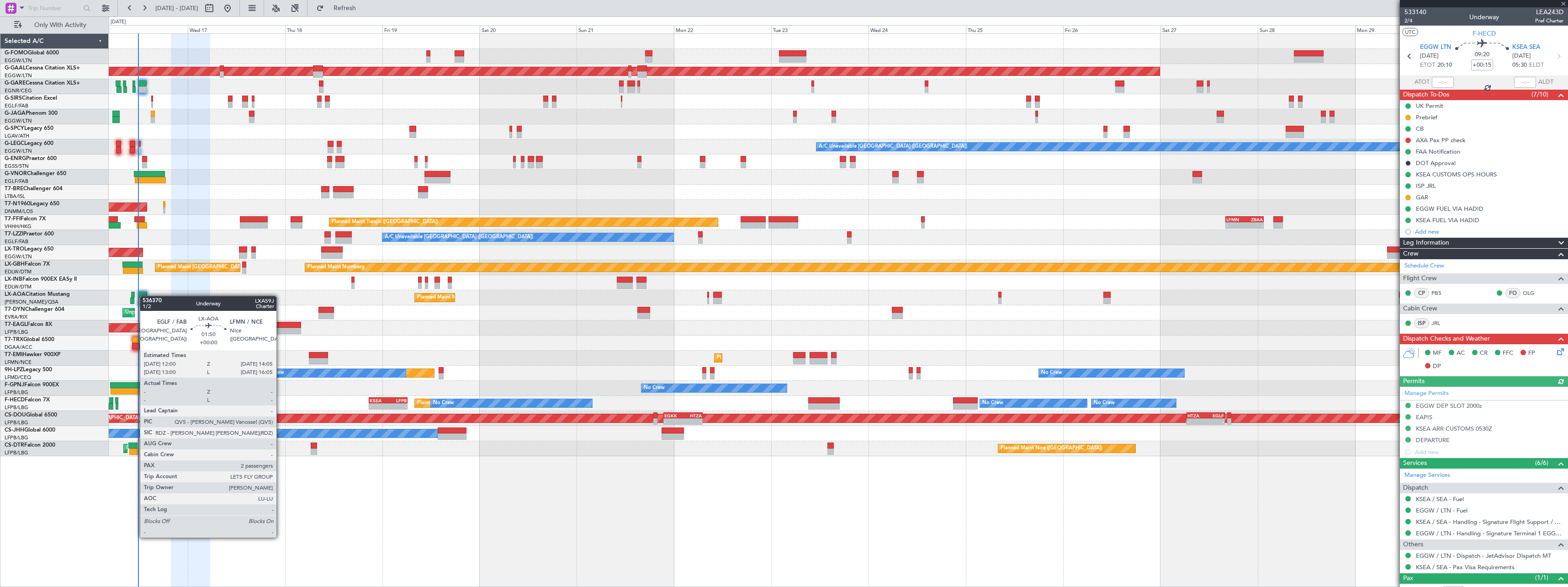
type input "2"
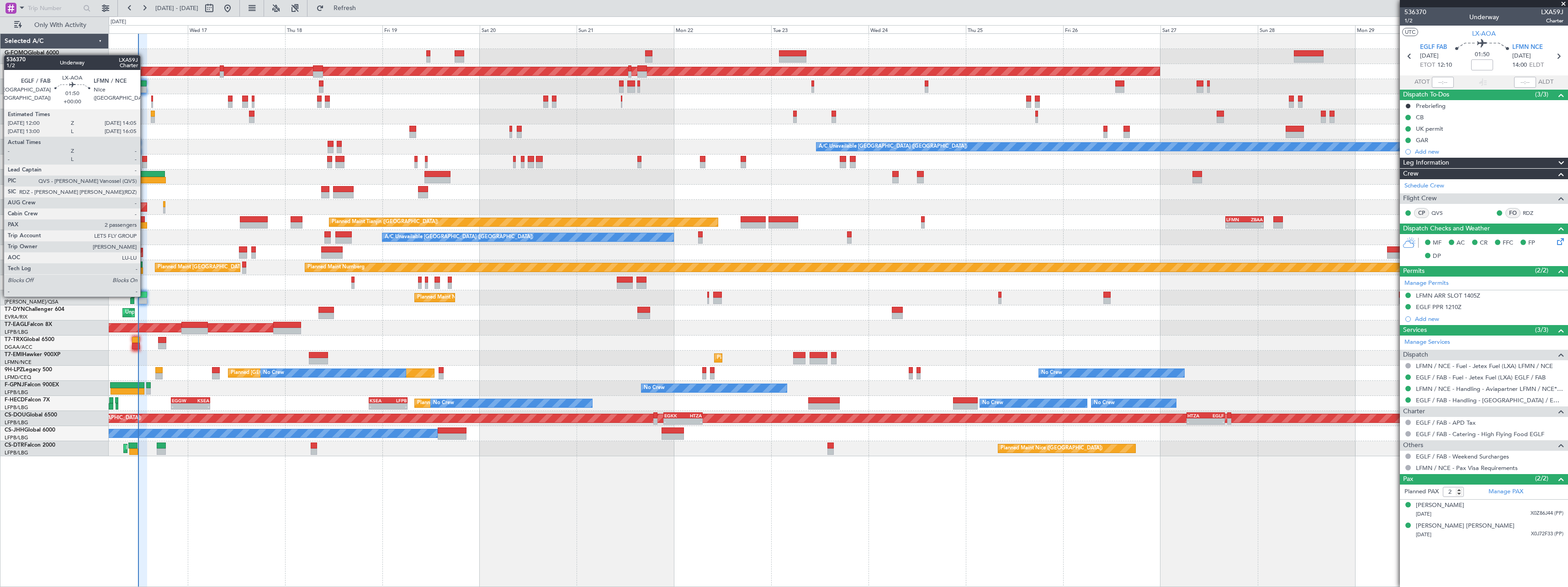
click at [144, 296] on div at bounding box center [142, 295] width 9 height 7
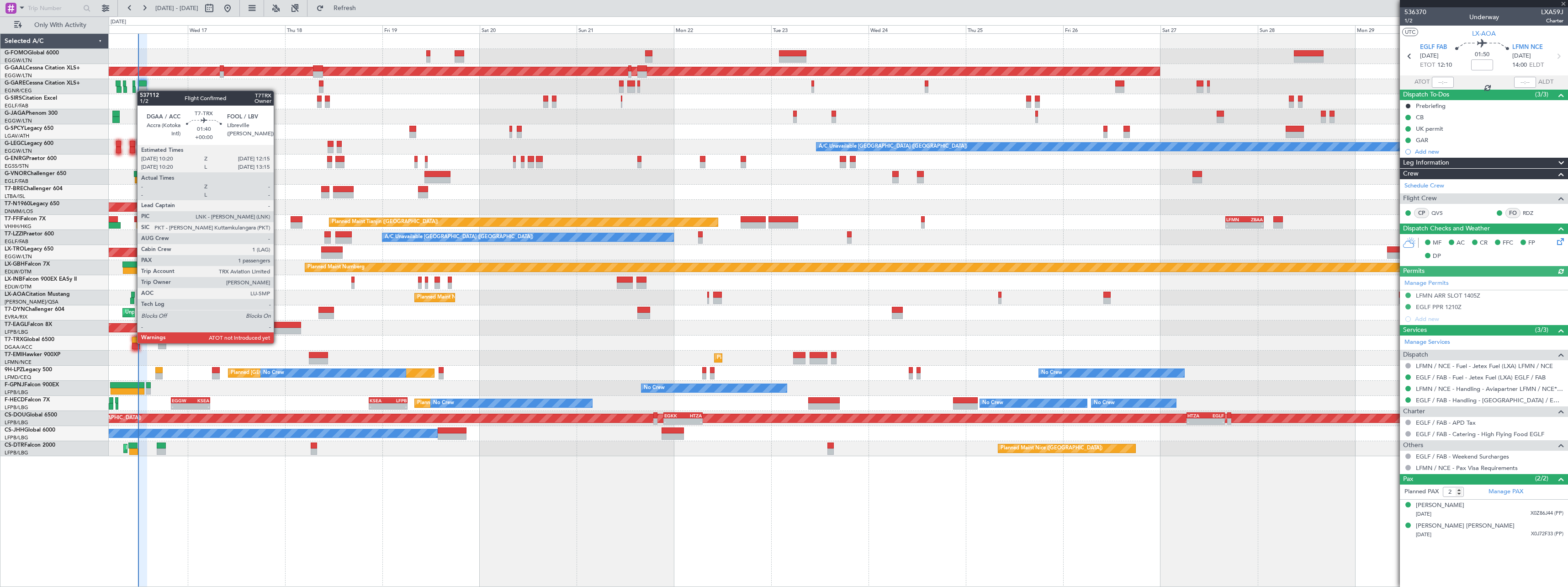
click at [133, 342] on div at bounding box center [136, 340] width 9 height 7
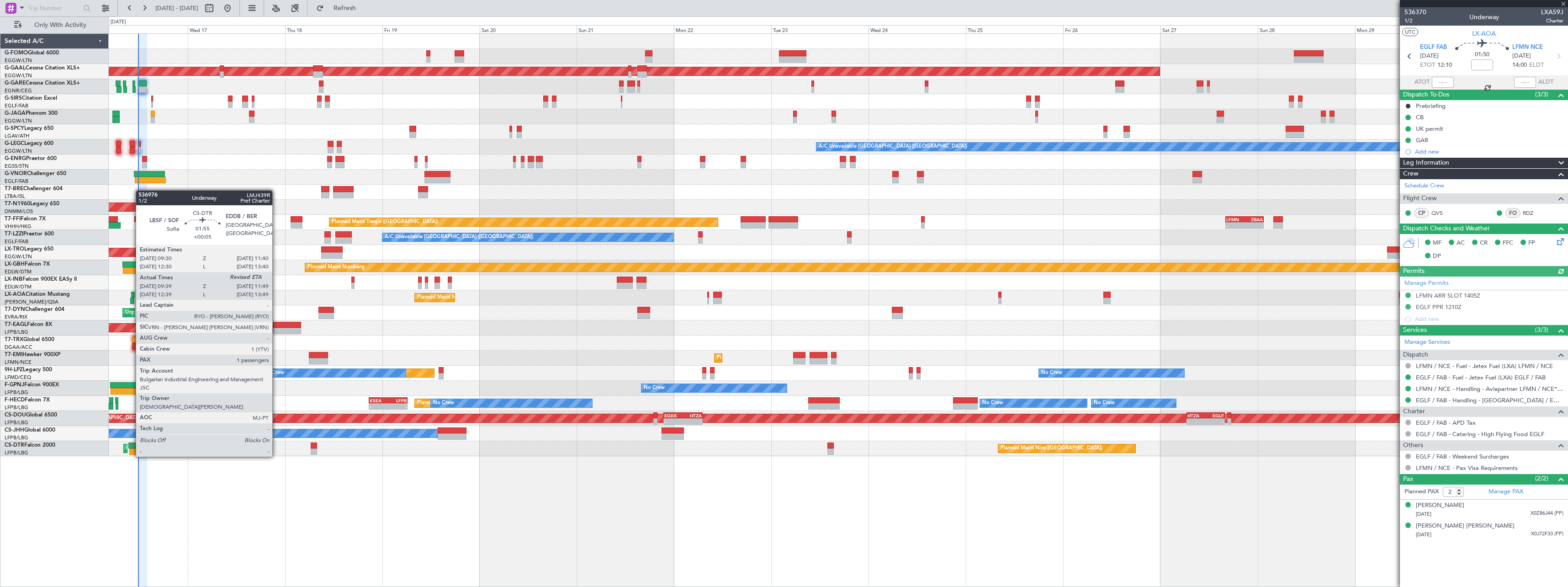
click at [131, 448] on div at bounding box center [133, 446] width 9 height 7
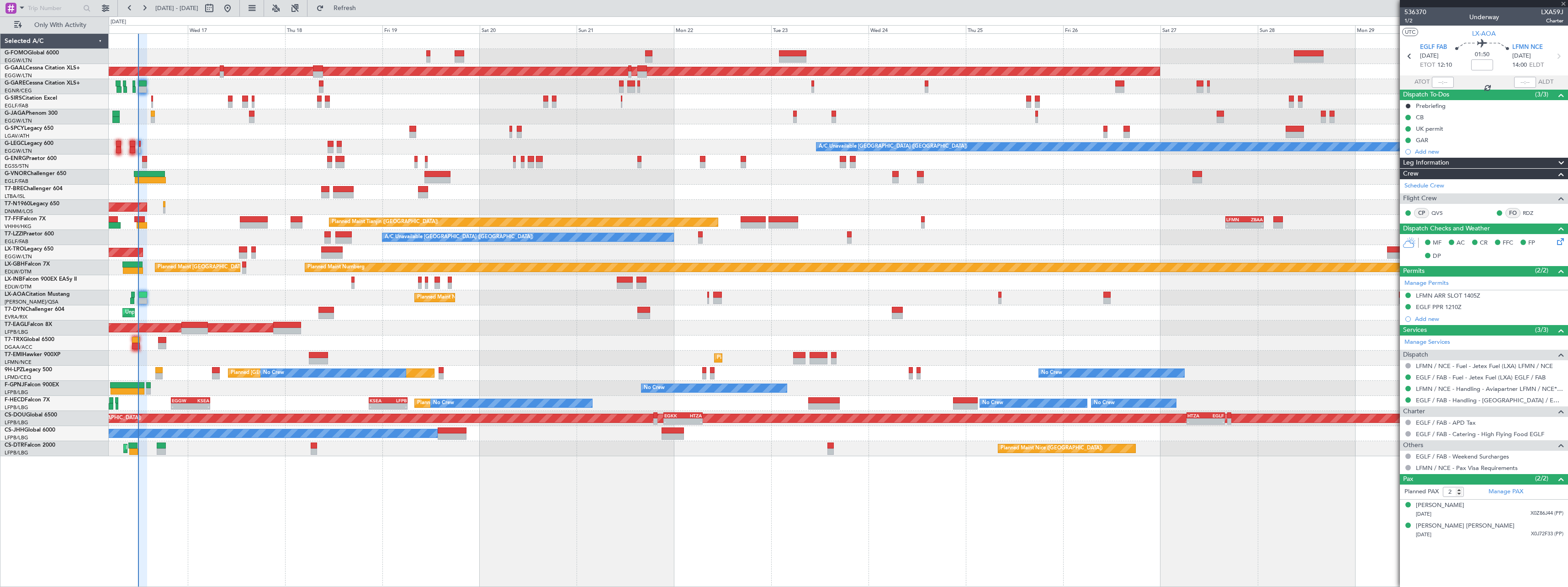
type input "+00:05"
type input "09:49"
type input "1"
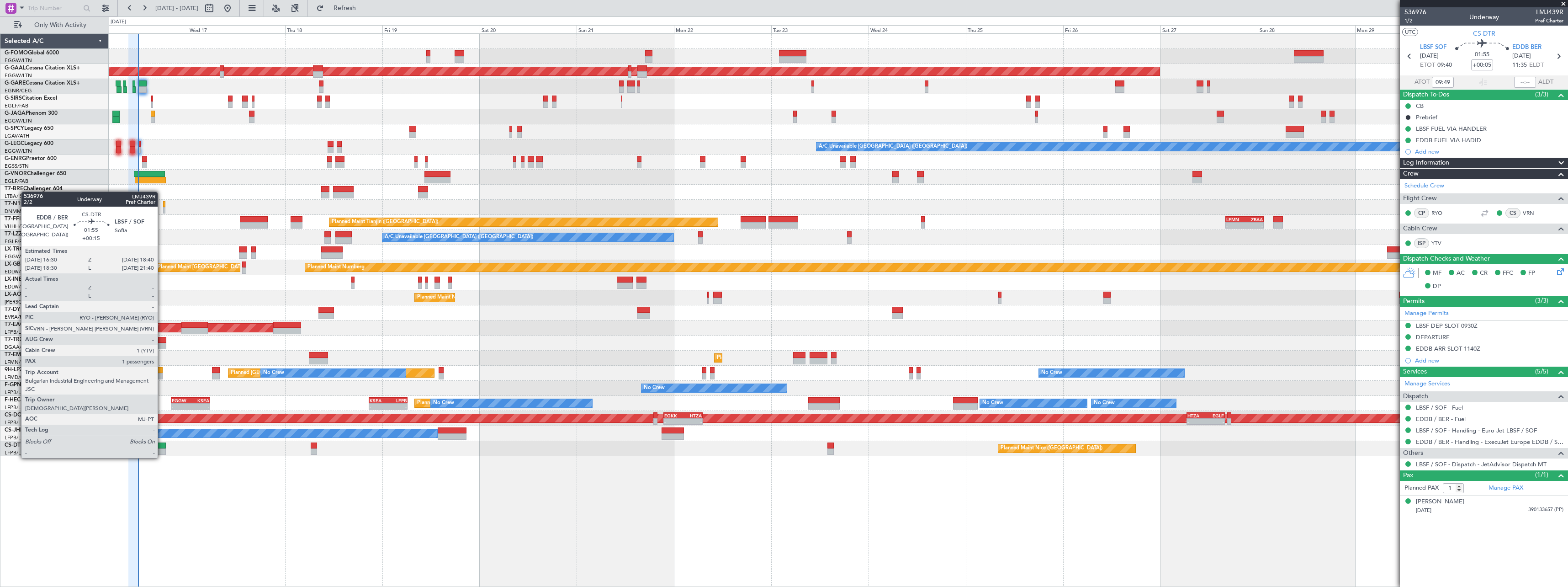
click at [162, 449] on div at bounding box center [161, 451] width 9 height 7
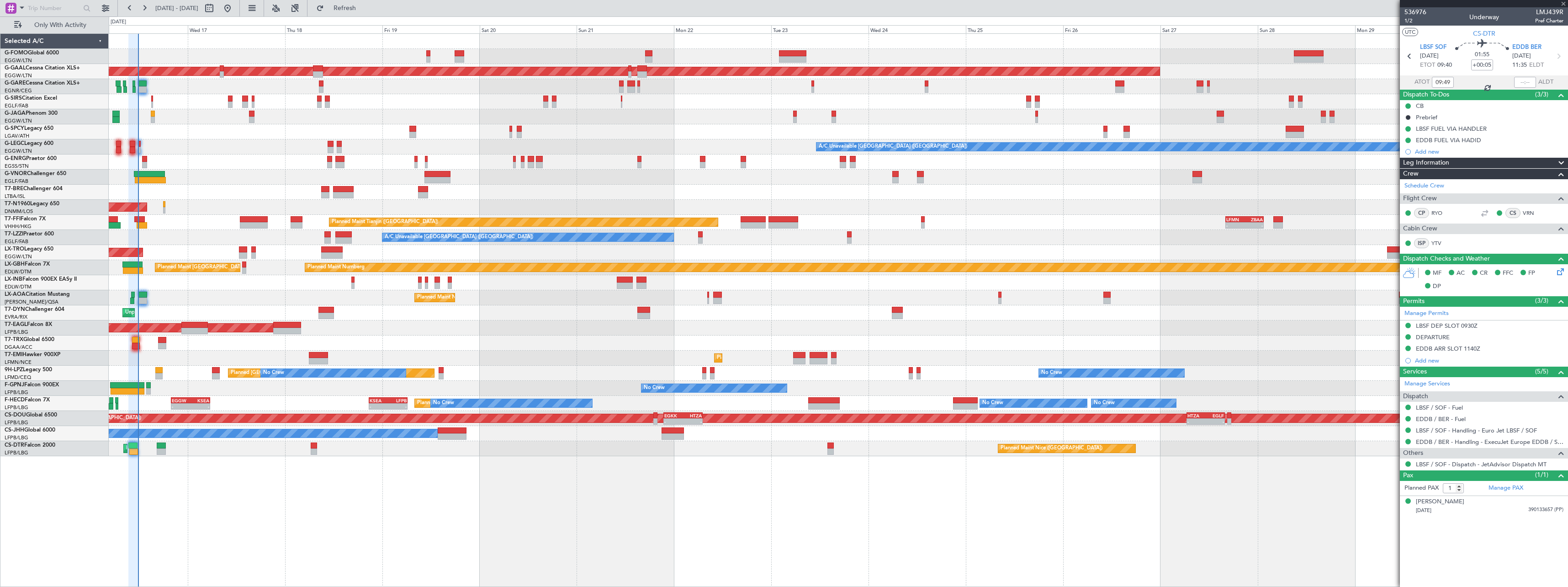
type input "+00:15"
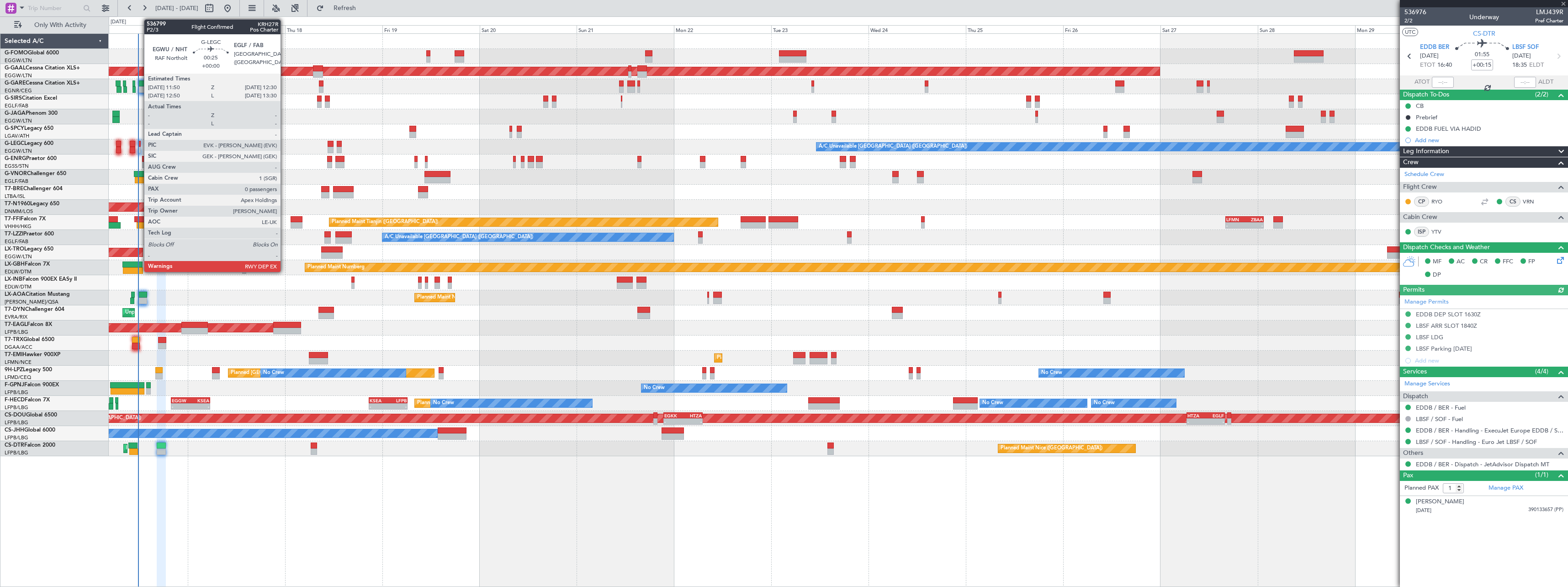
click at [139, 142] on div at bounding box center [139, 144] width 3 height 7
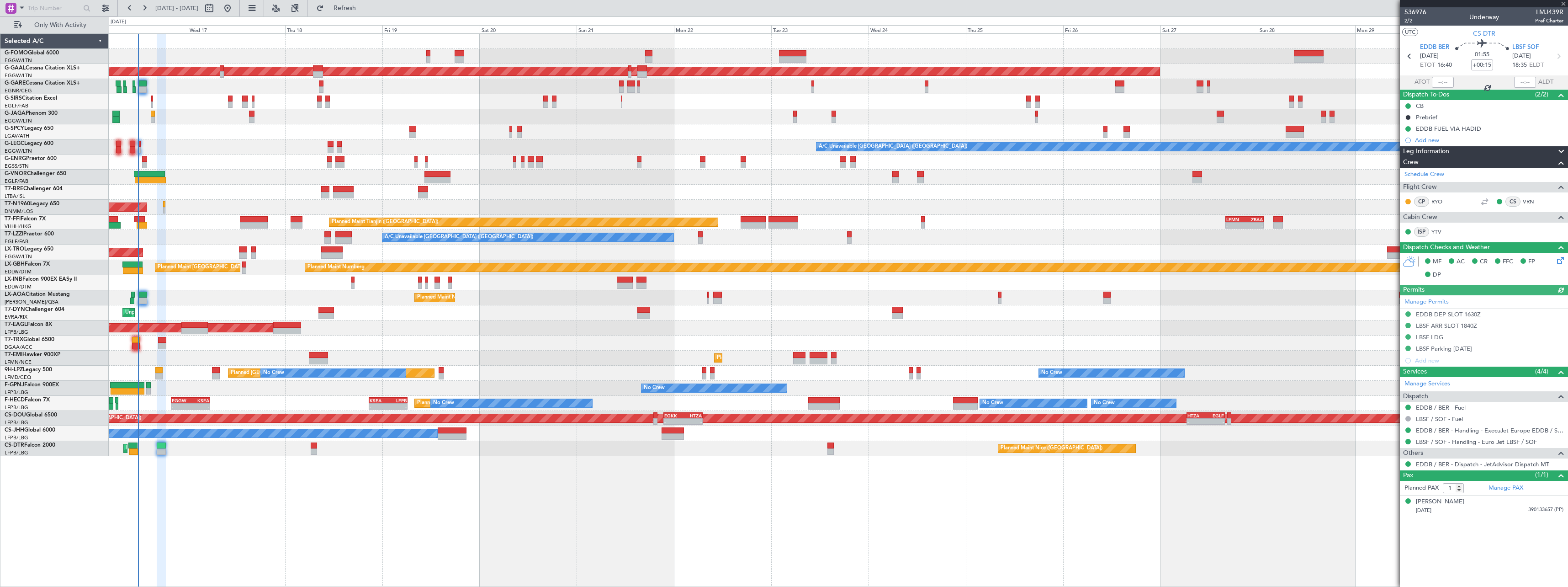
type input "0"
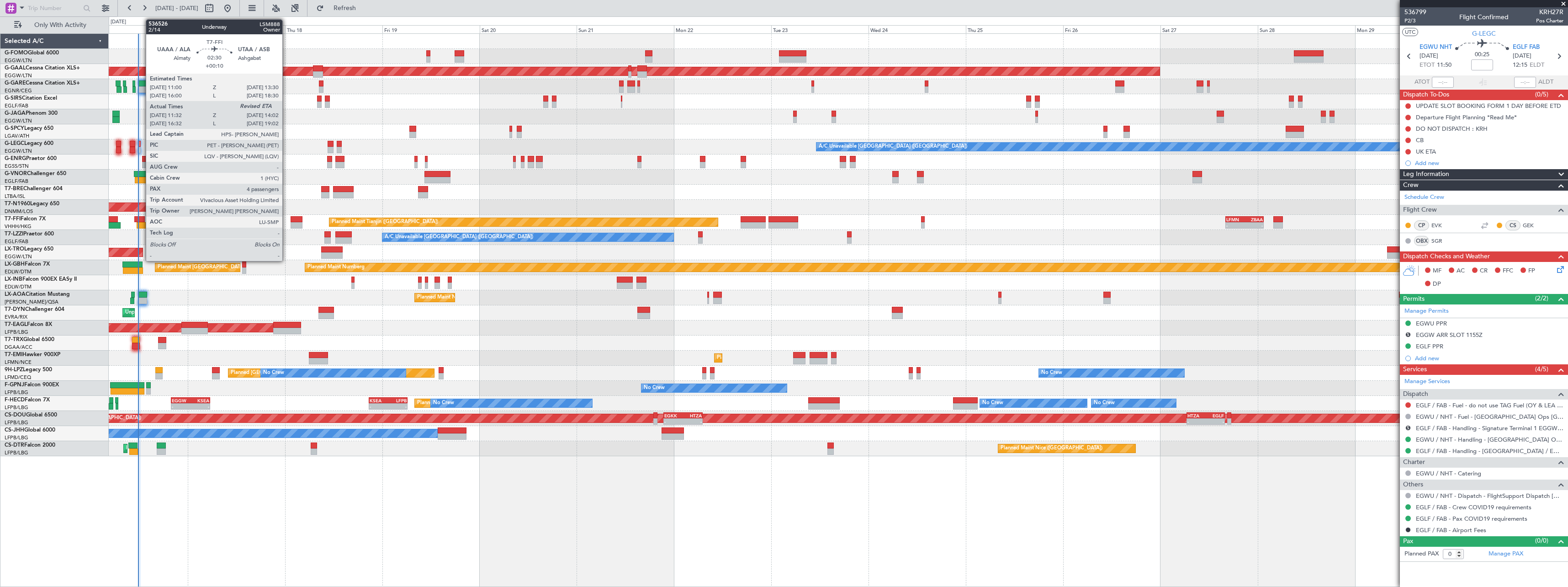
click at [141, 223] on div at bounding box center [141, 225] width 10 height 7
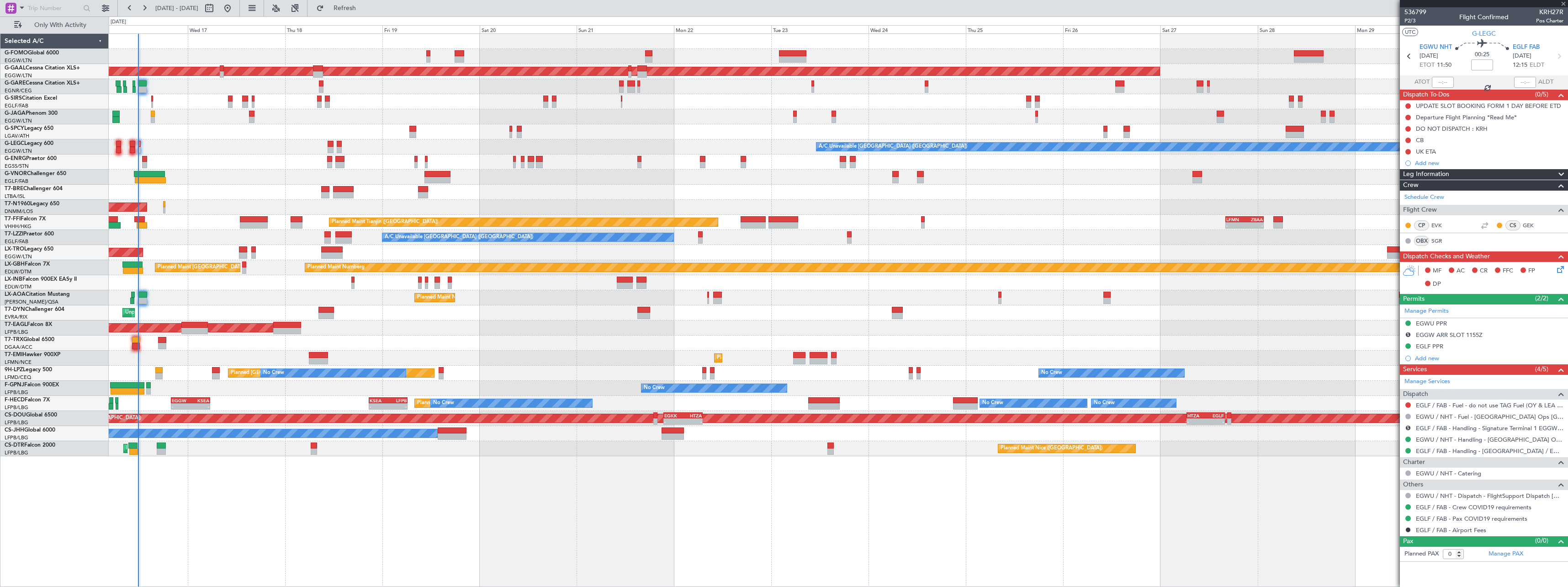
type input "+00:10"
type input "11:32"
type input "4"
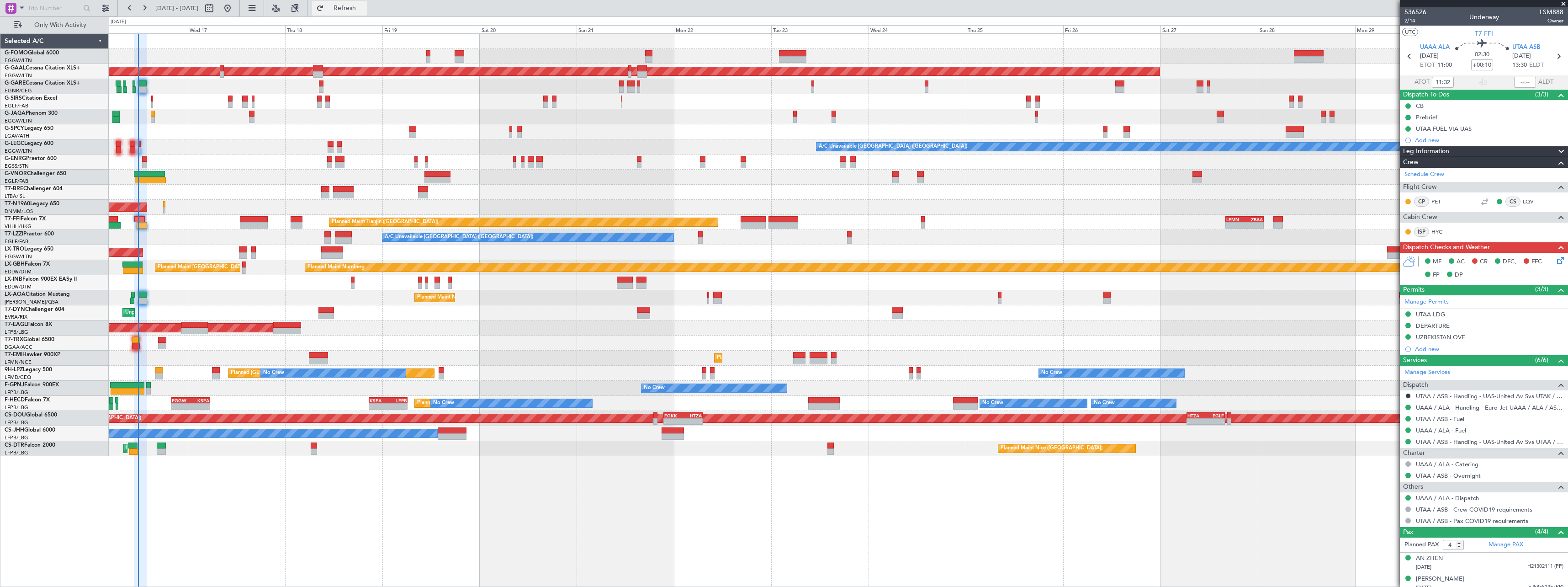
click at [364, 5] on span "Refresh" at bounding box center [345, 8] width 38 height 7
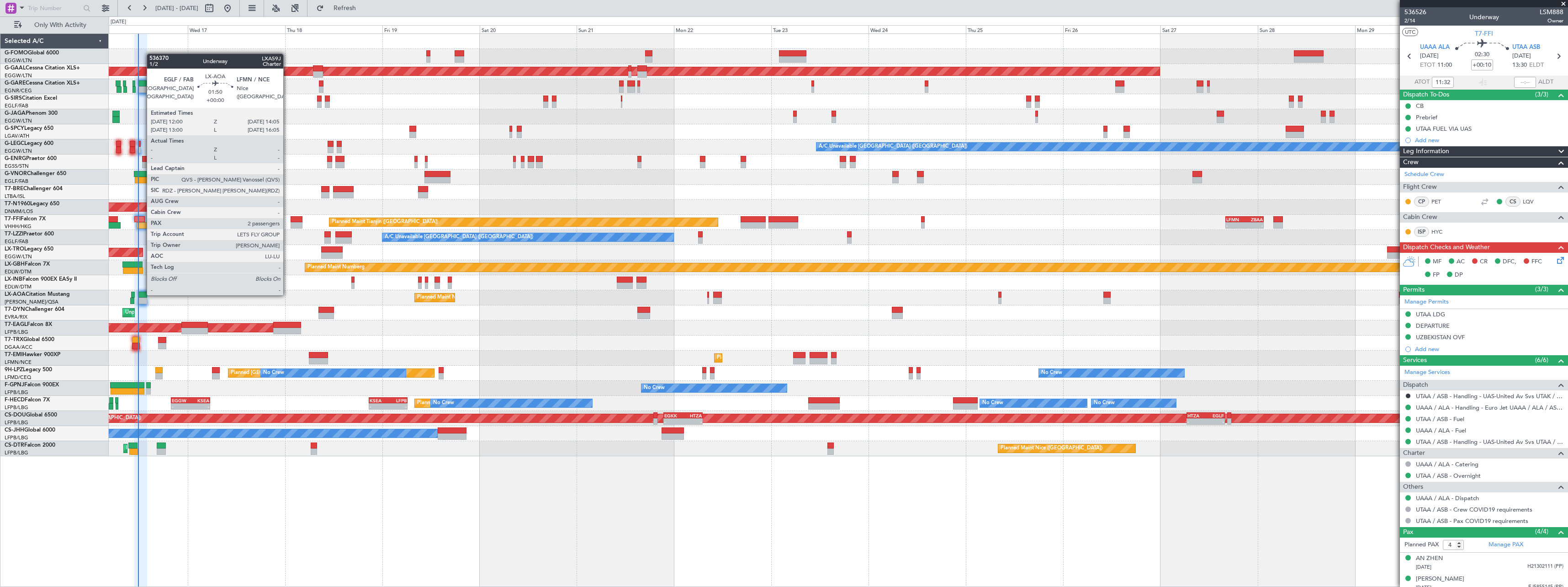
click at [142, 294] on div at bounding box center [142, 295] width 9 height 7
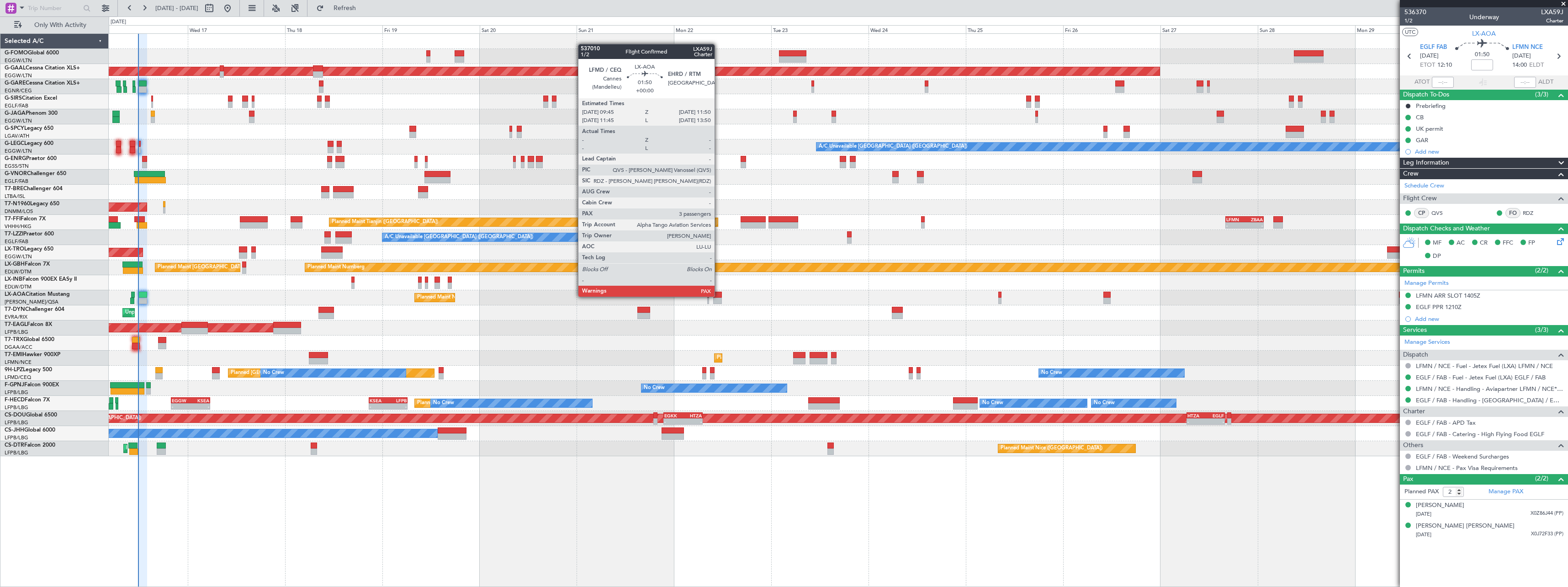
click at [719, 296] on div at bounding box center [718, 295] width 9 height 7
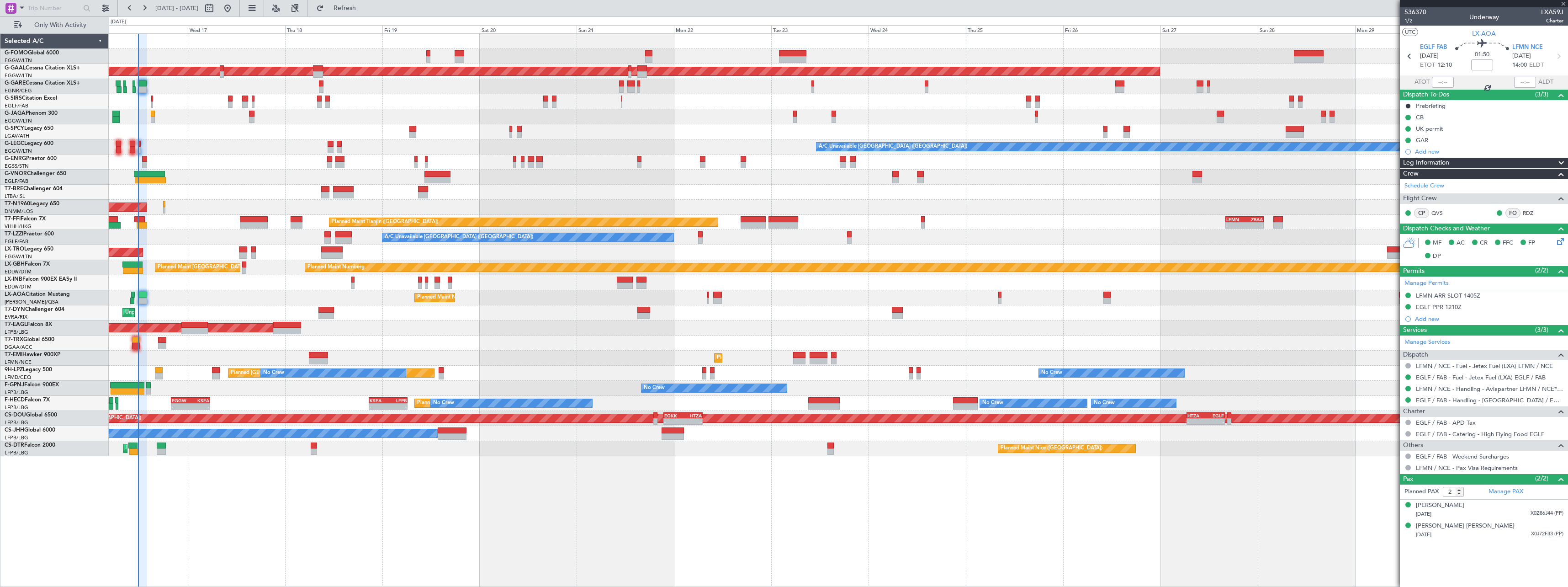
type input "3"
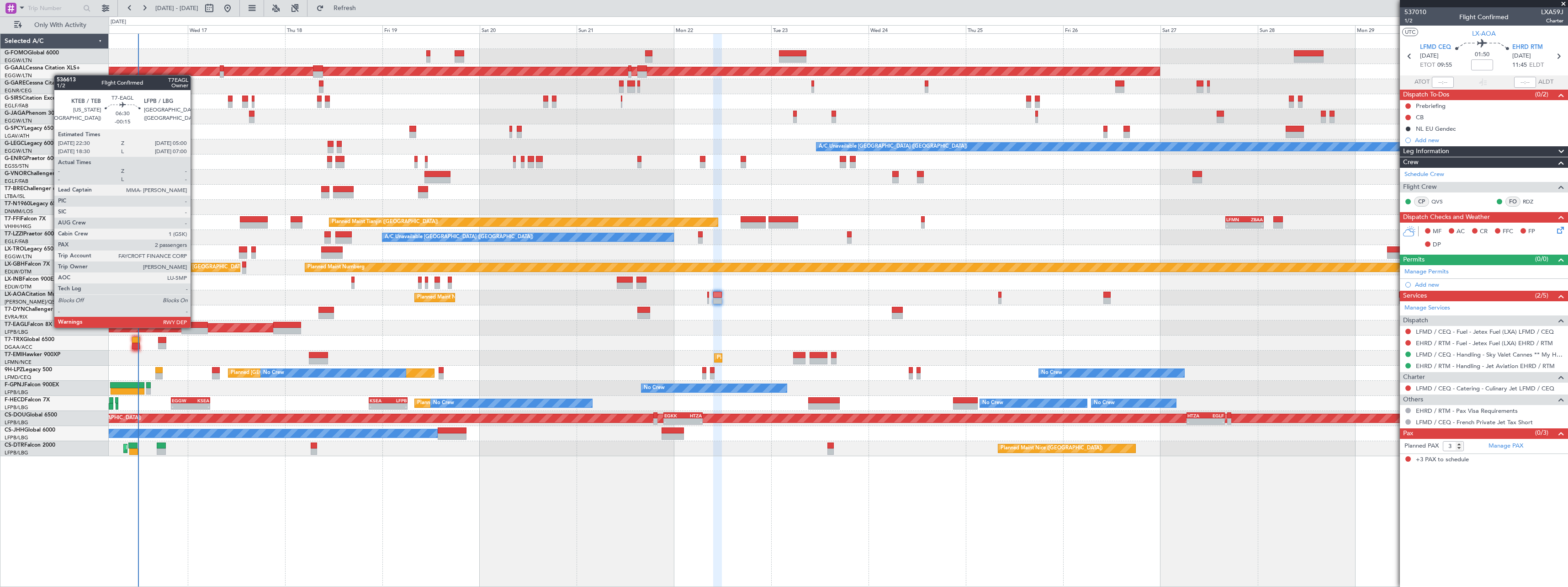
click at [195, 327] on div at bounding box center [195, 325] width 27 height 7
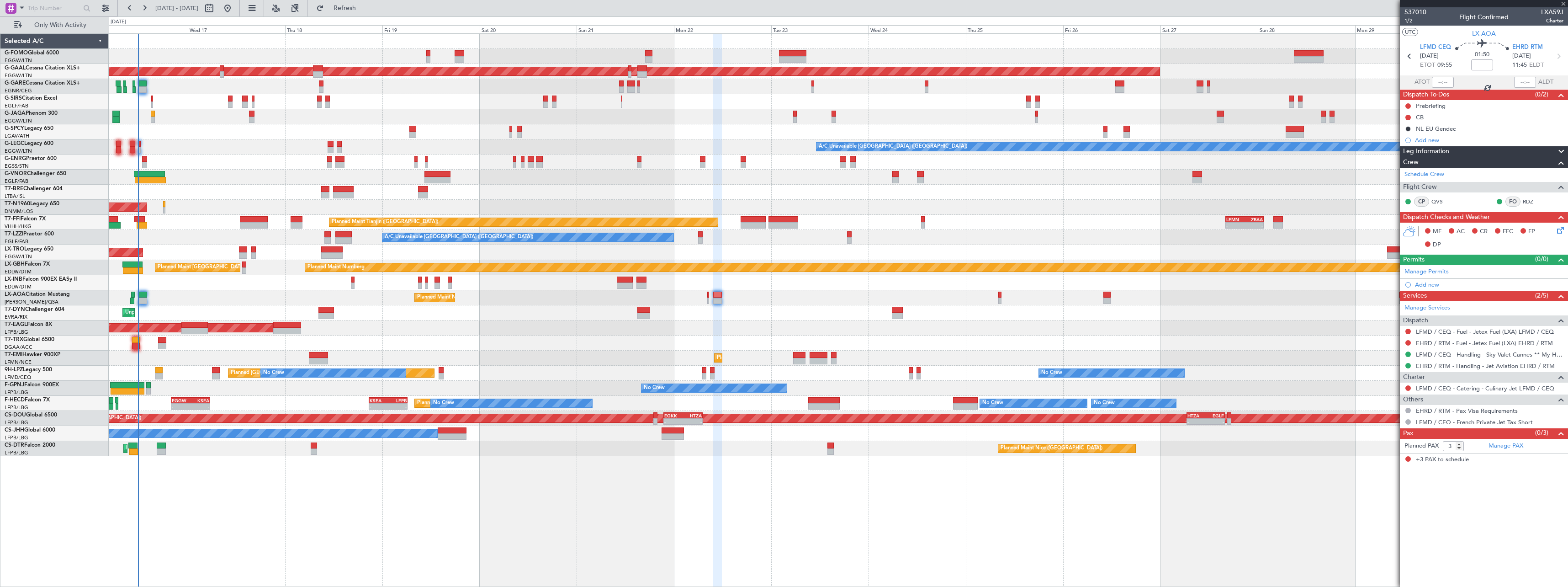
type input "-00:15"
type input "2"
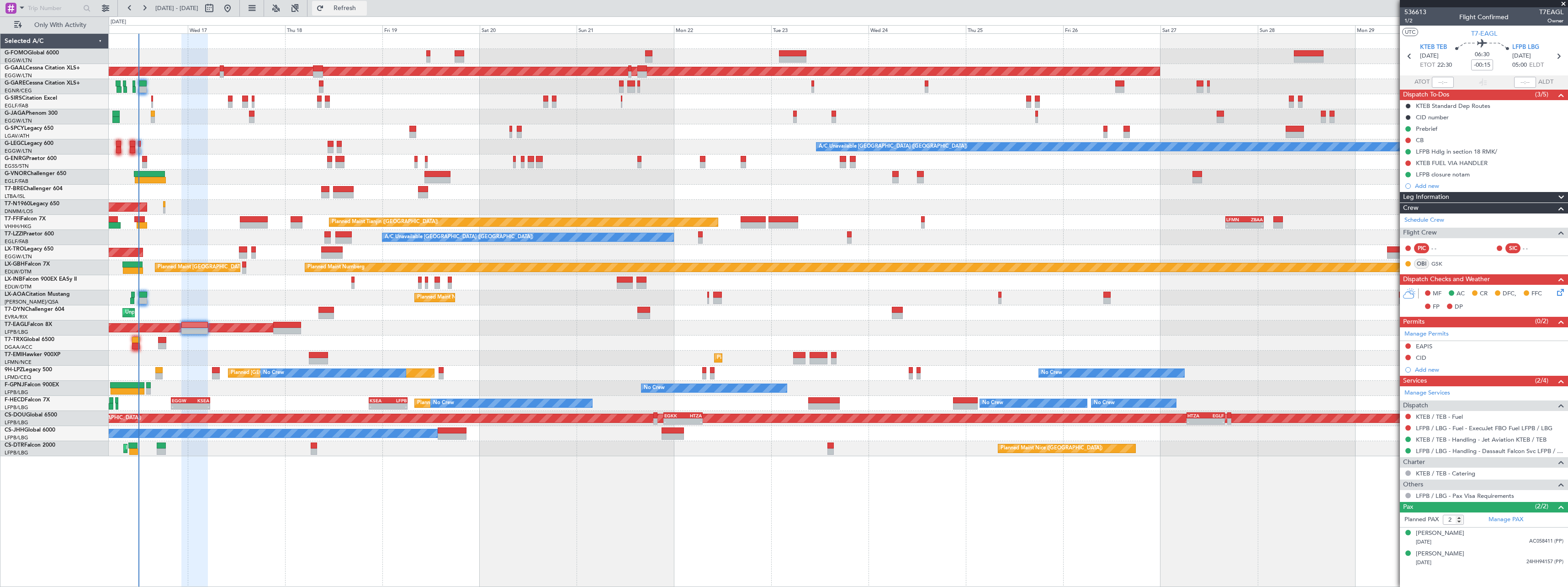
click at [364, 9] on span "Refresh" at bounding box center [345, 8] width 38 height 7
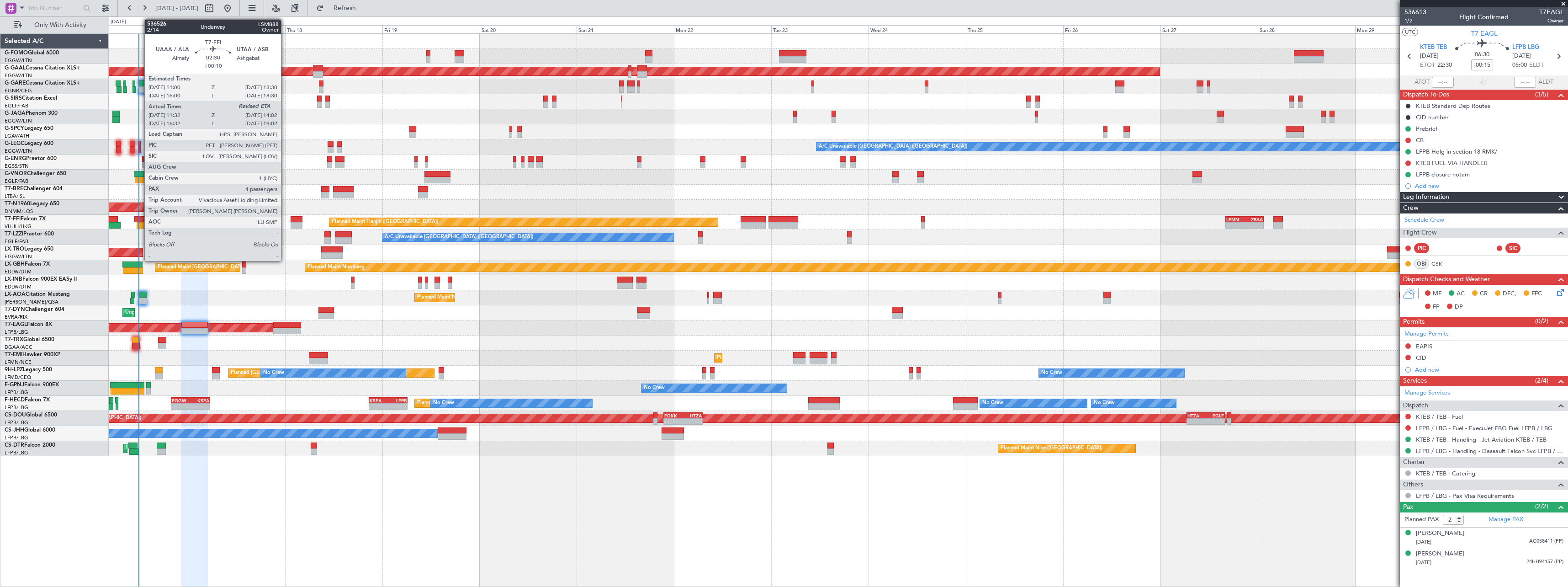
click at [140, 217] on div at bounding box center [139, 219] width 10 height 7
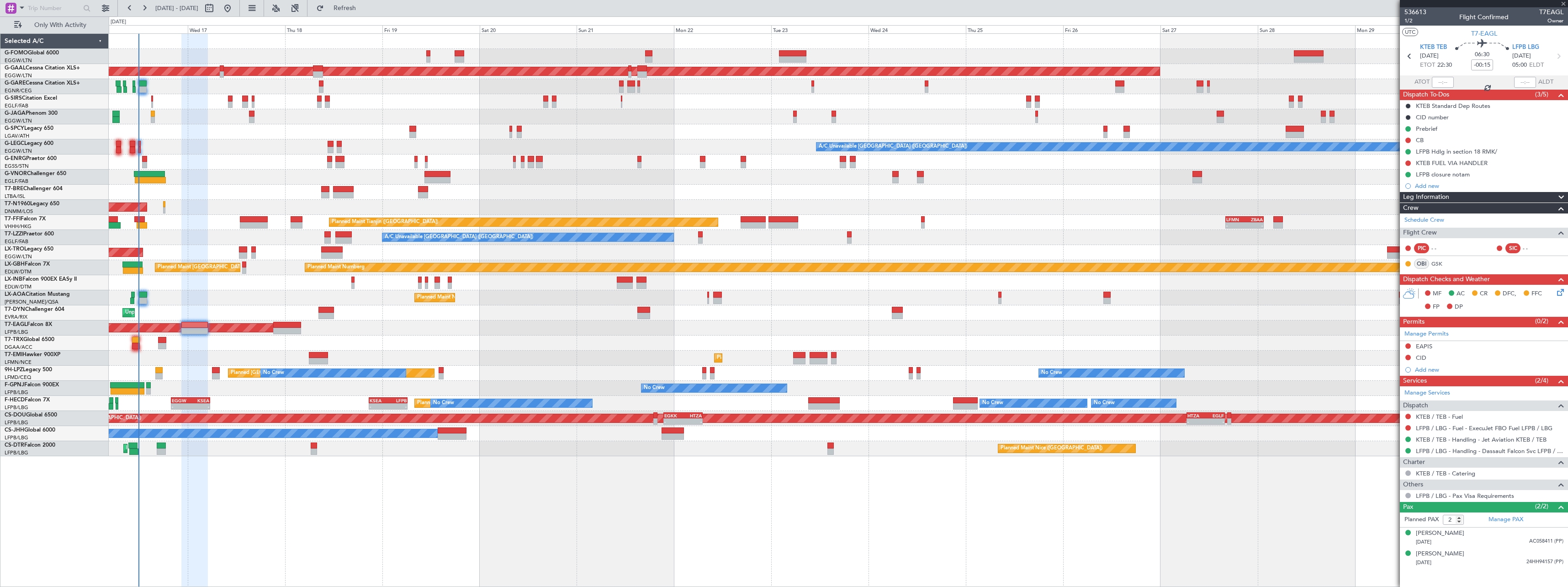
type input "+00:10"
type input "11:32"
type input "4"
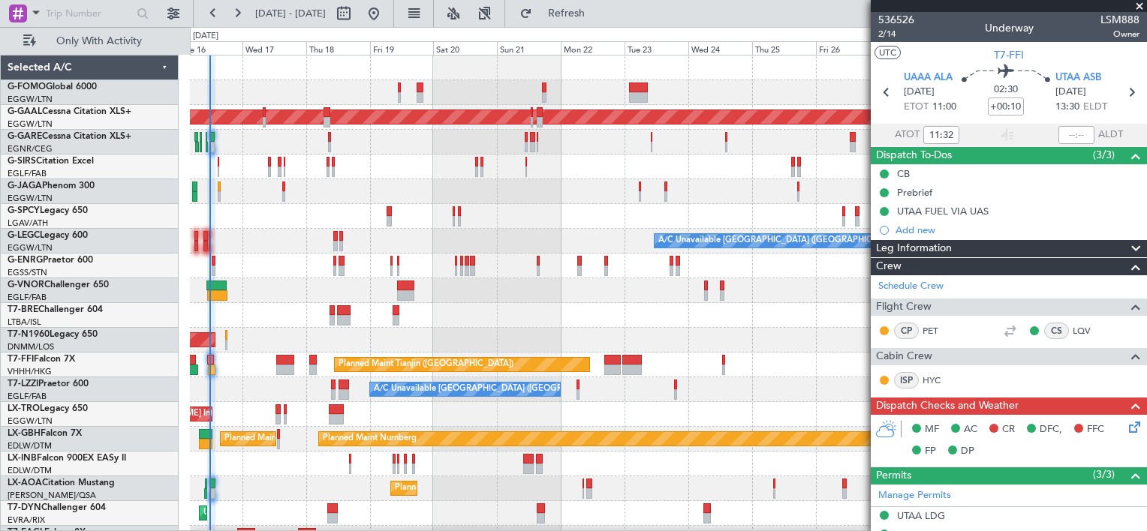
scroll to position [216, 0]
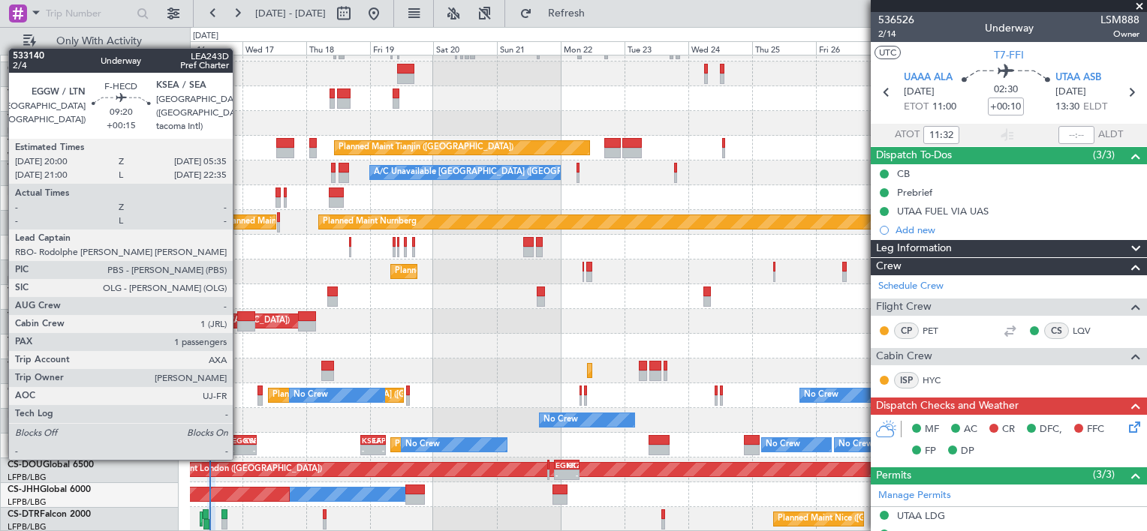
click at [239, 444] on div "20:00 Z" at bounding box center [237, 448] width 11 height 9
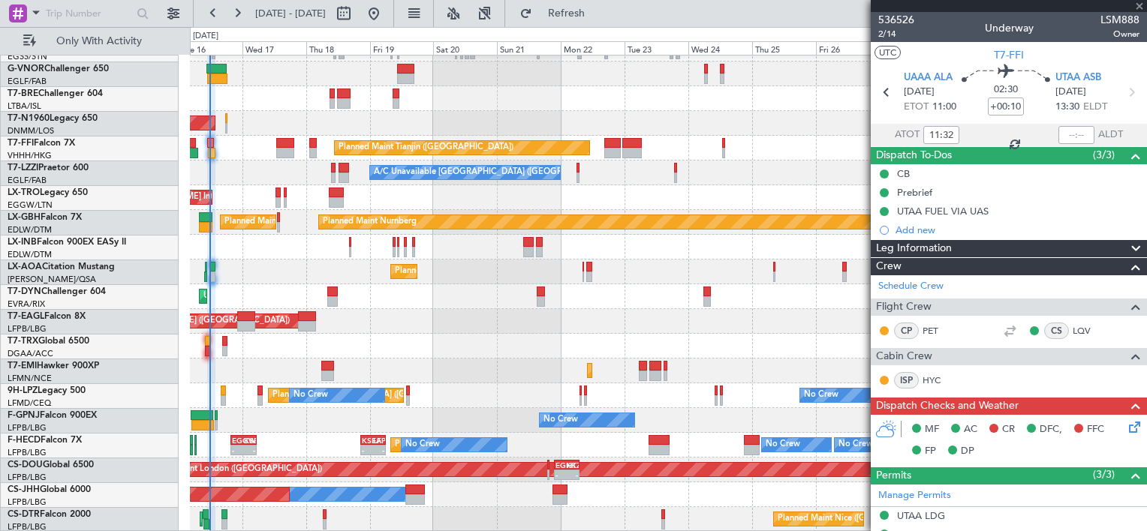
type input "+00:15"
type input "1"
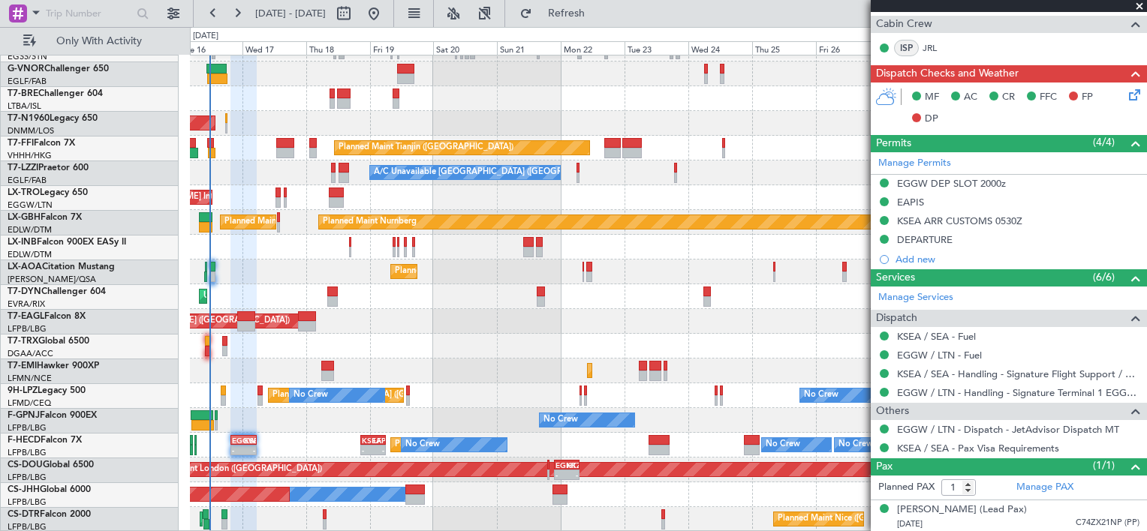
scroll to position [0, 0]
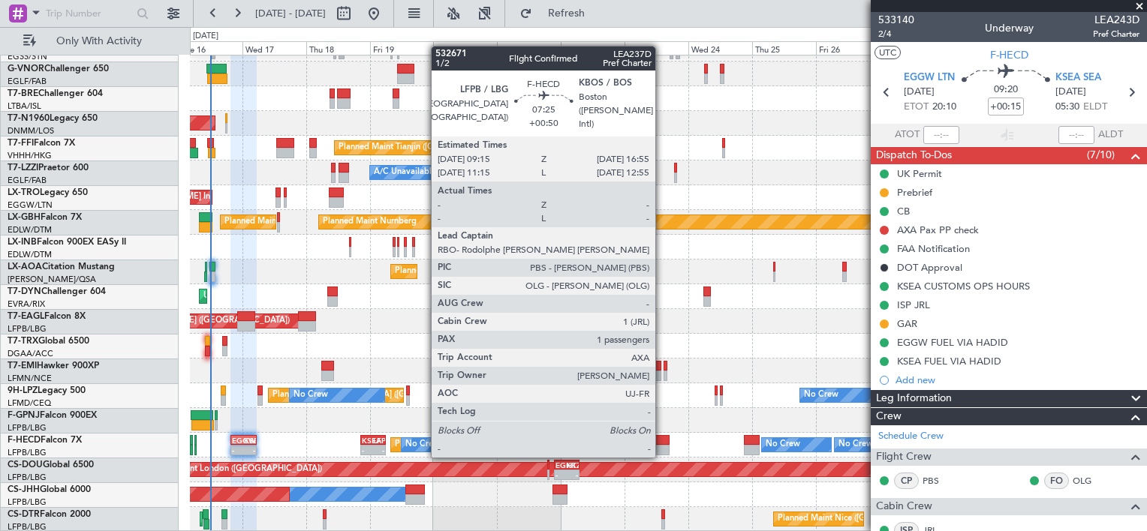
click at [662, 441] on div at bounding box center [659, 440] width 21 height 11
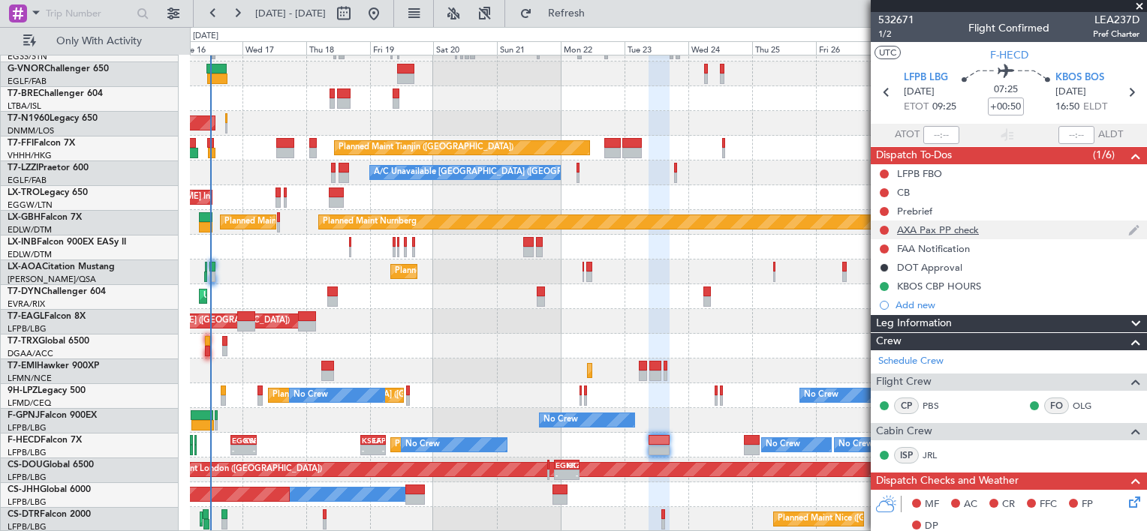
click at [925, 229] on div "AXA Pax PP check" at bounding box center [938, 230] width 82 height 13
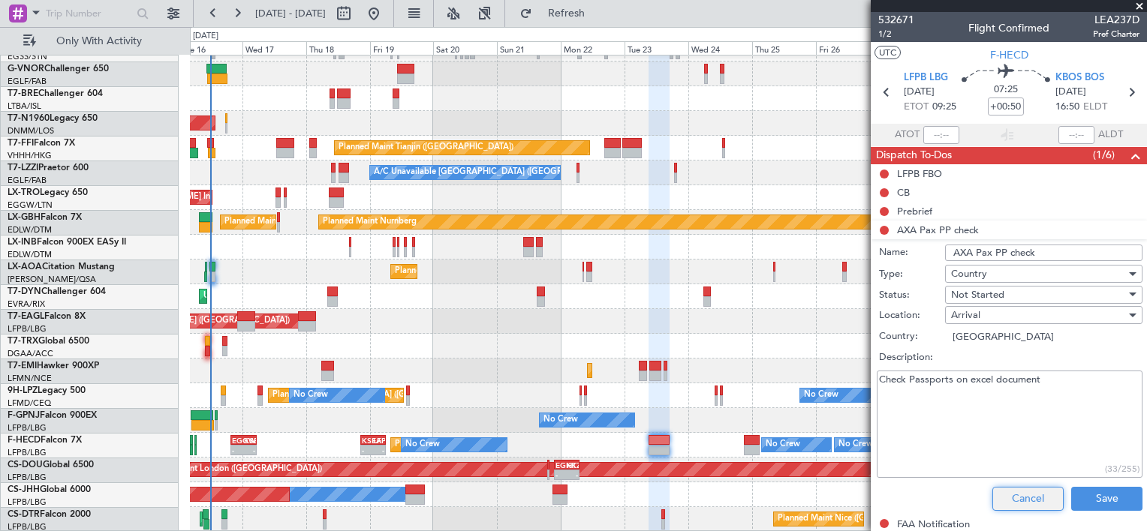
click at [1006, 503] on button "Cancel" at bounding box center [1027, 499] width 71 height 24
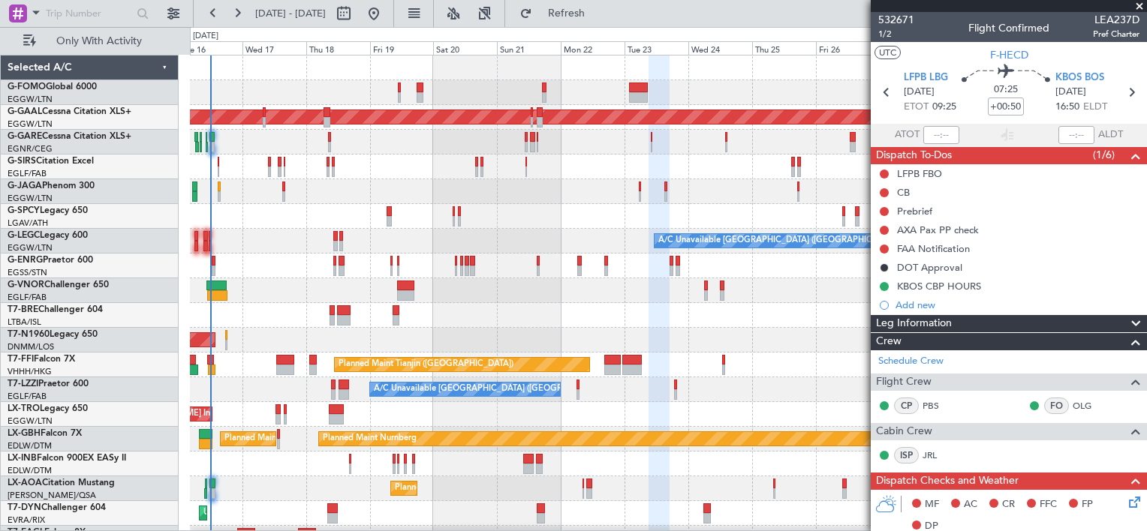
scroll to position [216, 0]
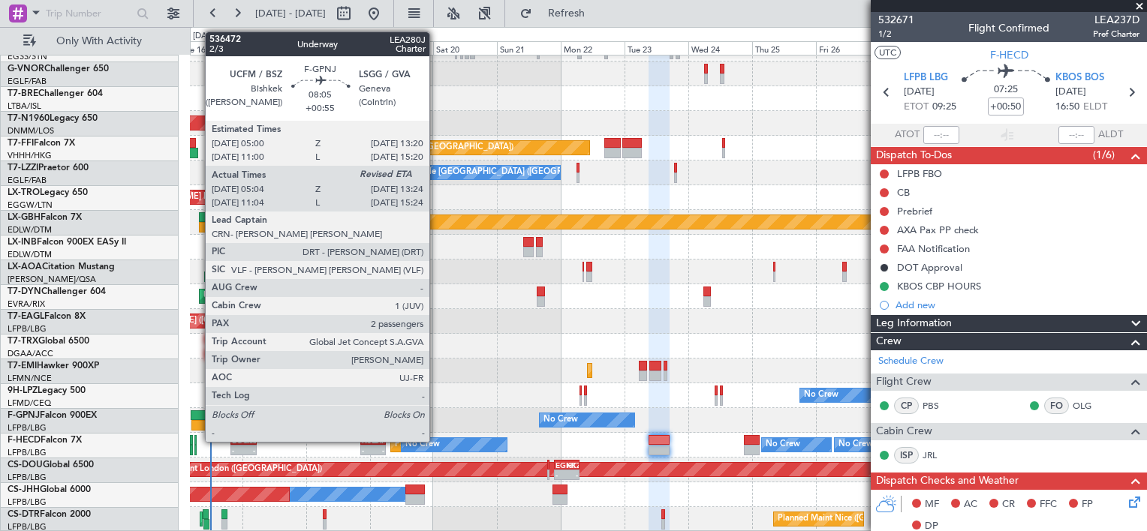
click at [197, 423] on div at bounding box center [202, 425] width 23 height 11
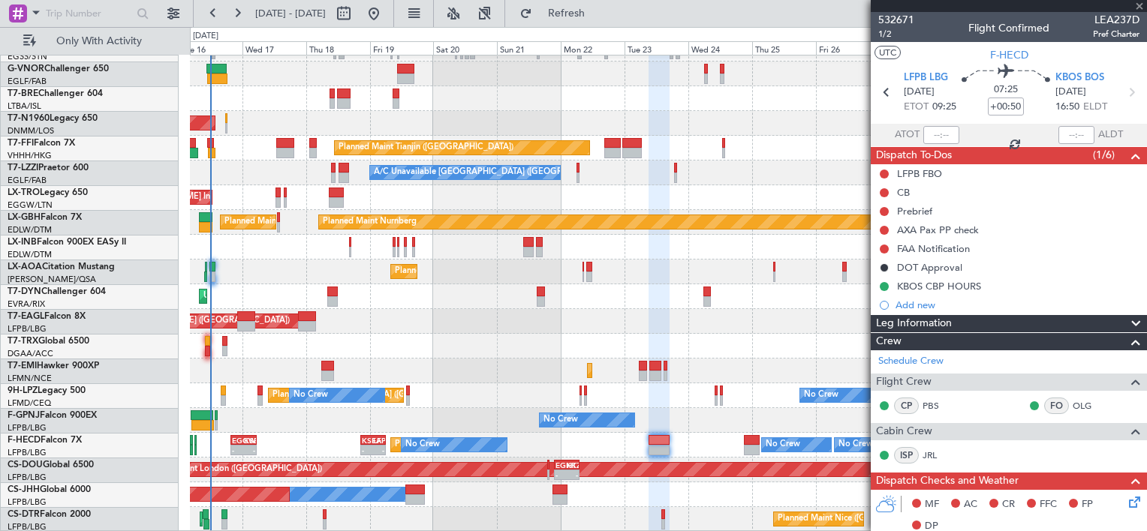
type input "+00:55"
type input "05:14"
type input "2"
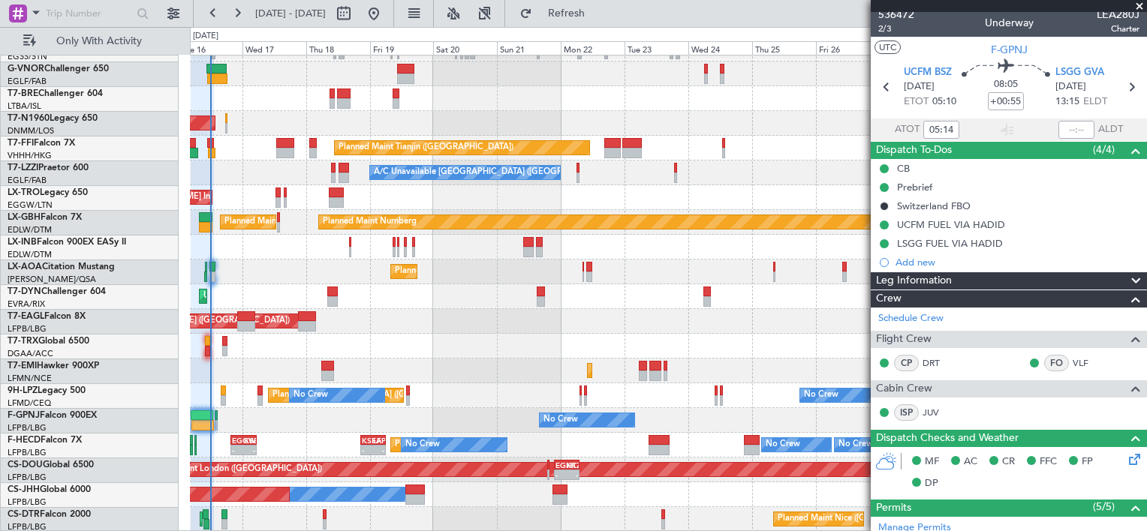
scroll to position [0, 0]
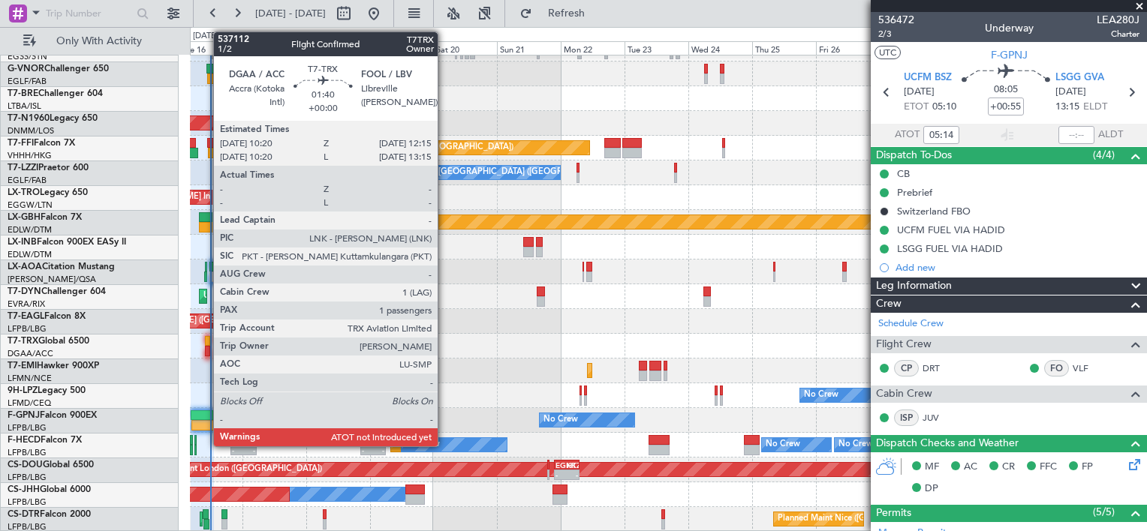
click at [206, 340] on div at bounding box center [207, 341] width 5 height 11
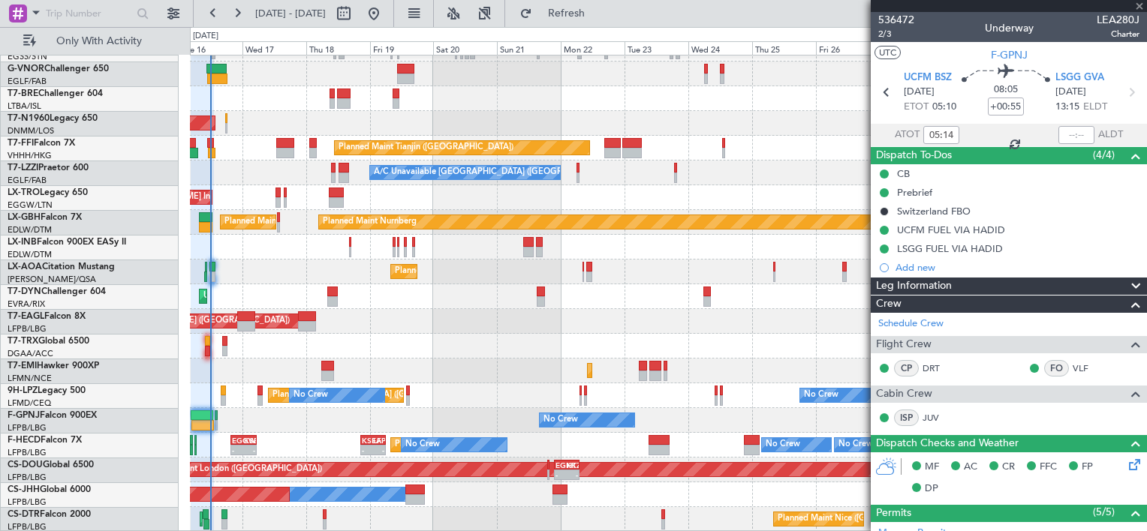
type input "1"
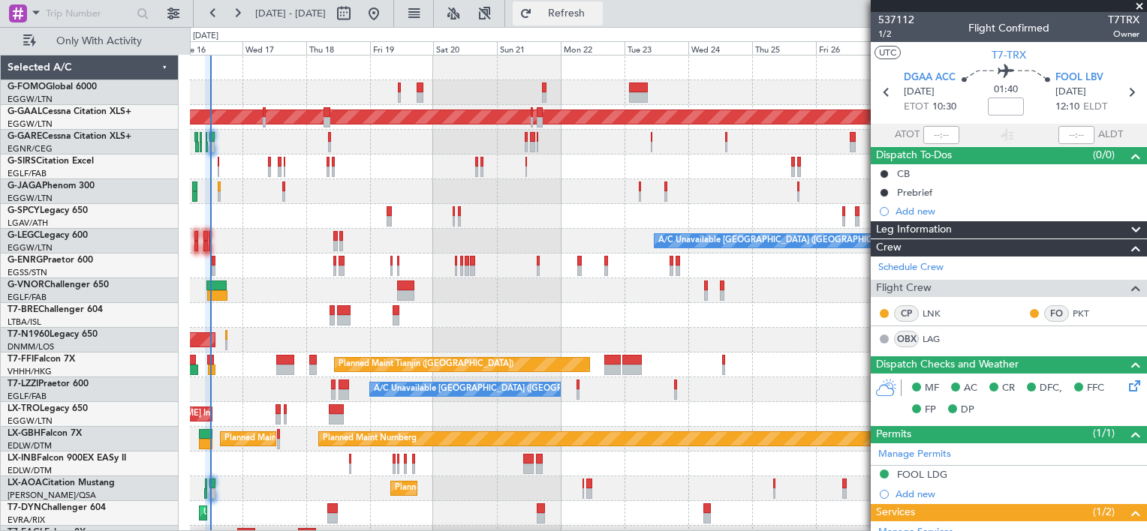
click at [598, 11] on span "Refresh" at bounding box center [566, 13] width 63 height 11
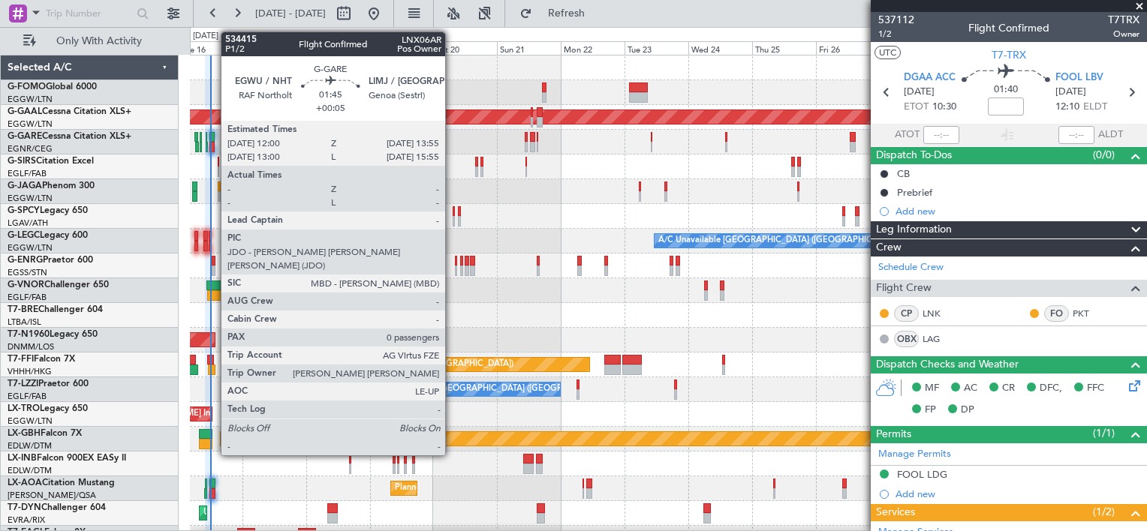
click at [213, 135] on div at bounding box center [211, 137] width 5 height 11
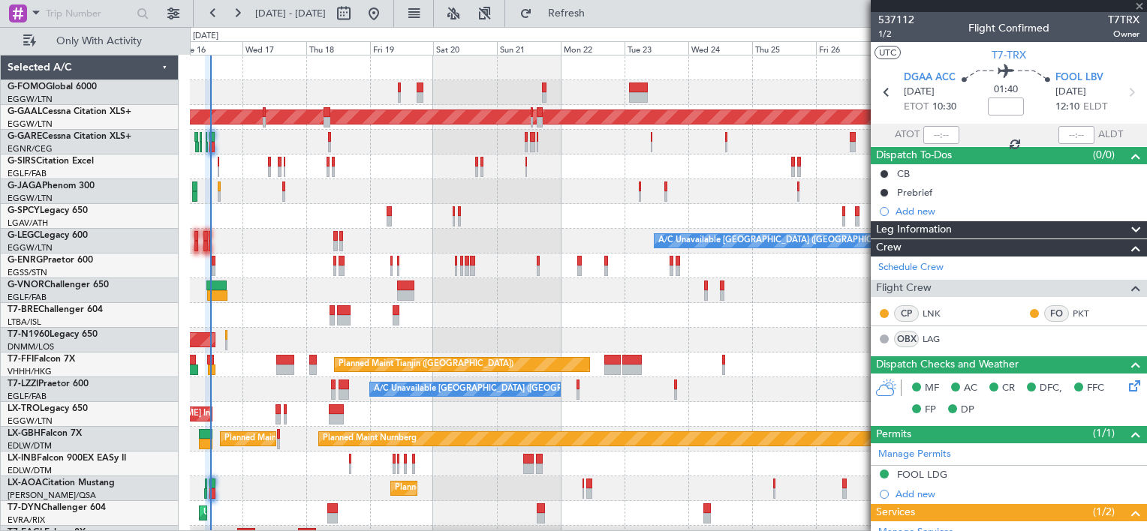
type input "+00:05"
type input "0"
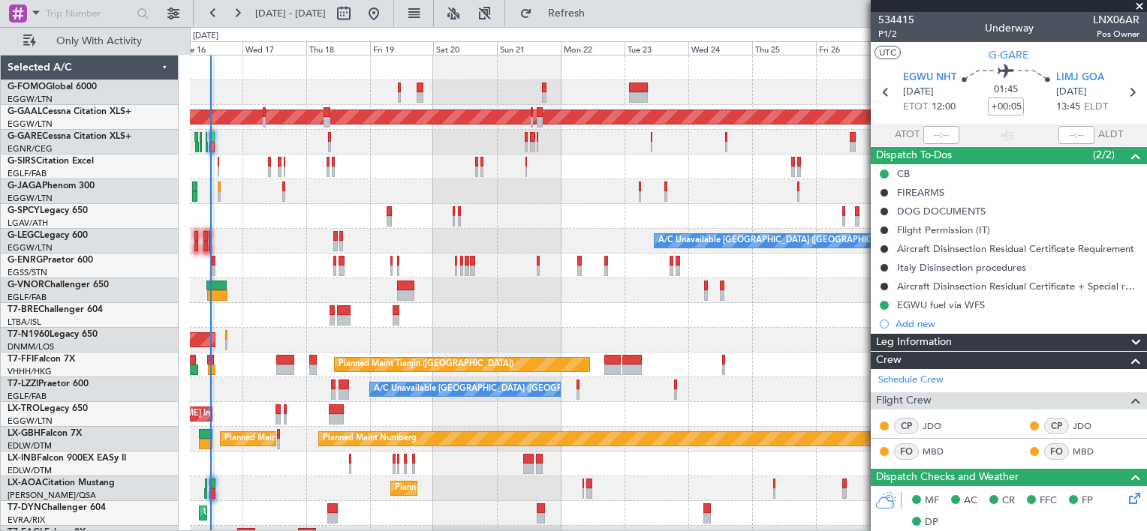
type input "11:59"
click at [598, 10] on span "Refresh" at bounding box center [566, 13] width 63 height 11
click at [612, 308] on div at bounding box center [668, 315] width 956 height 25
click at [598, 13] on span "Refresh" at bounding box center [566, 13] width 63 height 11
click at [598, 8] on span "Refresh" at bounding box center [566, 13] width 63 height 11
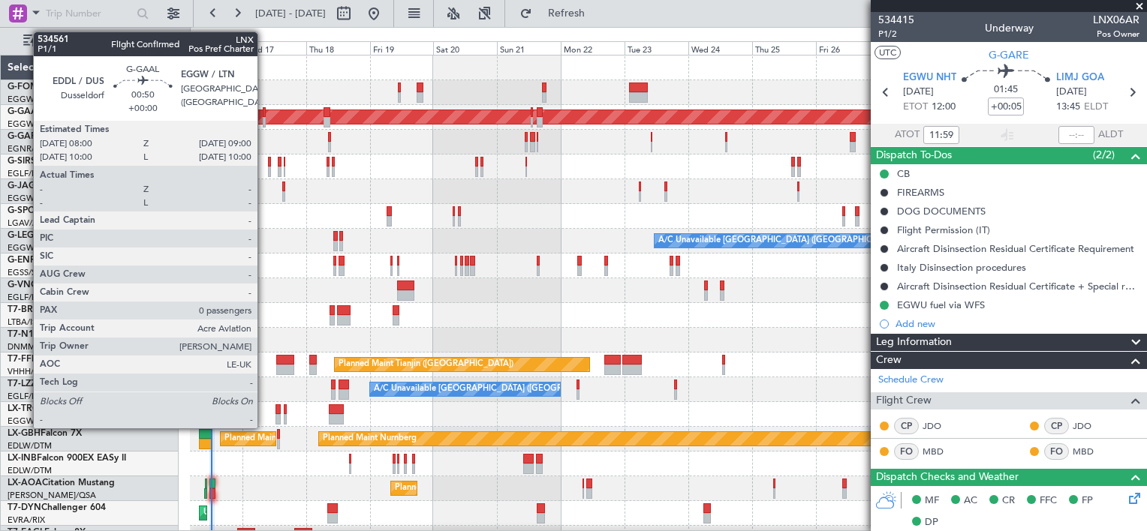
click at [264, 112] on div at bounding box center [264, 112] width 3 height 11
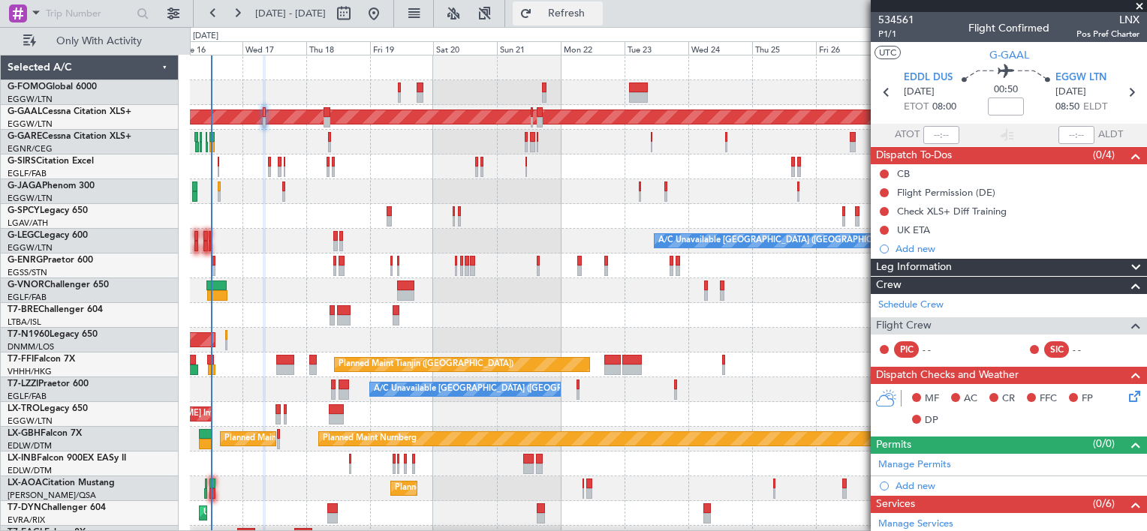
click at [598, 17] on span "Refresh" at bounding box center [566, 13] width 63 height 11
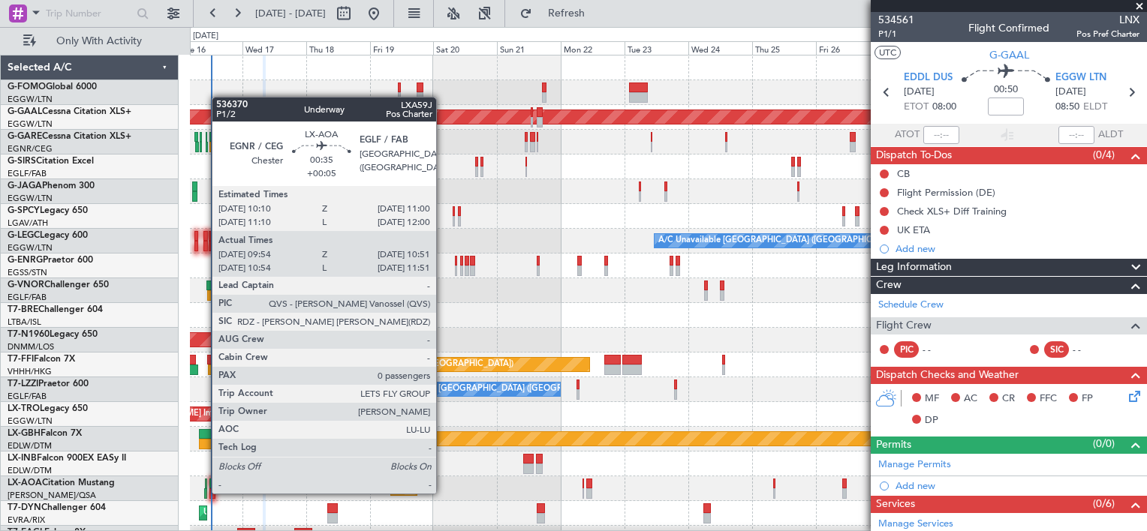
click at [204, 492] on div at bounding box center [205, 494] width 3 height 11
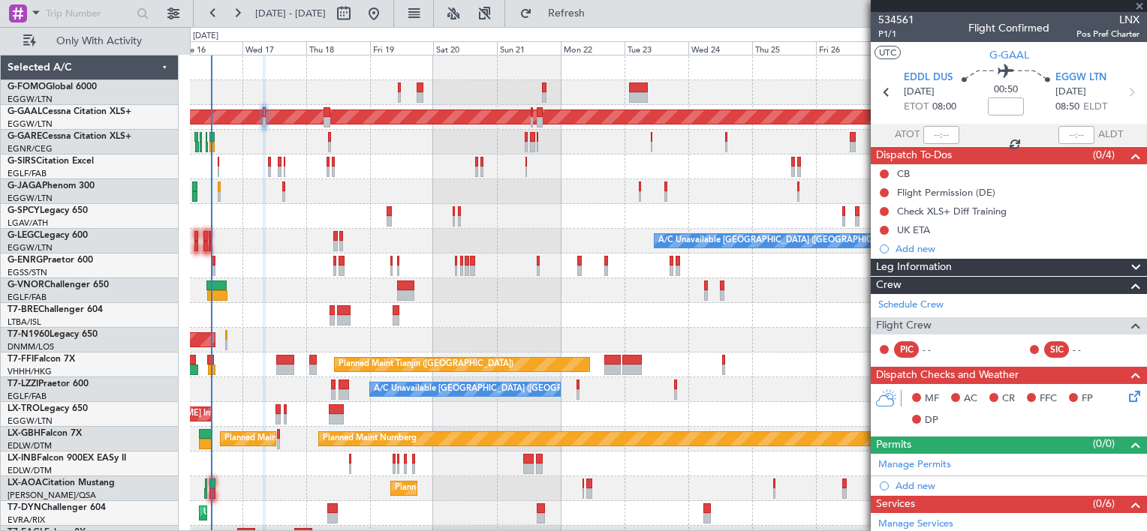
type input "+00:05"
type input "10:04"
type input "10:46"
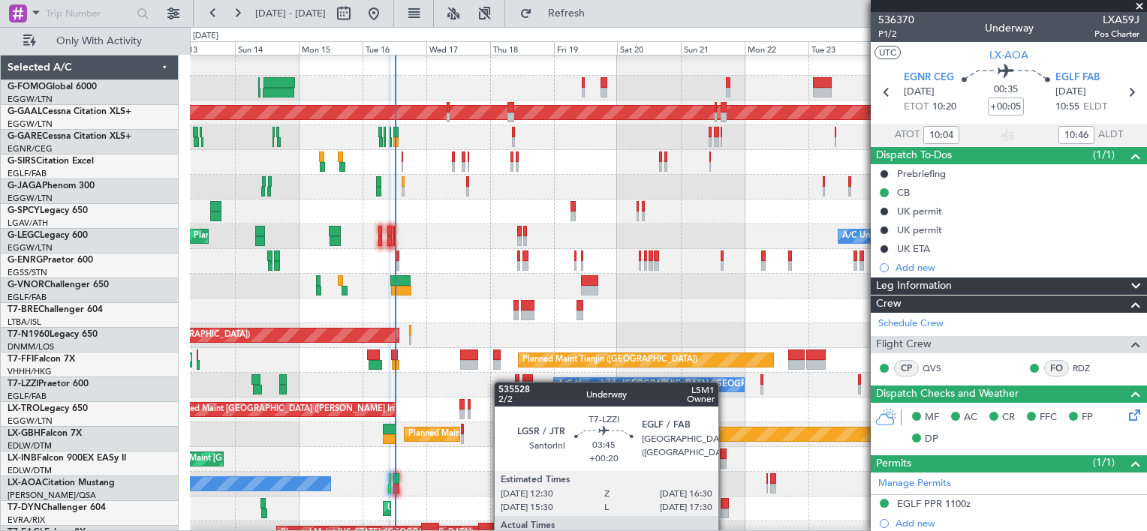
scroll to position [6, 0]
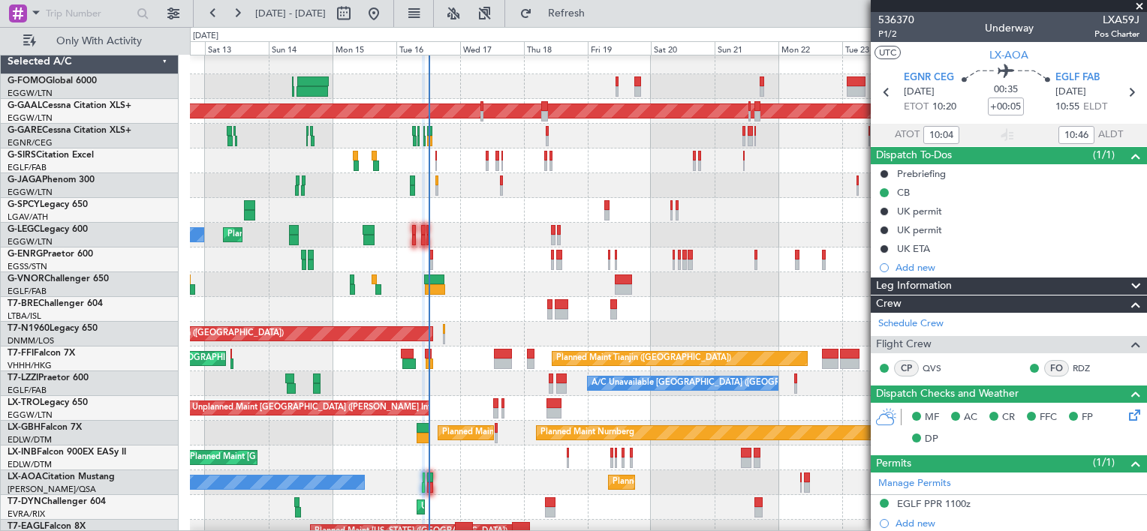
click at [534, 381] on div "A/C Unavailable [GEOGRAPHIC_DATA] ([GEOGRAPHIC_DATA]) Owner" at bounding box center [668, 384] width 956 height 25
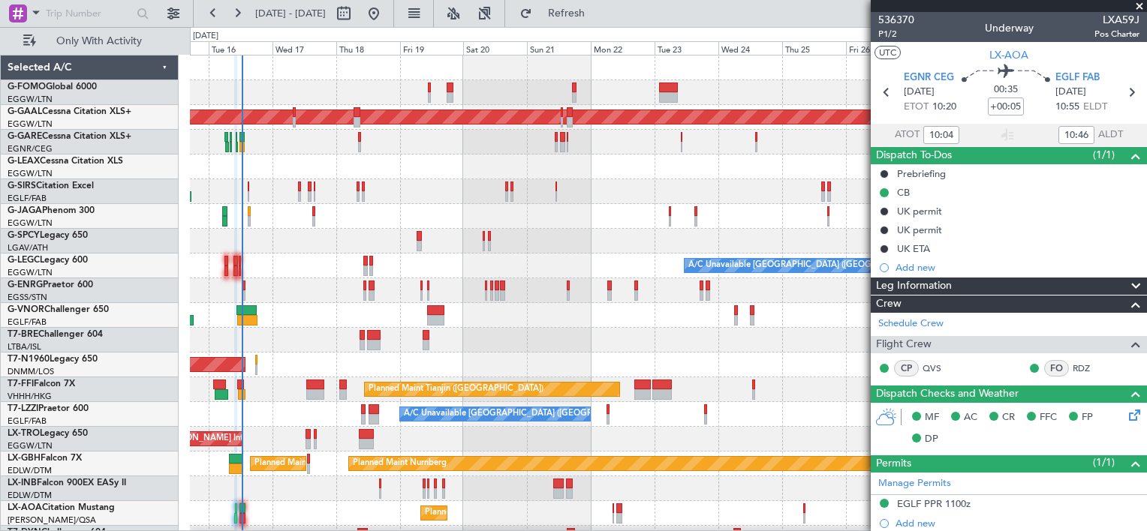
scroll to position [0, 0]
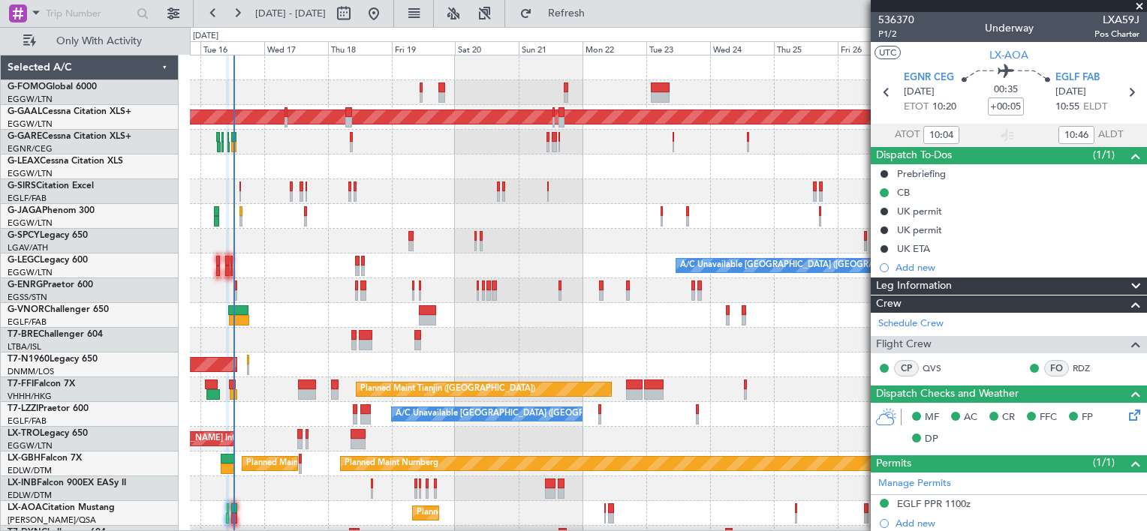
click at [425, 365] on div "AOG Maint London ([GEOGRAPHIC_DATA])" at bounding box center [668, 365] width 956 height 25
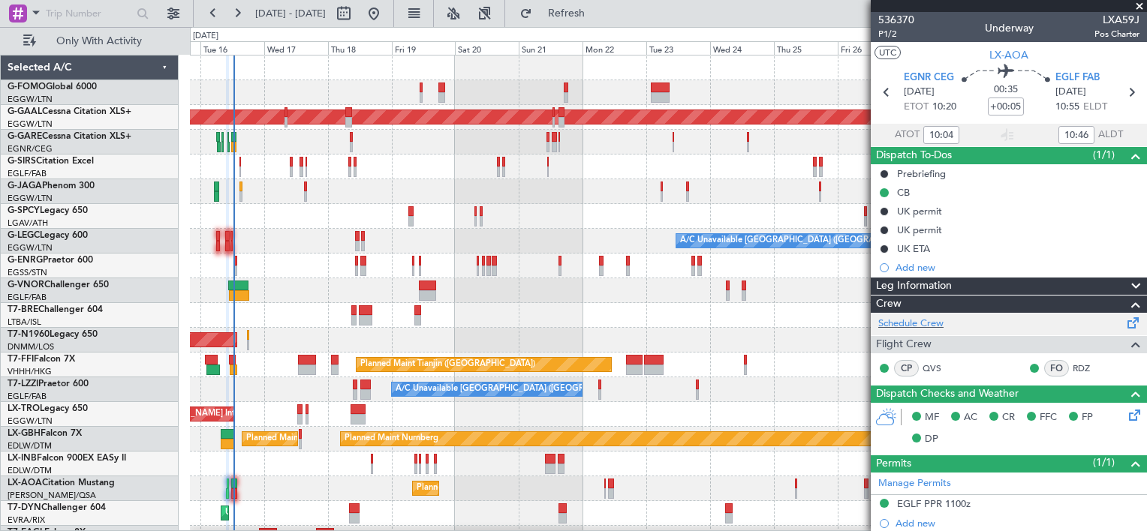
scroll to position [248, 0]
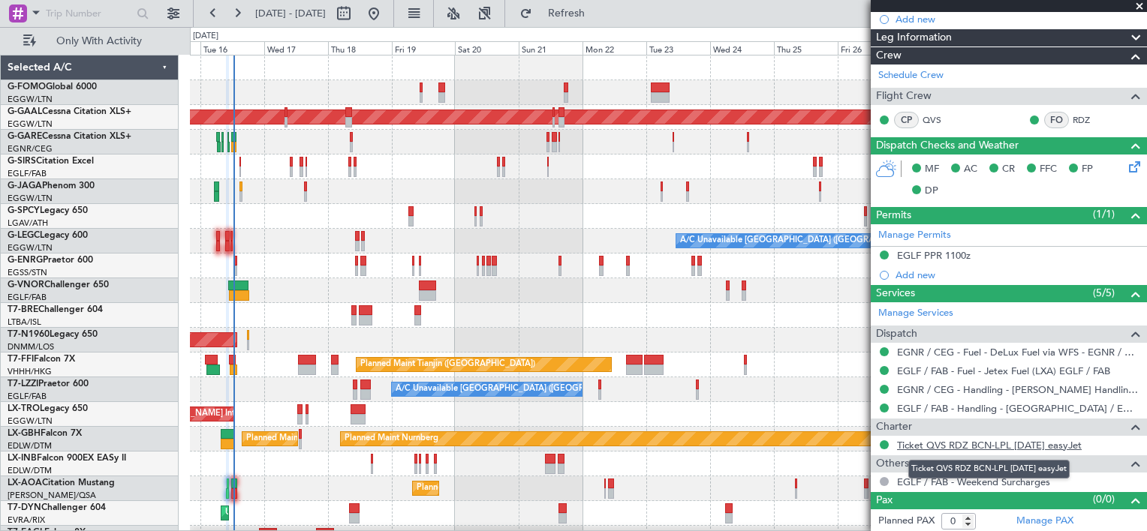
click at [1022, 442] on link "Ticket QVS RDZ BCN-LPL [DATE] easyJet" at bounding box center [989, 445] width 185 height 13
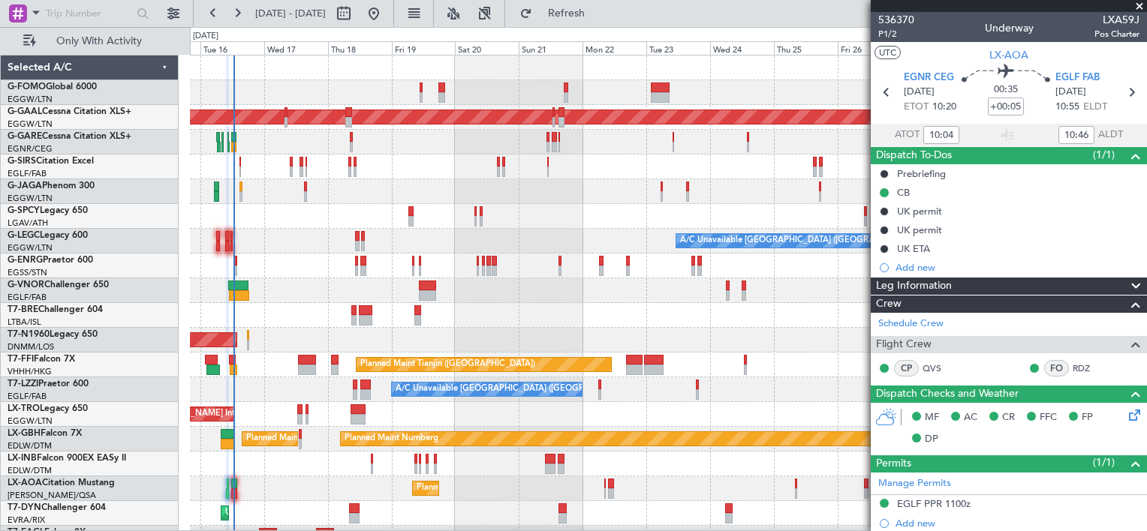
scroll to position [248, 0]
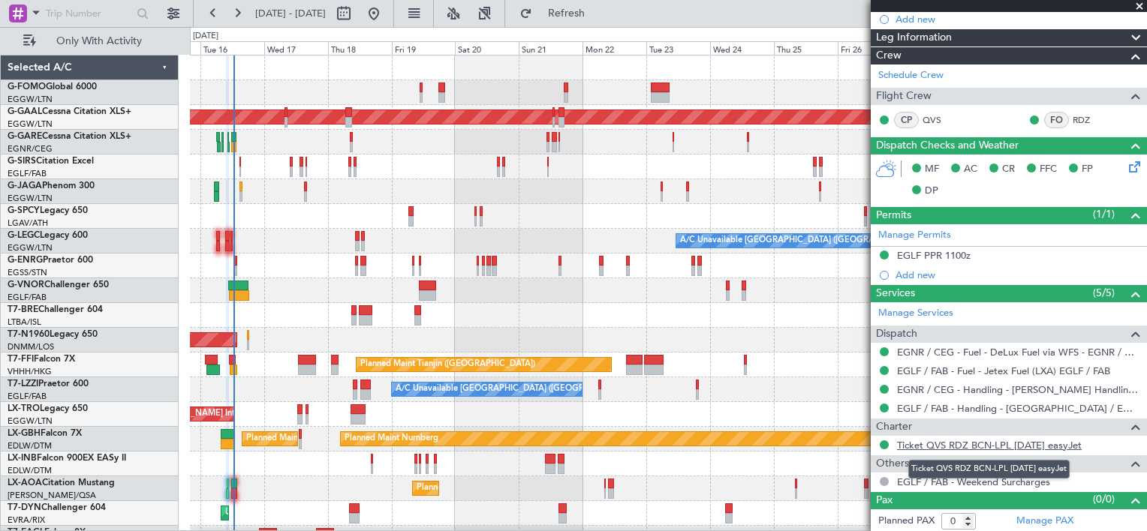
click at [935, 443] on link "Ticket QVS RDZ BCN-LPL [DATE] easyJet" at bounding box center [989, 445] width 185 height 13
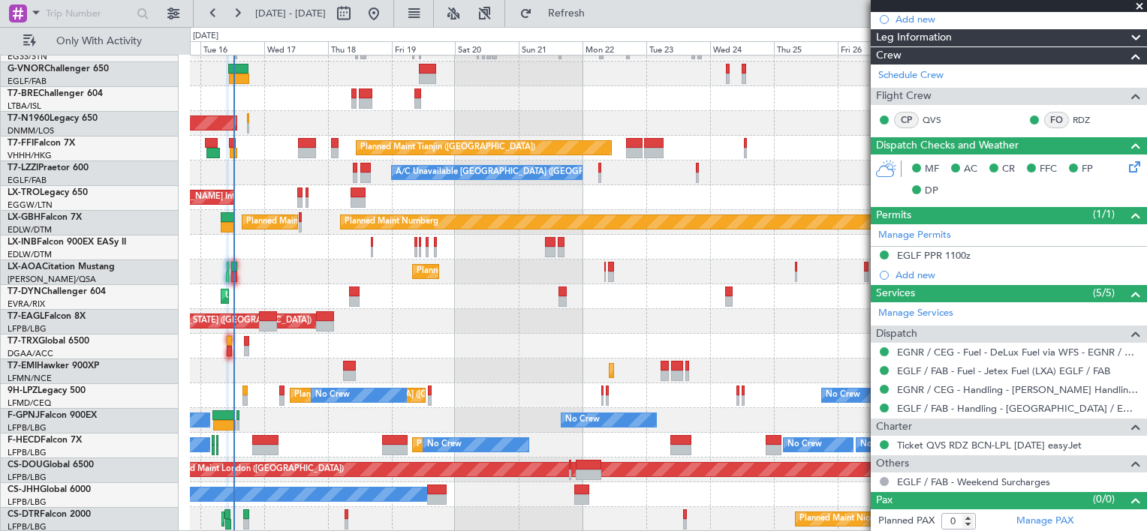
scroll to position [0, 0]
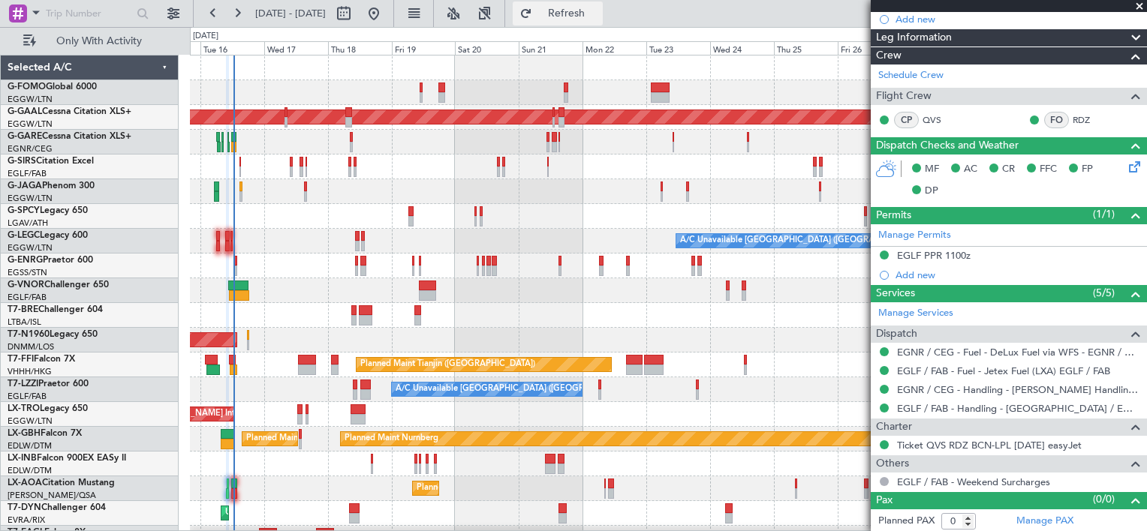
click at [598, 9] on span "Refresh" at bounding box center [566, 13] width 63 height 11
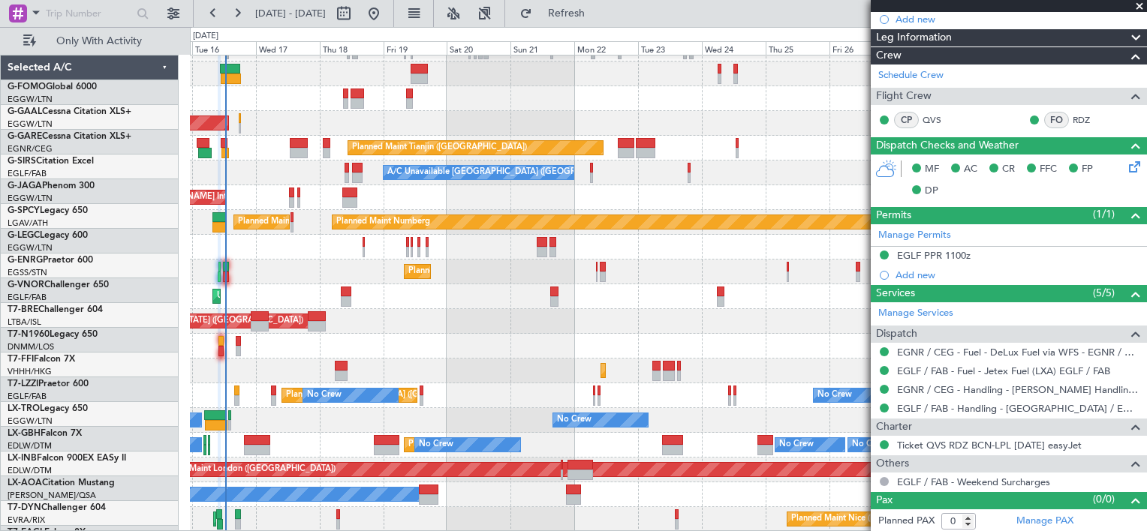
scroll to position [216, 0]
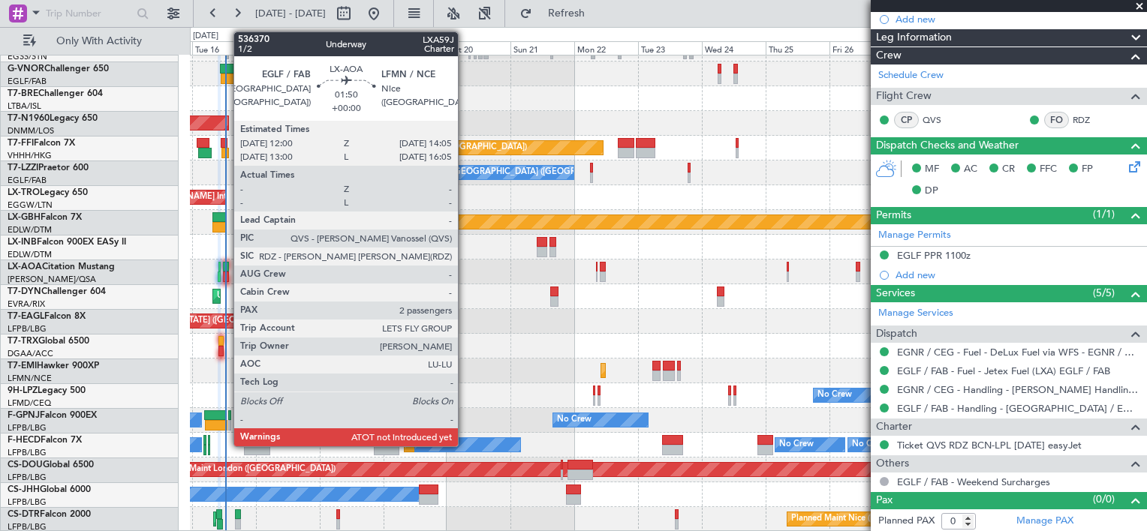
click at [226, 265] on div at bounding box center [226, 267] width 6 height 11
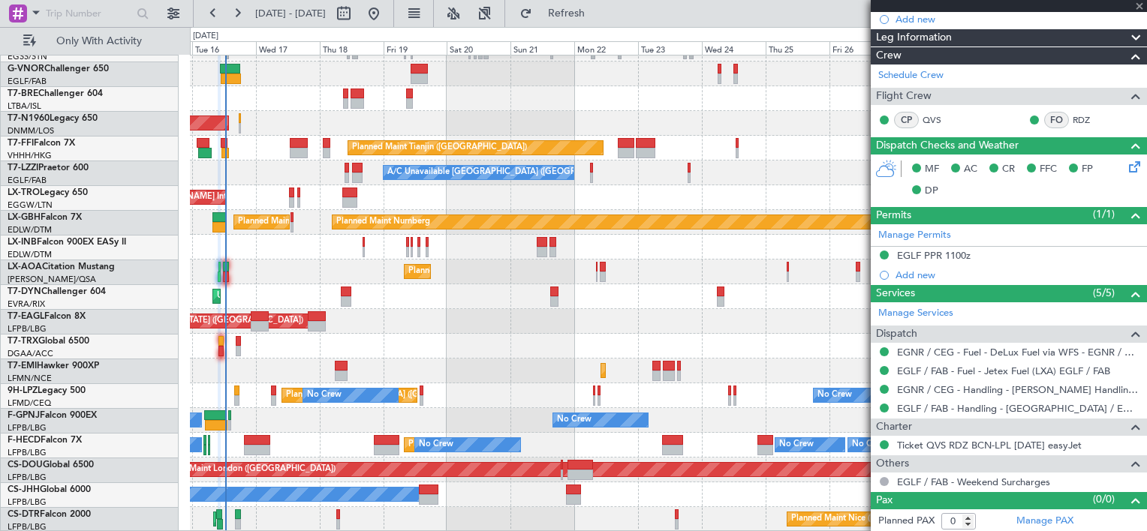
type input "2"
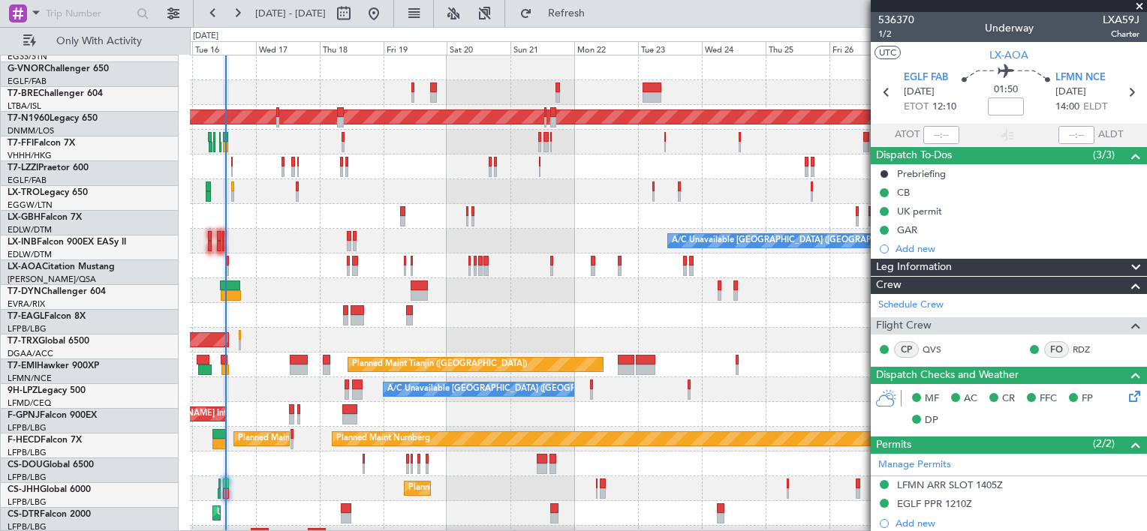
scroll to position [0, 0]
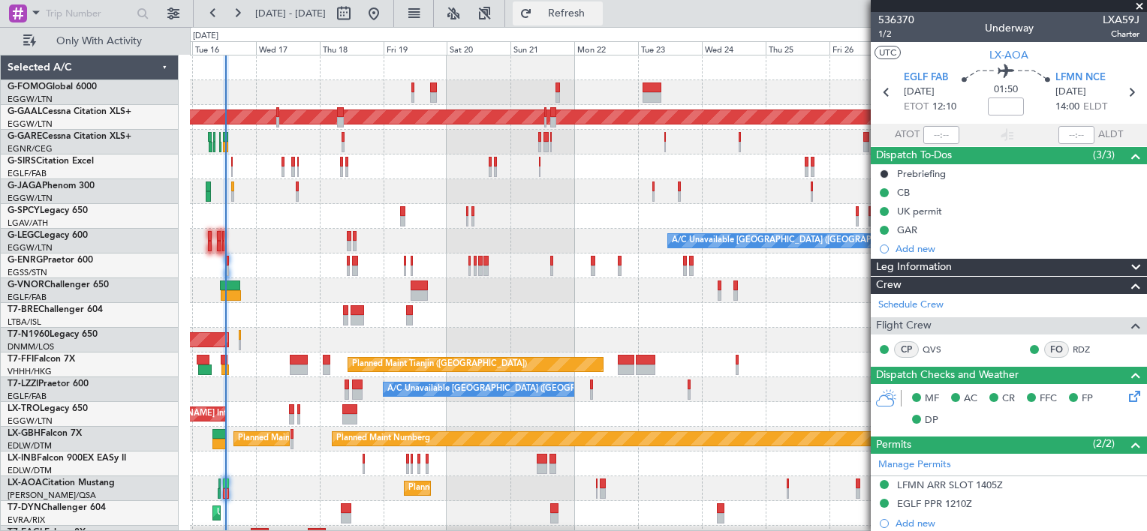
click at [597, 11] on span "Refresh" at bounding box center [566, 13] width 63 height 11
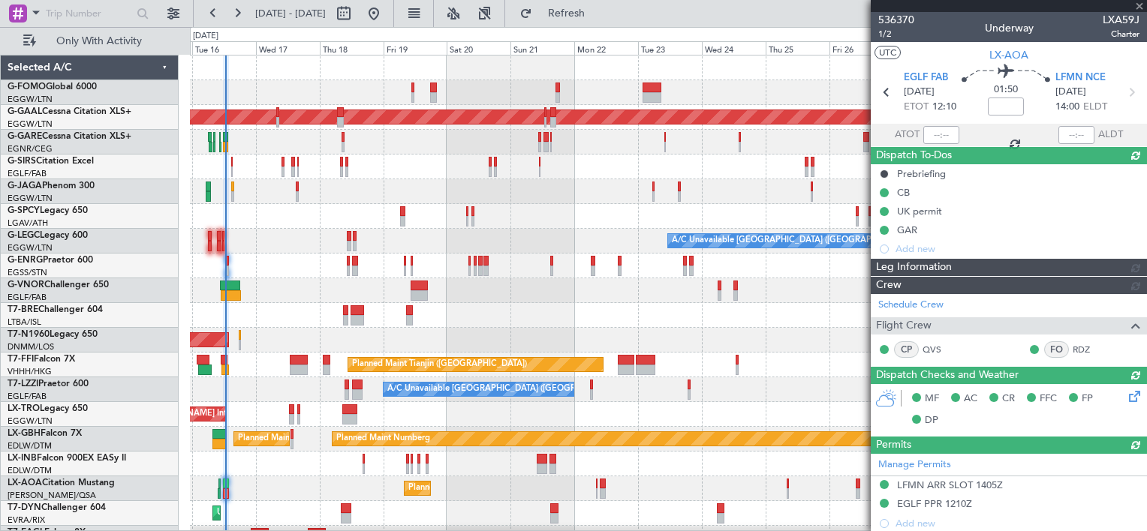
type input "12:39"
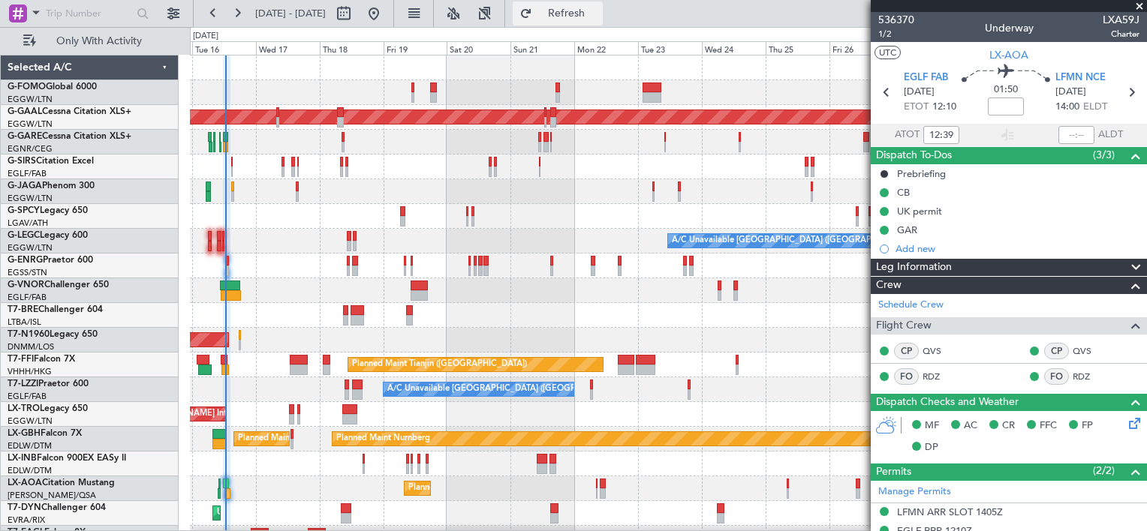
click at [598, 12] on span "Refresh" at bounding box center [566, 13] width 63 height 11
click at [598, 11] on span "Refresh" at bounding box center [566, 13] width 63 height 11
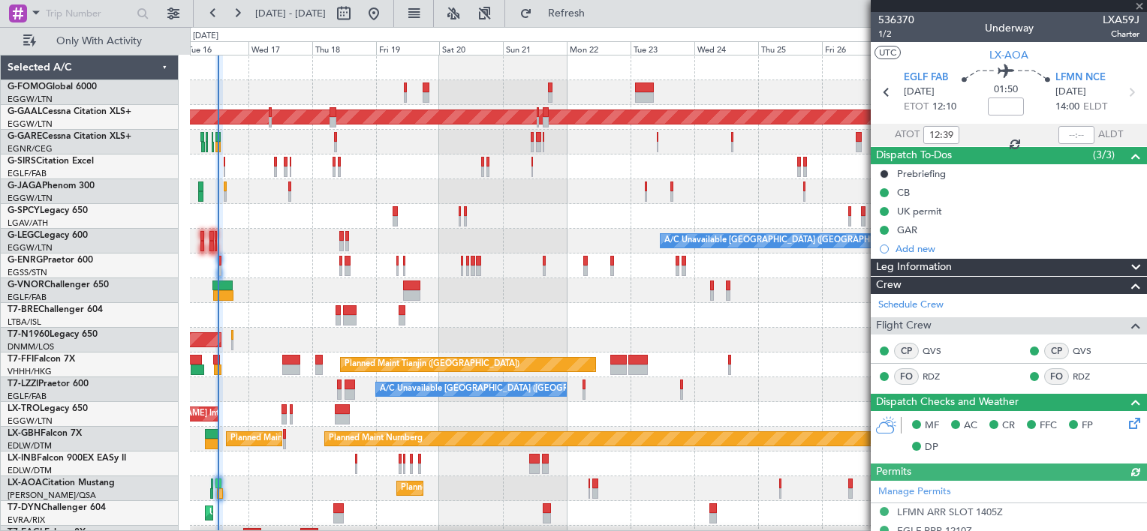
click at [322, 212] on div at bounding box center [668, 216] width 956 height 25
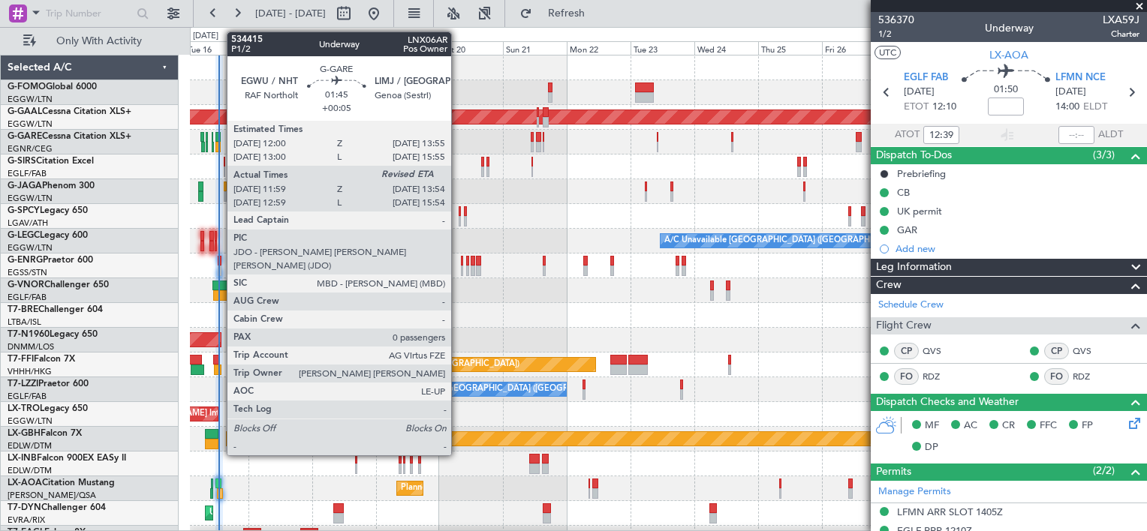
click at [219, 140] on div at bounding box center [217, 137] width 5 height 11
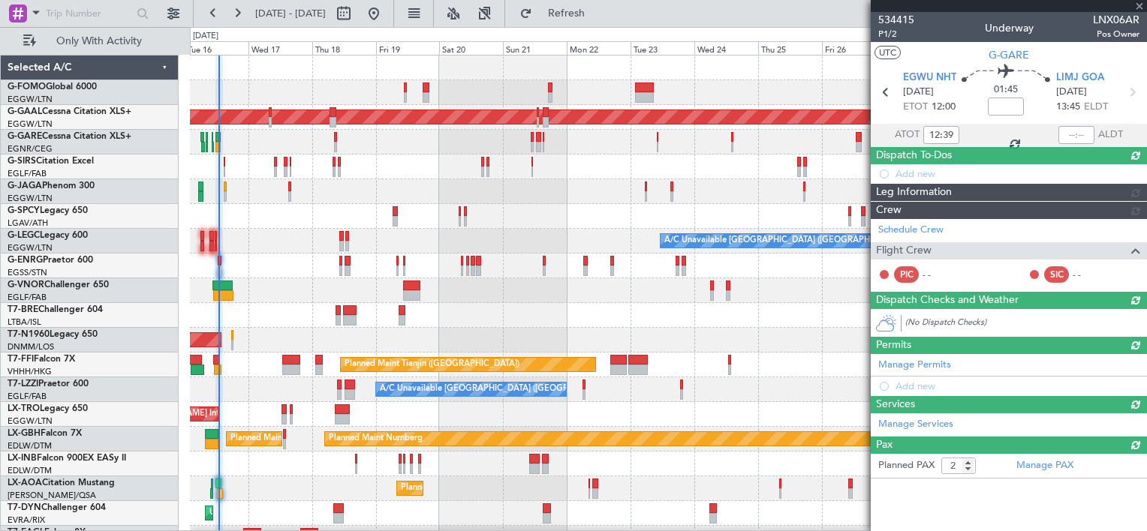
type input "+00:05"
type input "11:59"
type input "0"
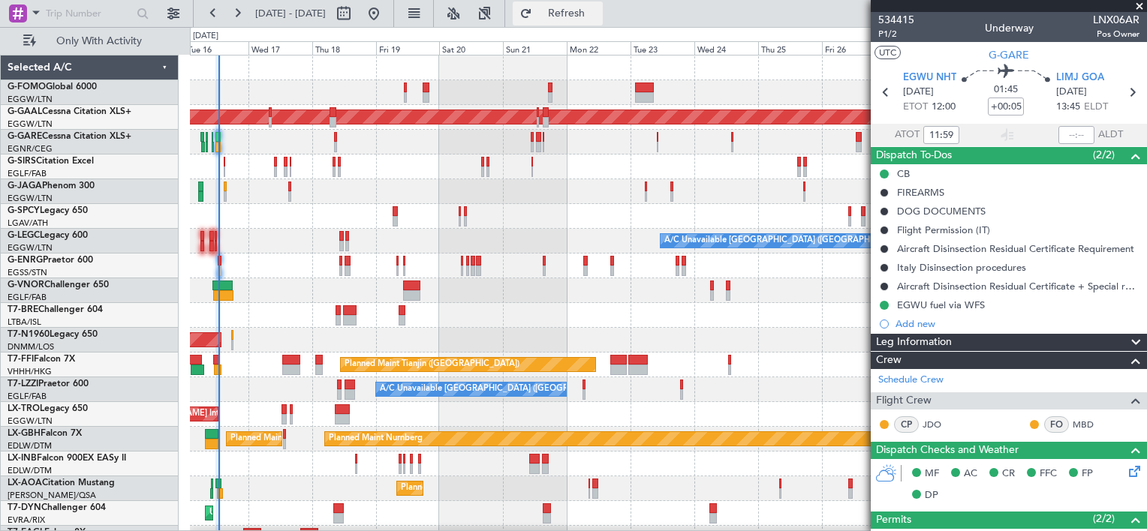
click at [598, 11] on span "Refresh" at bounding box center [566, 13] width 63 height 11
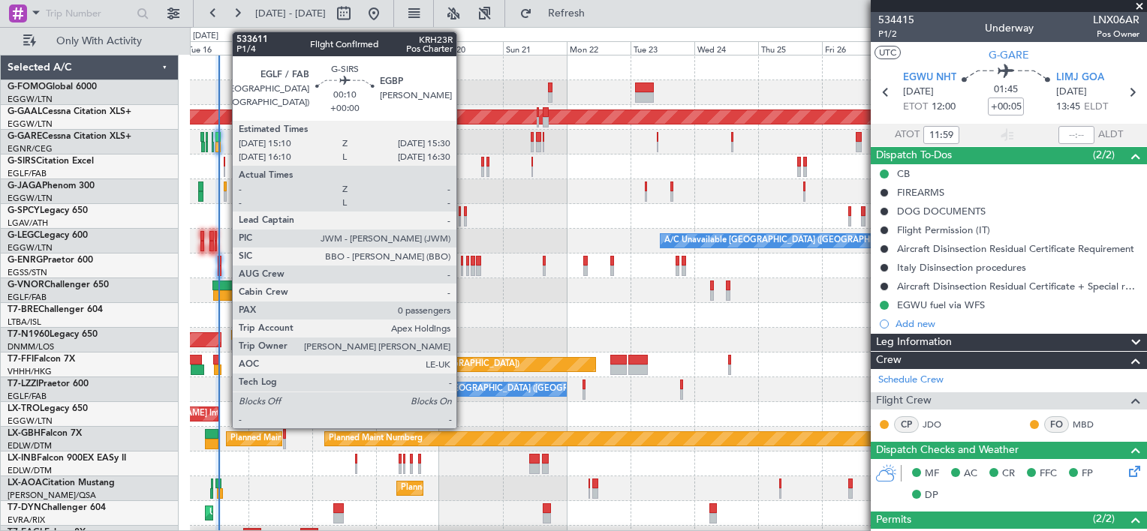
click at [224, 161] on div at bounding box center [225, 162] width 2 height 11
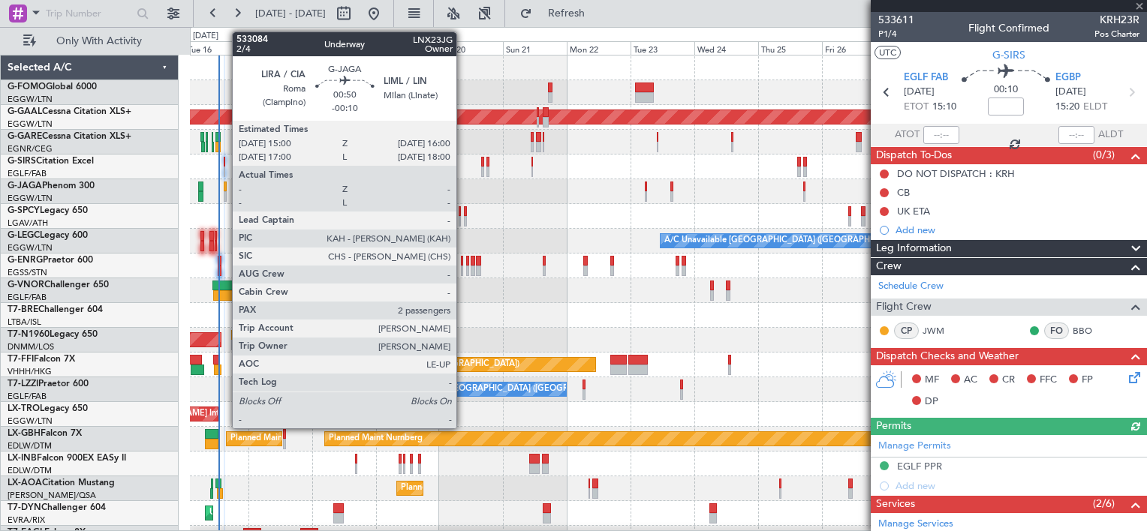
click at [224, 185] on div at bounding box center [225, 187] width 3 height 11
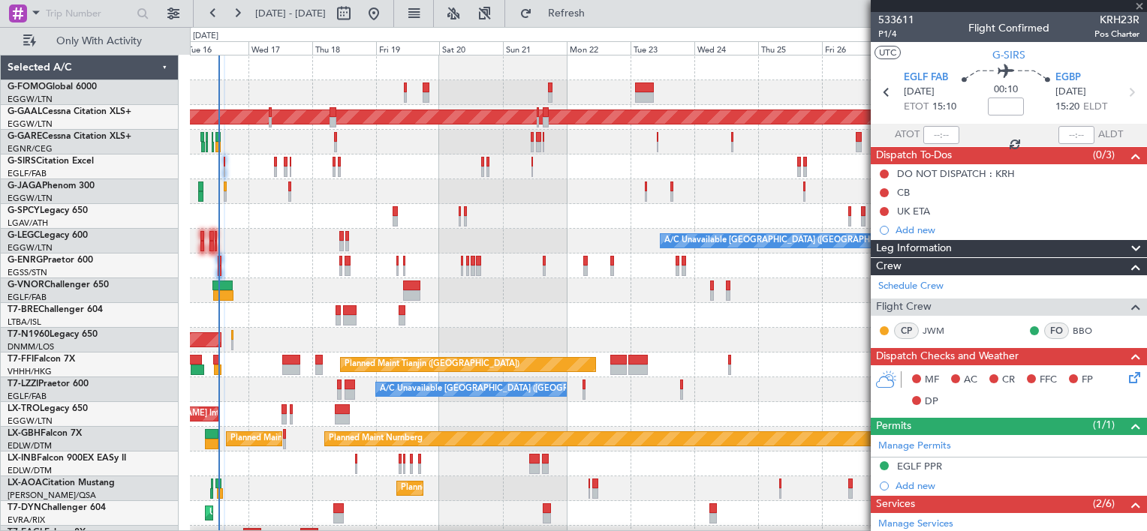
type input "-00:10"
type input "2"
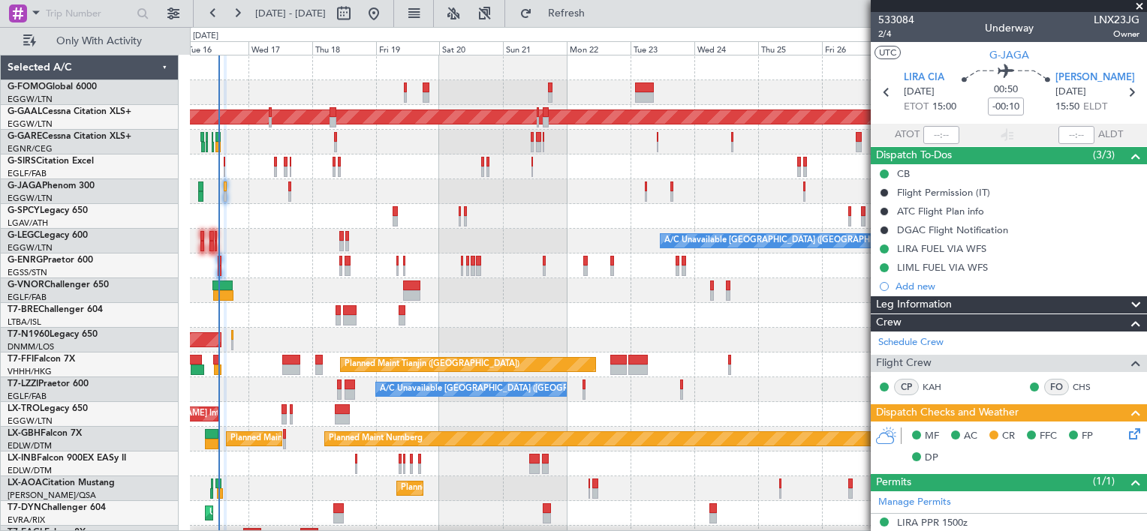
scroll to position [216, 0]
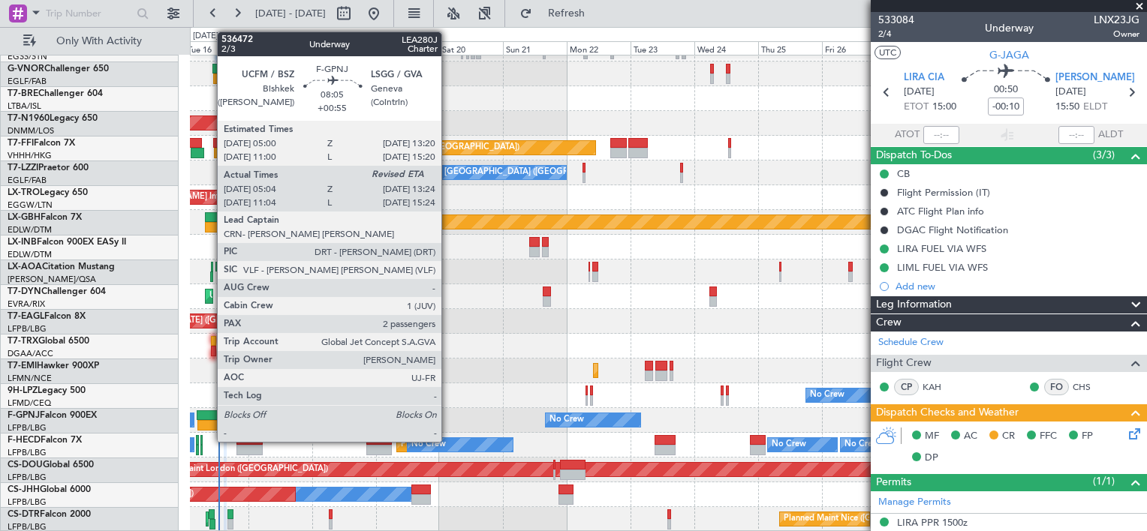
click at [209, 411] on div at bounding box center [208, 416] width 23 height 11
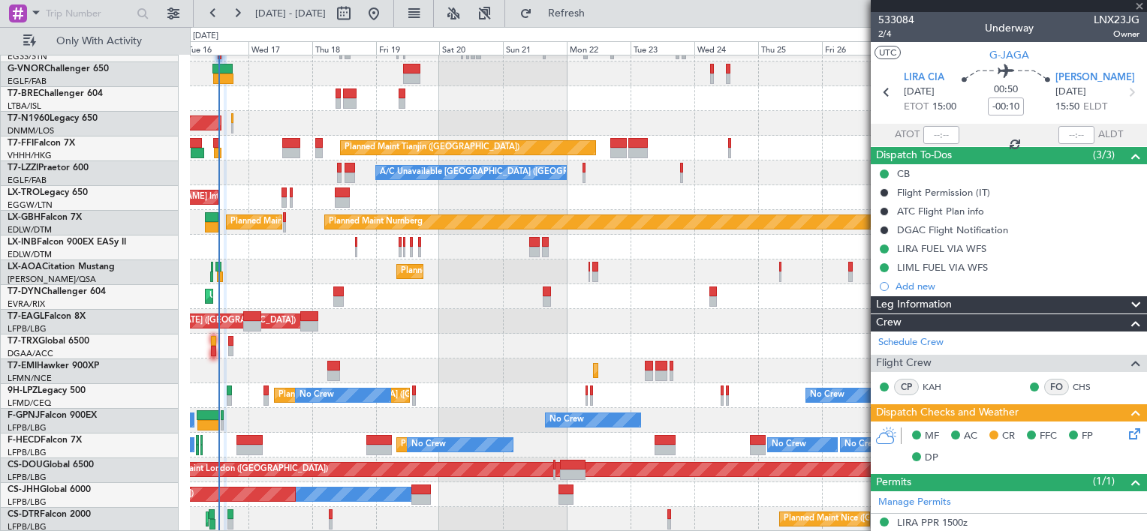
type input "+00:55"
type input "05:14"
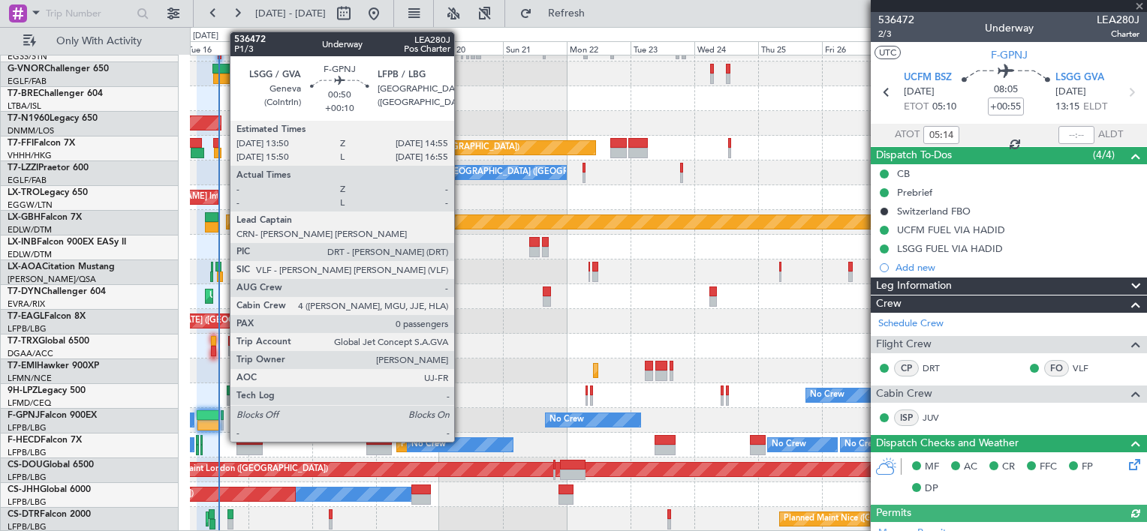
click at [222, 417] on div at bounding box center [222, 416] width 3 height 11
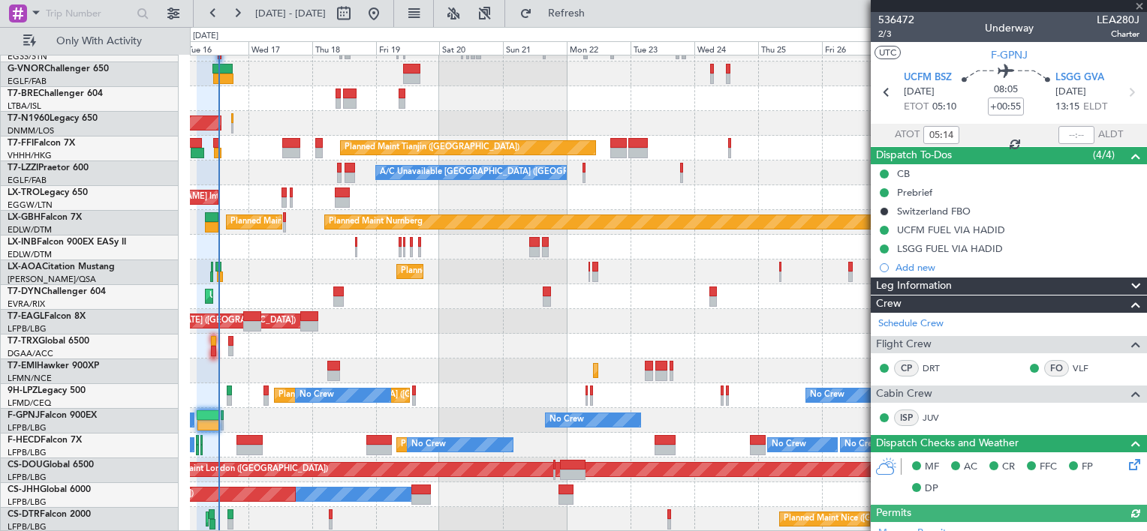
type input "+00:10"
type input "0"
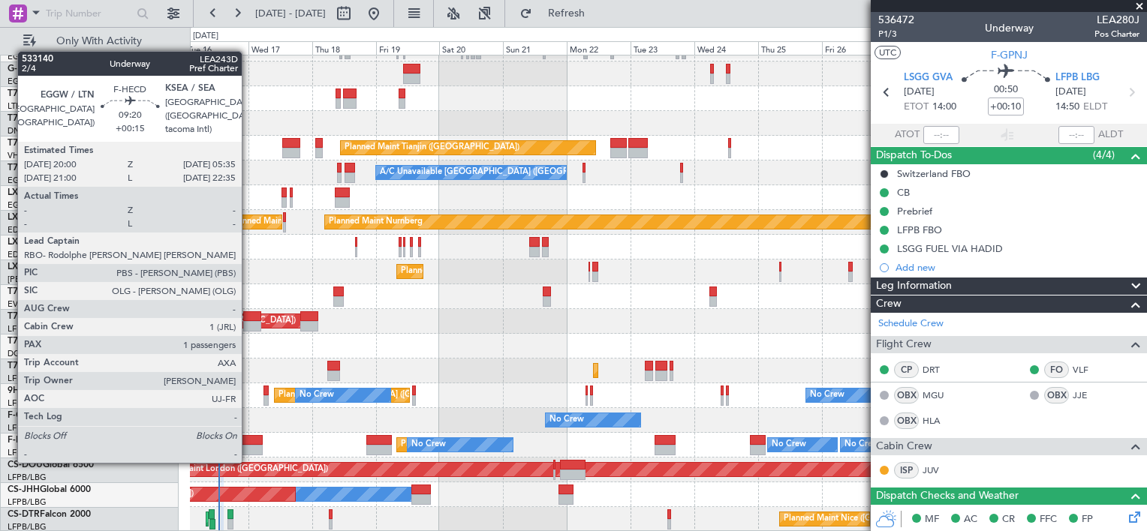
click at [248, 447] on div at bounding box center [249, 450] width 26 height 11
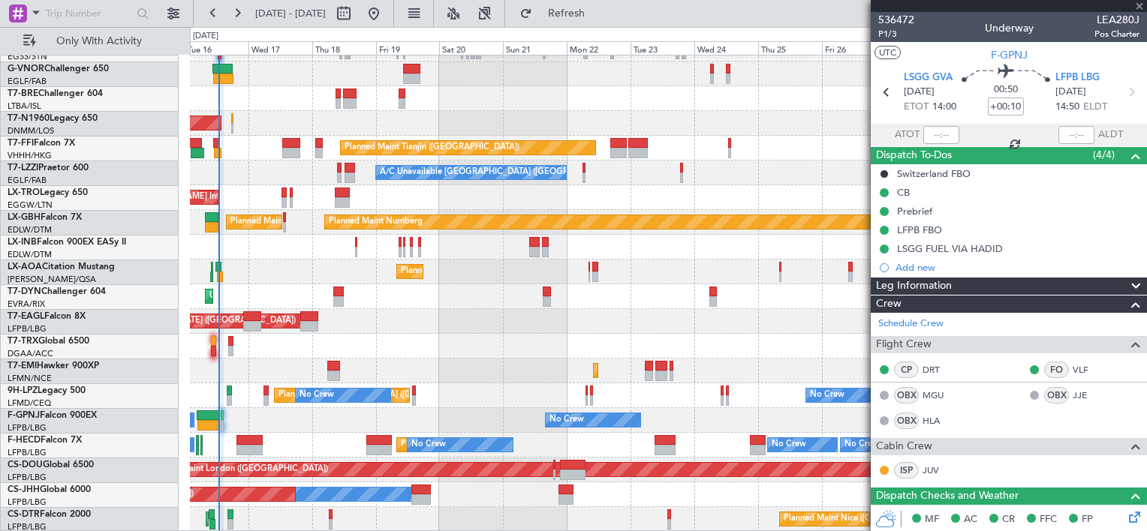
type input "+00:15"
type input "1"
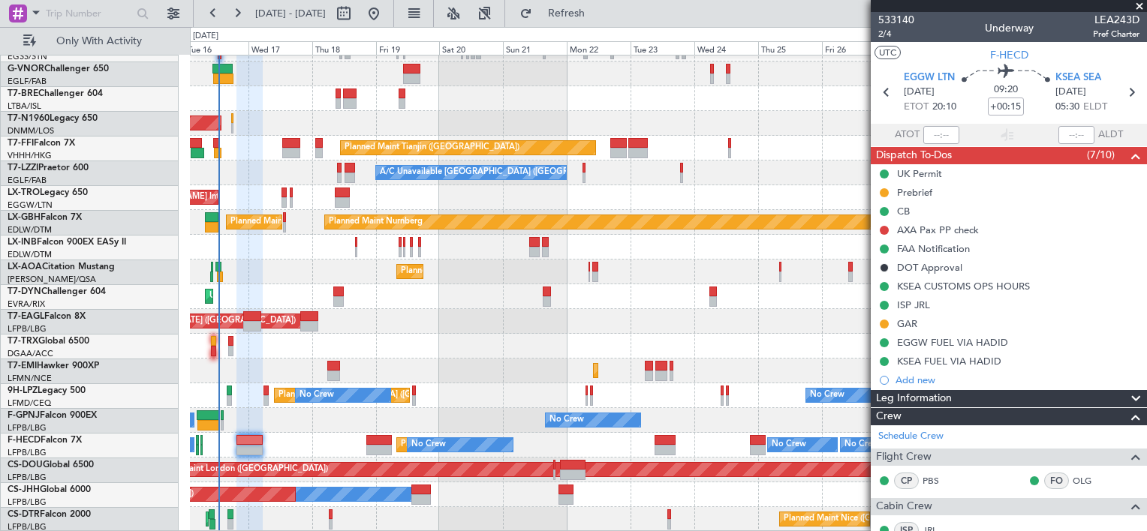
scroll to position [0, 0]
